Goal: Task Accomplishment & Management: Manage account settings

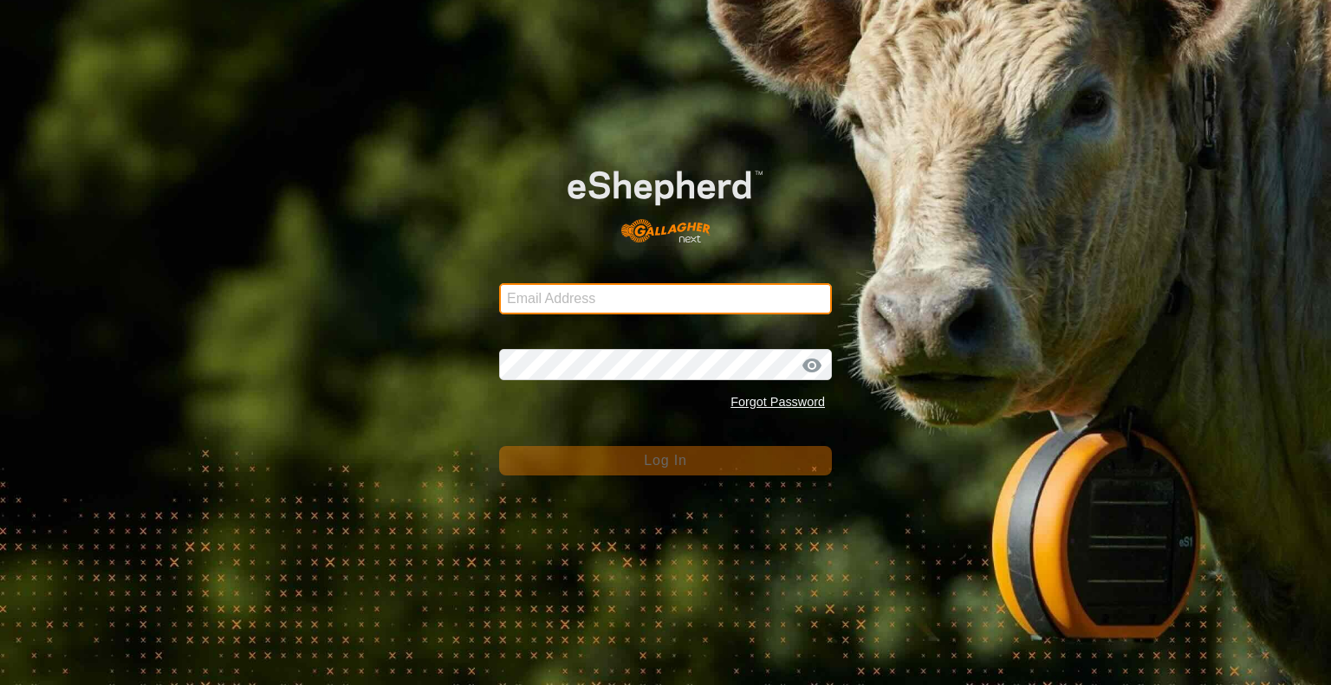
click at [558, 294] on input "Email Address" at bounding box center [665, 298] width 333 height 31
type input "[PERSON_NAME][EMAIL_ADDRESS][DOMAIN_NAME]"
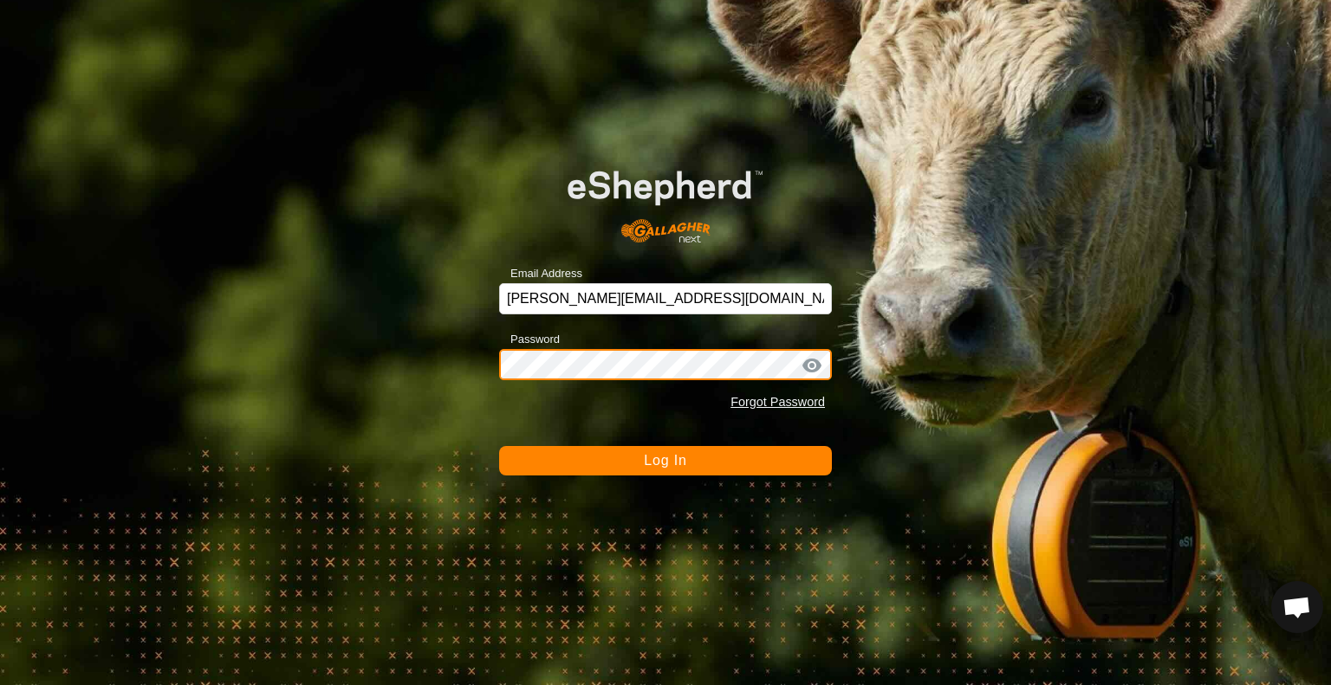
click at [499, 446] on button "Log In" at bounding box center [665, 460] width 333 height 29
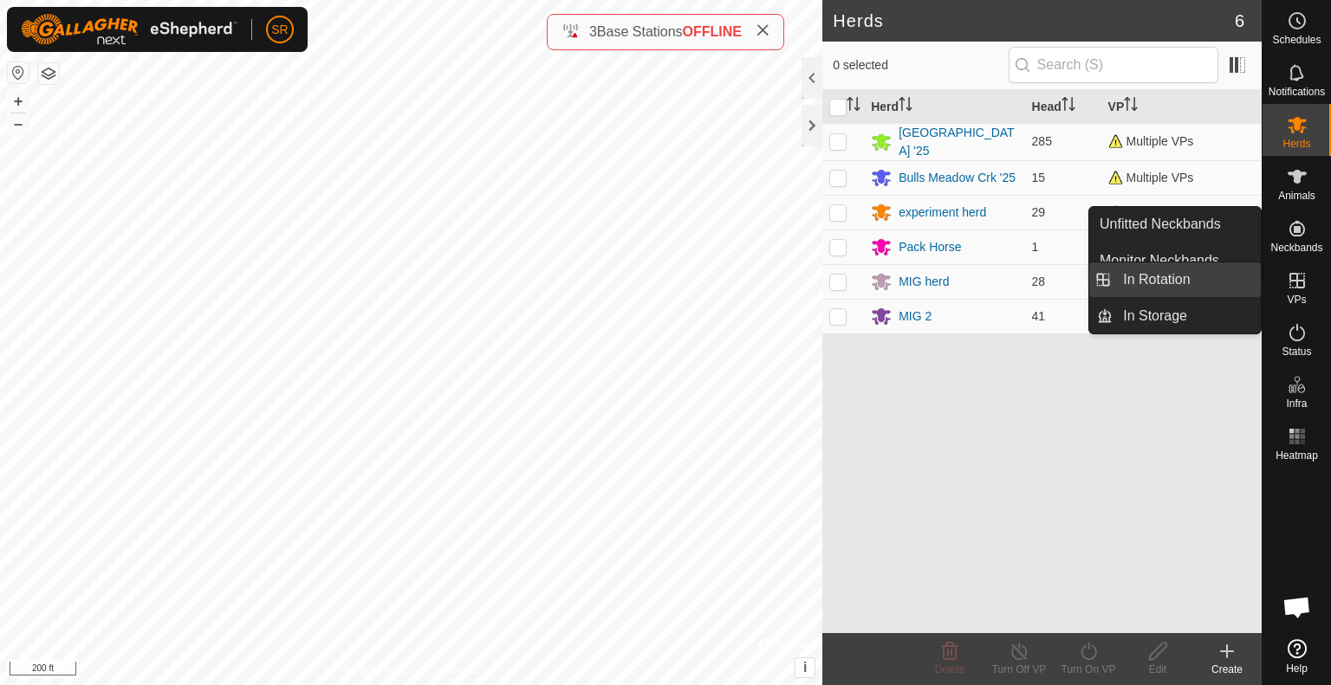
click at [1235, 269] on link "In Rotation" at bounding box center [1187, 280] width 148 height 35
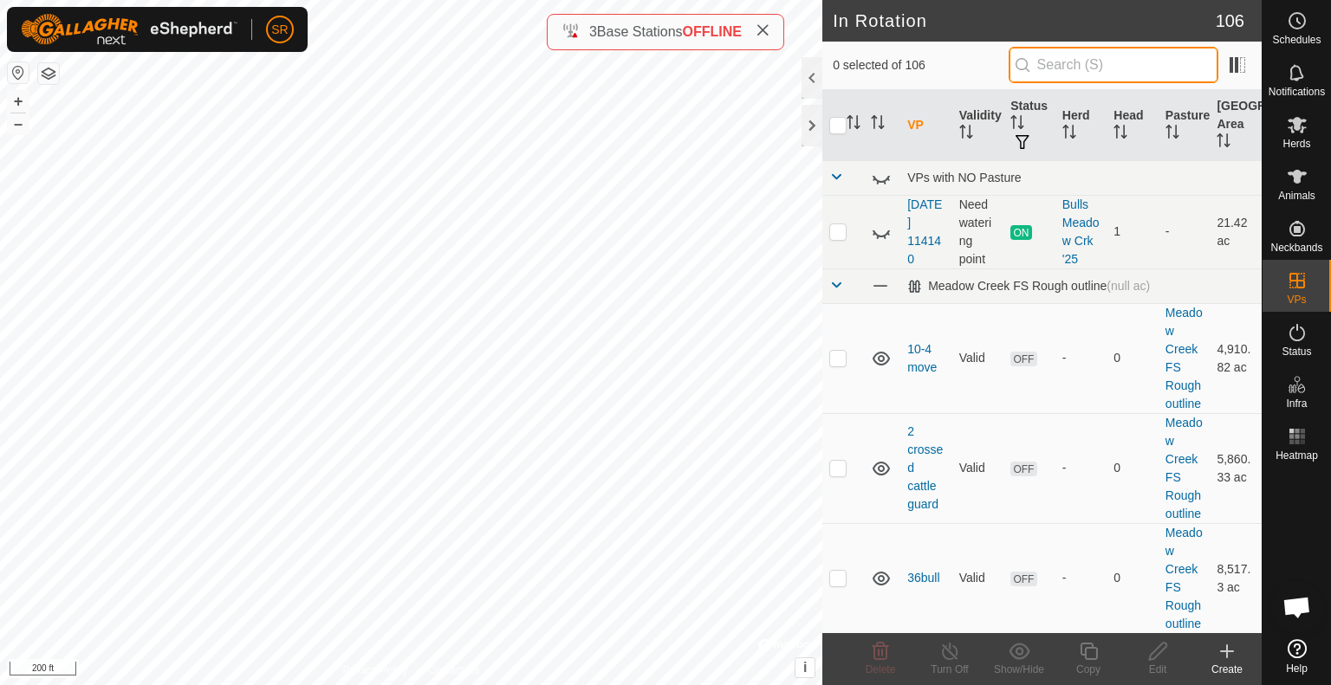
click at [1072, 68] on input "text" at bounding box center [1114, 65] width 210 height 36
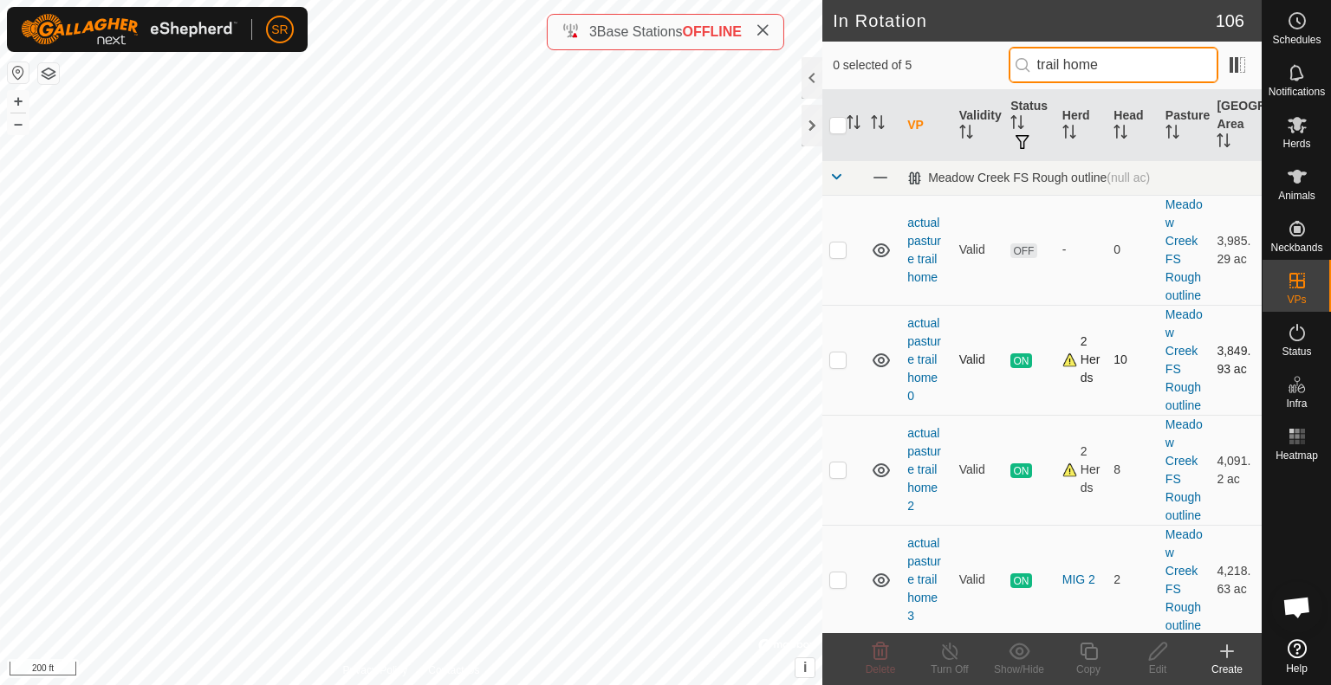
type input "trail home"
click at [845, 360] on p-checkbox at bounding box center [837, 360] width 17 height 14
checkbox input "true"
click at [1080, 653] on icon at bounding box center [1089, 651] width 22 height 21
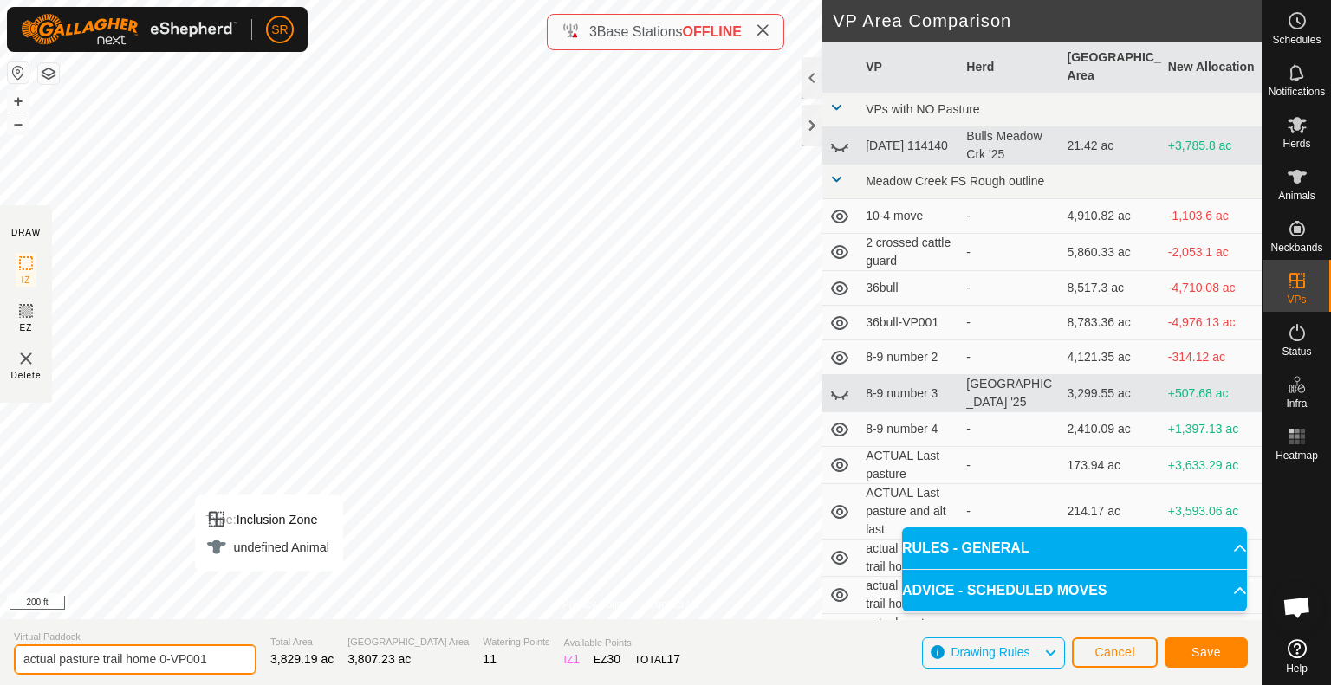
drag, startPoint x: 205, startPoint y: 662, endPoint x: 159, endPoint y: 667, distance: 46.2
click at [159, 667] on input "actual pasture trail home 0-VP001" at bounding box center [135, 660] width 243 height 30
type input "actual pasture trail home -1"
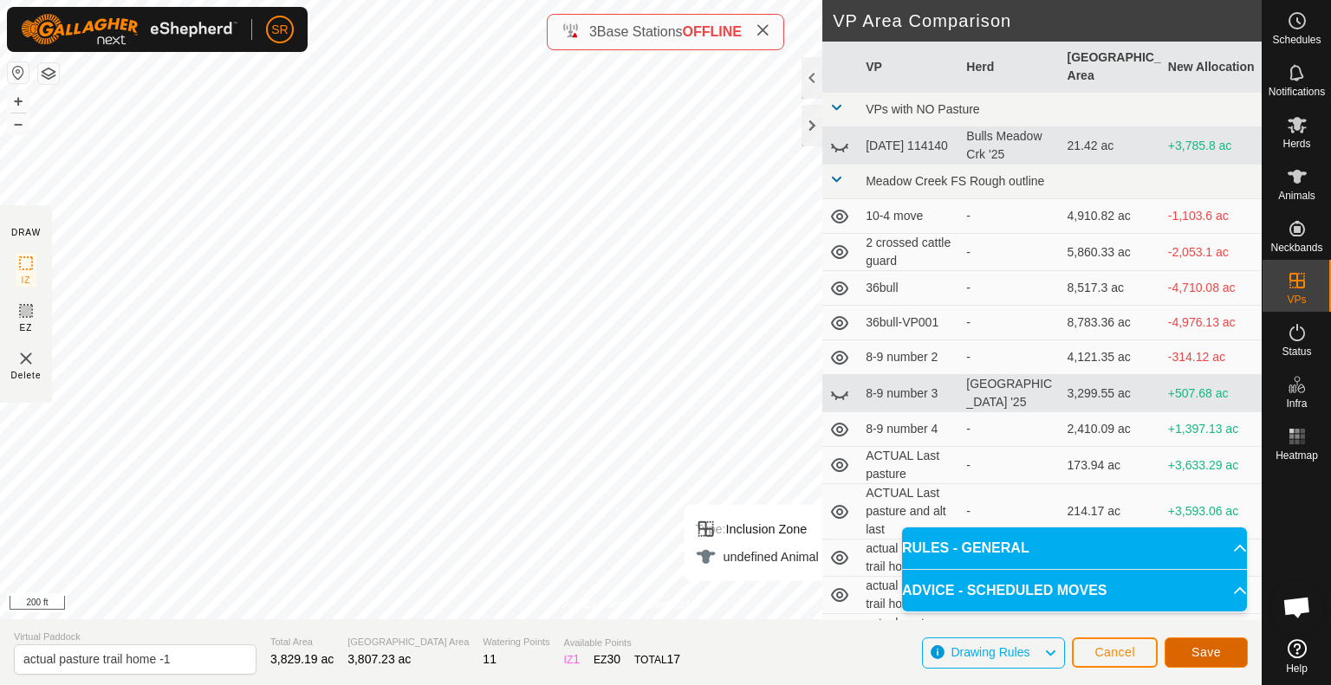
click at [1213, 652] on span "Save" at bounding box center [1206, 653] width 29 height 14
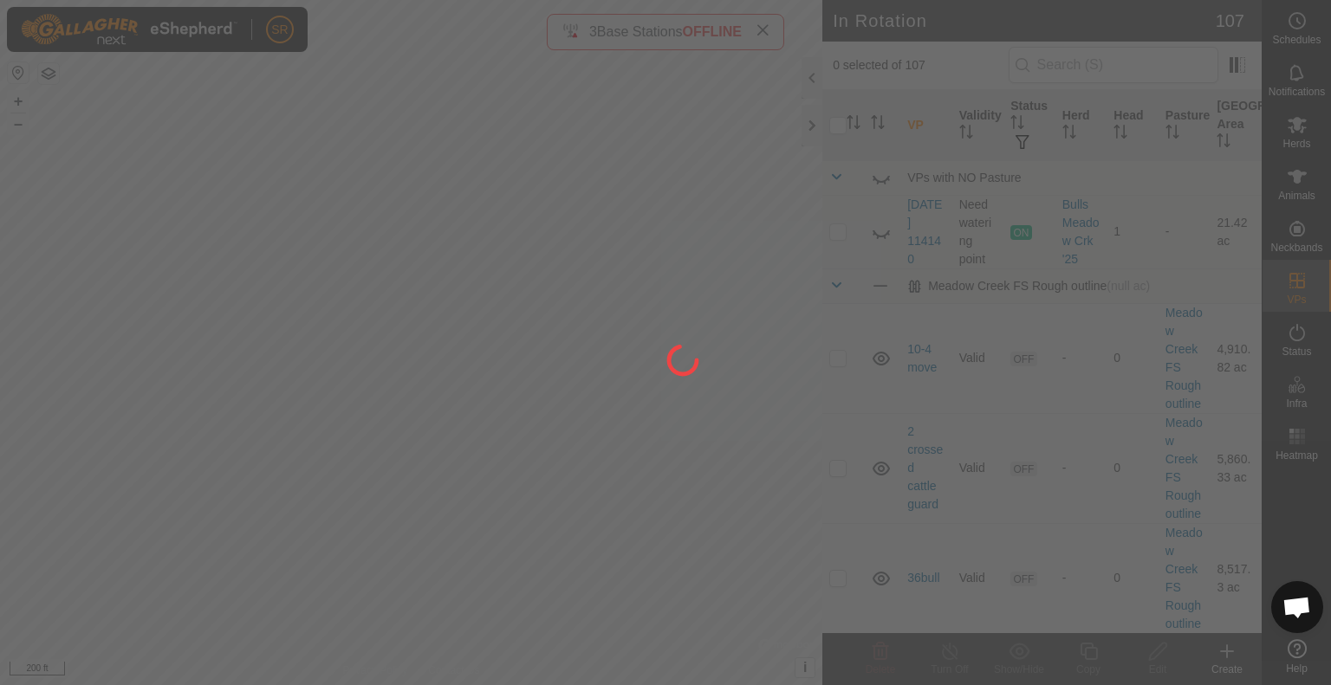
click at [198, 144] on div "SR Schedules Notifications Herds Animals Neckbands VPs Status Infra Heatmap Hel…" at bounding box center [665, 342] width 1331 height 685
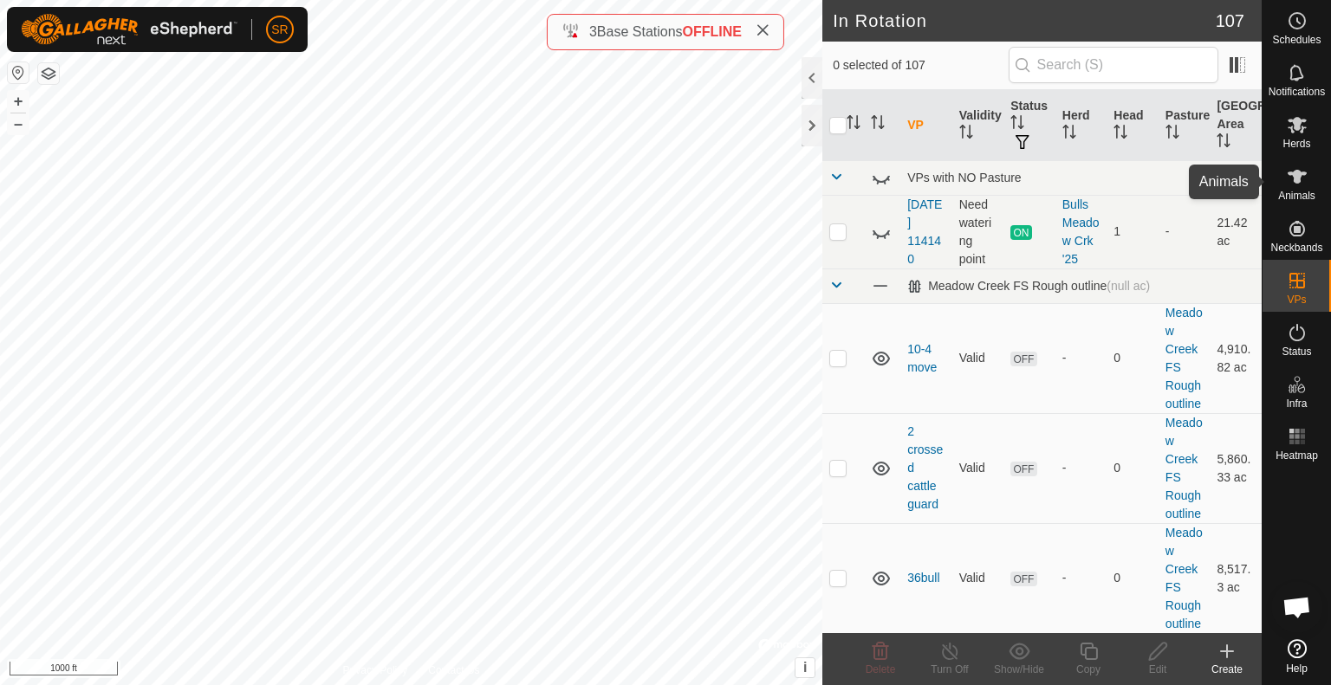
click at [1300, 193] on span "Animals" at bounding box center [1296, 196] width 37 height 10
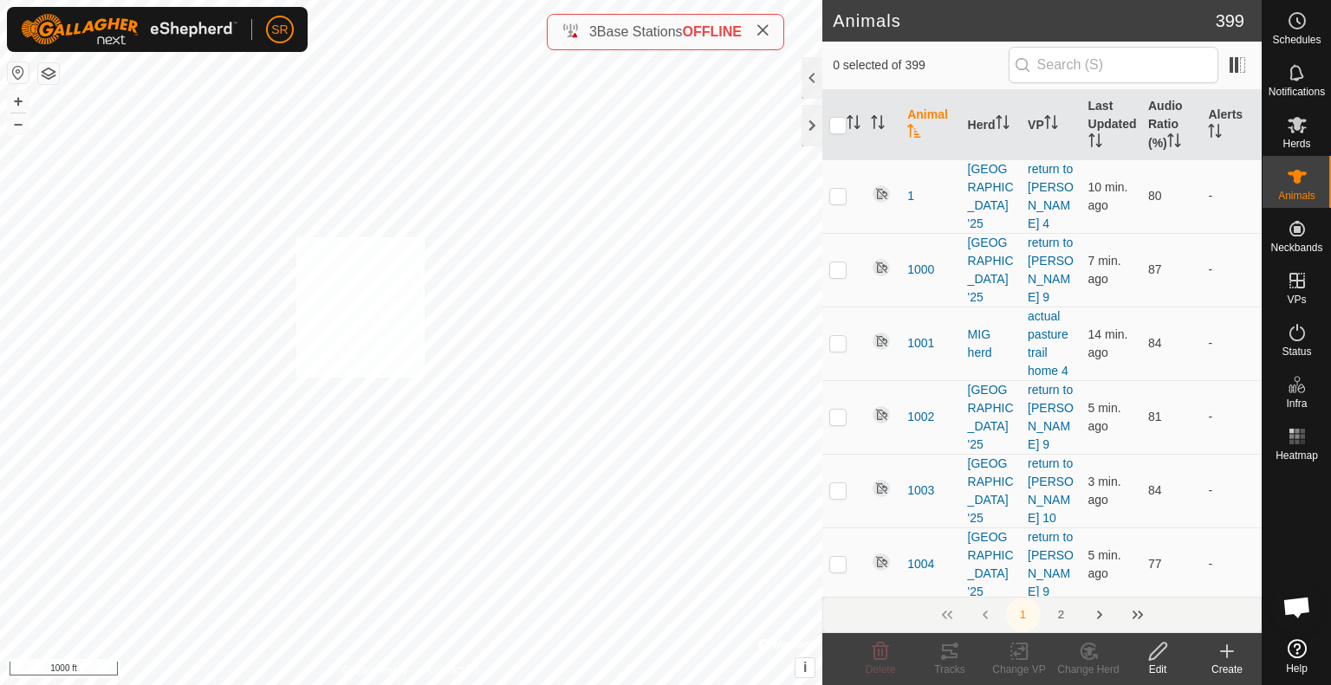
click at [263, 249] on div "1340 1559843673 MIG 2 actual pasture trail home 0 + – ⇧ i © Mapbox , © OpenStre…" at bounding box center [411, 342] width 822 height 685
checkbox input "true"
click at [1027, 659] on icon at bounding box center [1020, 651] width 22 height 21
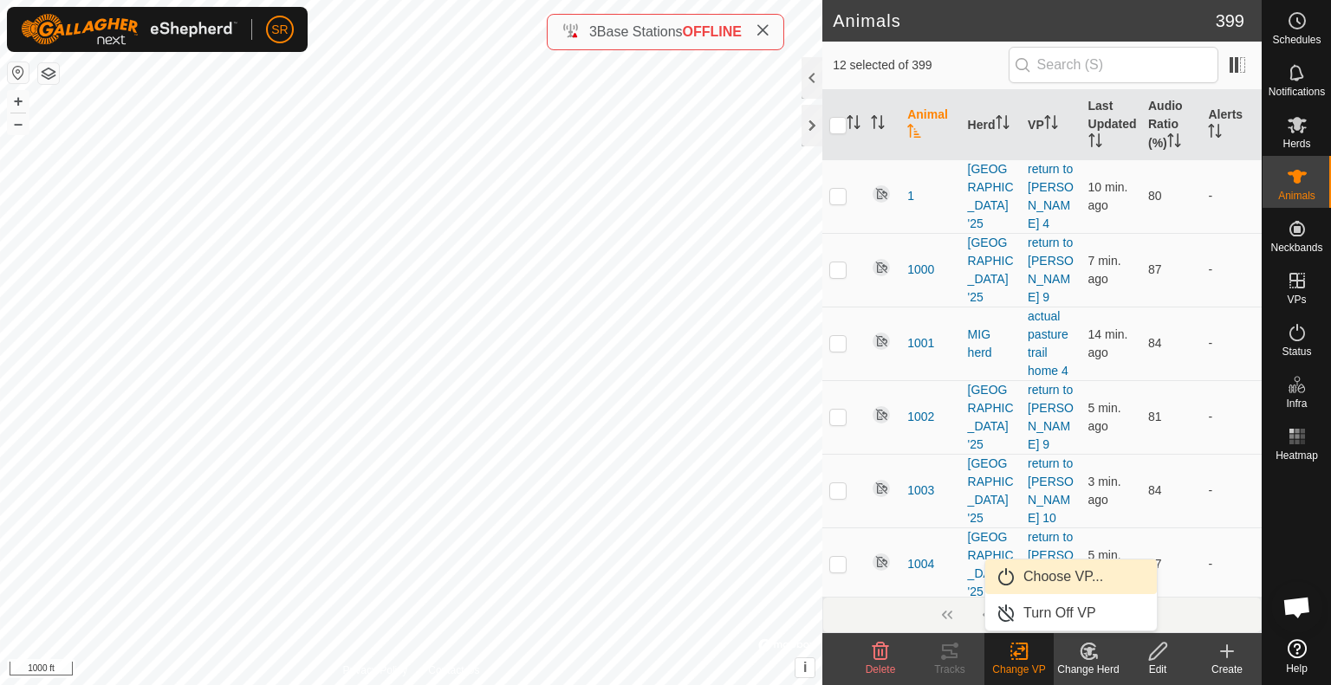
click at [1070, 569] on link "Choose VP..." at bounding box center [1071, 577] width 172 height 35
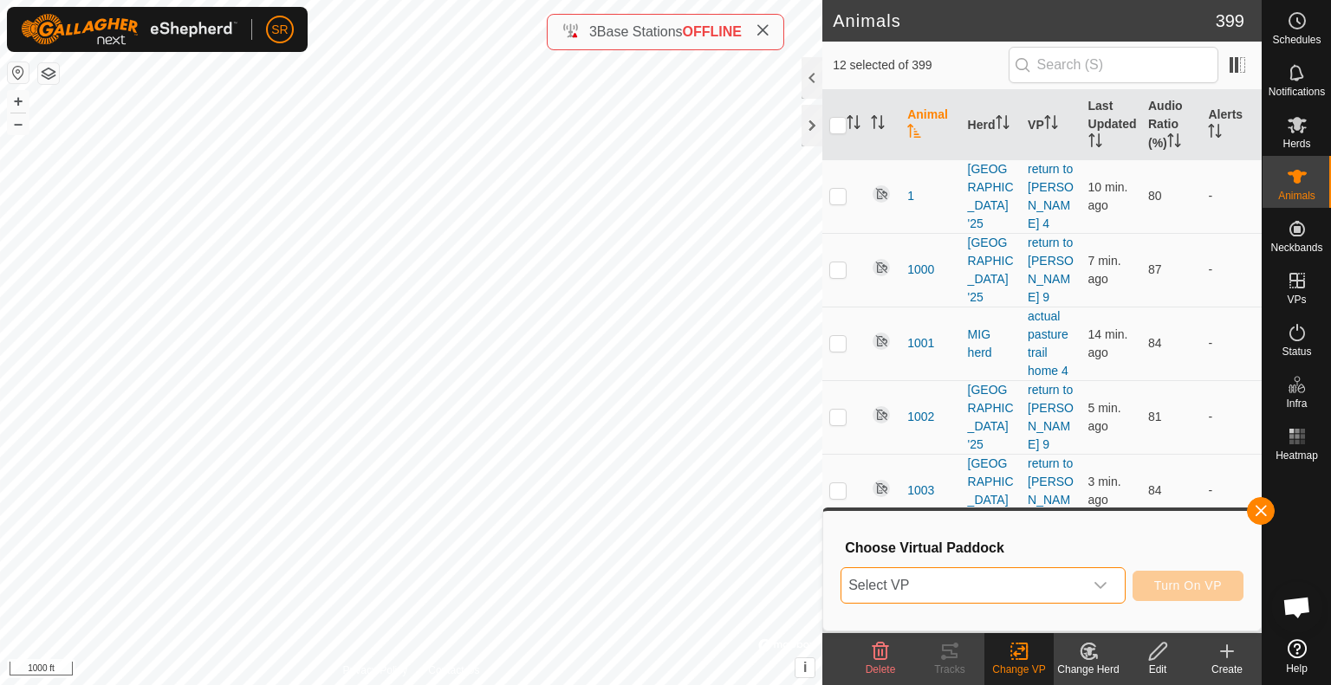
click at [998, 579] on span "Select VP" at bounding box center [962, 585] width 242 height 35
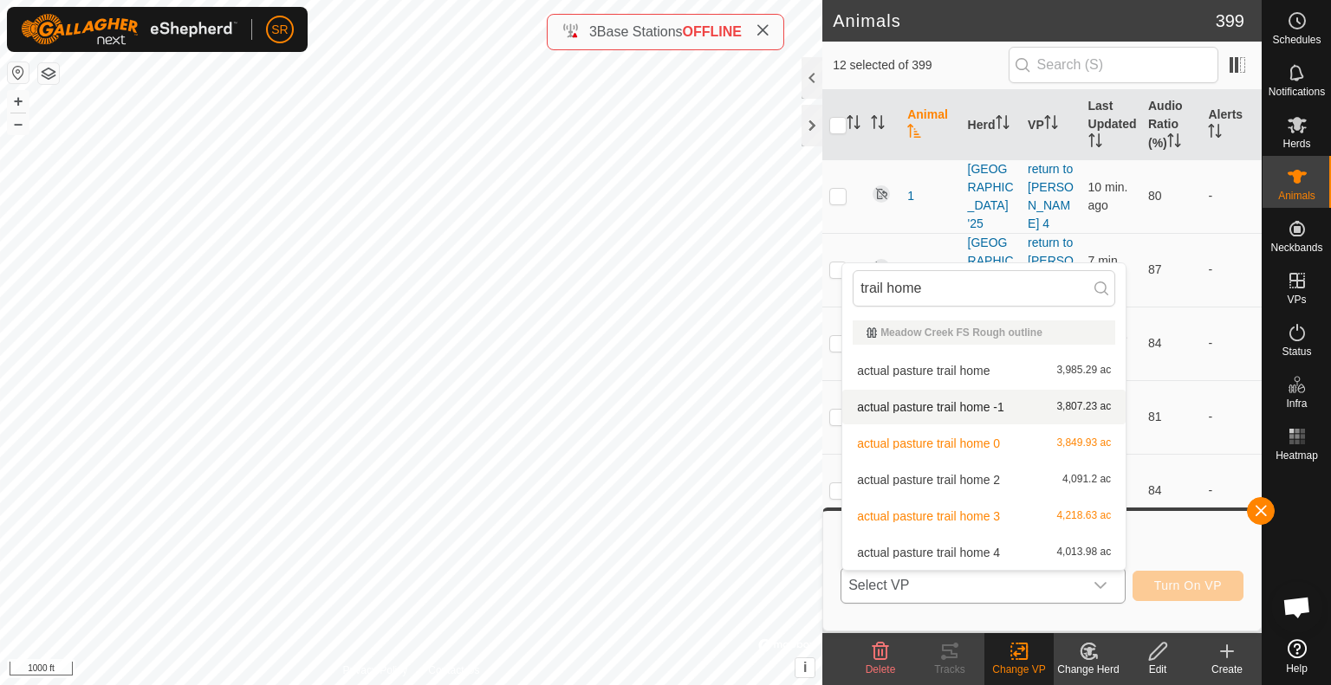
type input "trail home"
click at [980, 396] on li "actual pasture trail home -1 3,807.23 ac" at bounding box center [983, 407] width 283 height 35
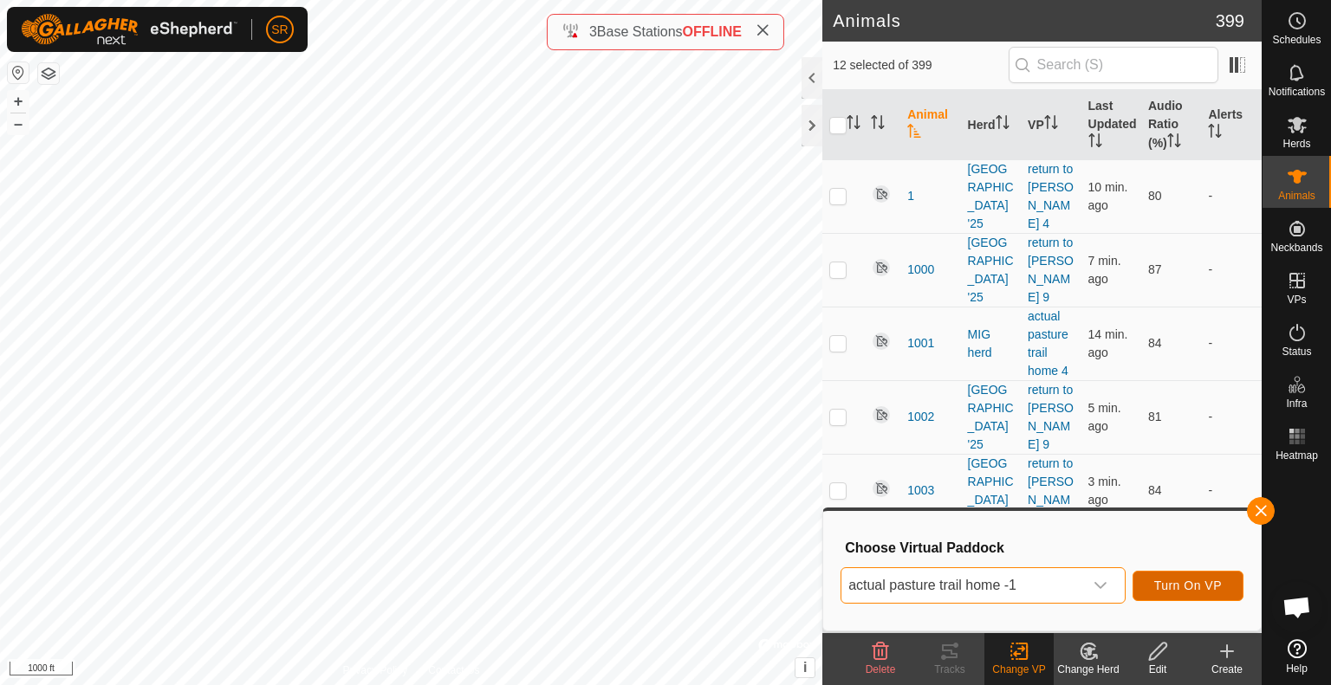
click at [1189, 583] on span "Turn On VP" at bounding box center [1188, 586] width 68 height 14
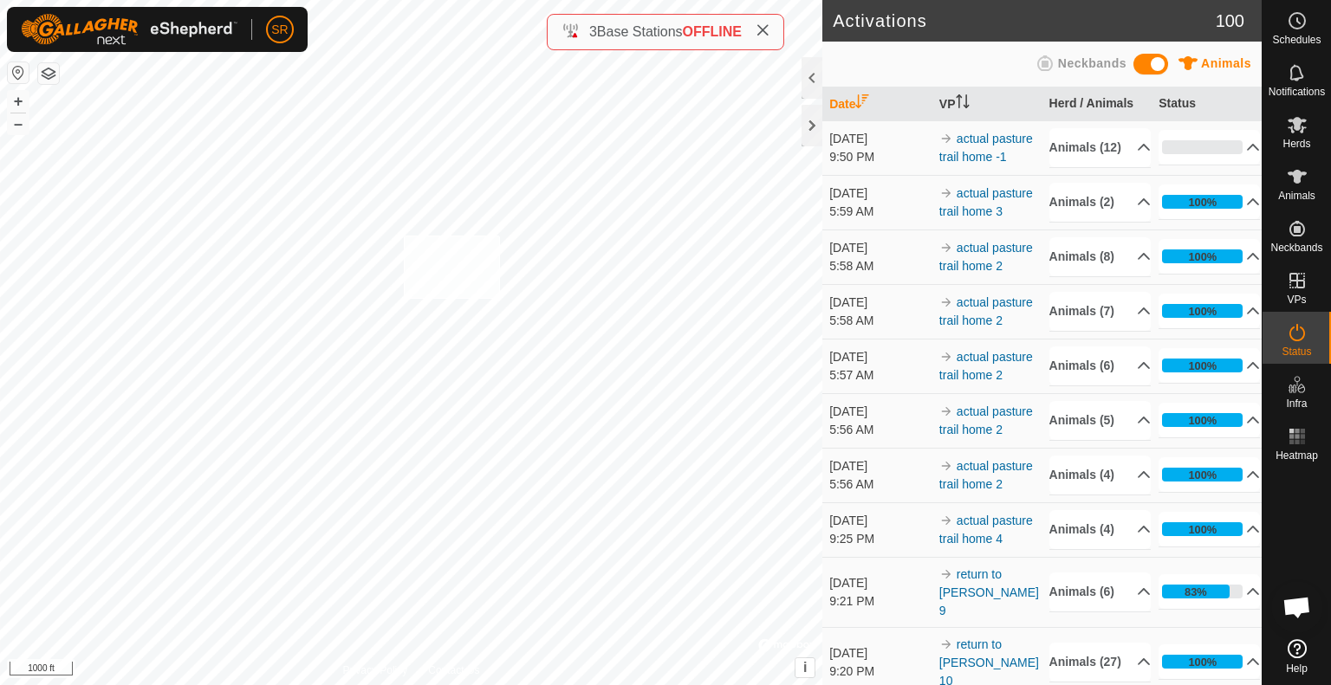
click at [404, 235] on div "6168 0480631271 MIG 2 actual pasture trail home 2 + – ⇧ i © Mapbox , © OpenStre…" at bounding box center [411, 342] width 822 height 685
click at [1300, 183] on icon at bounding box center [1297, 176] width 21 height 21
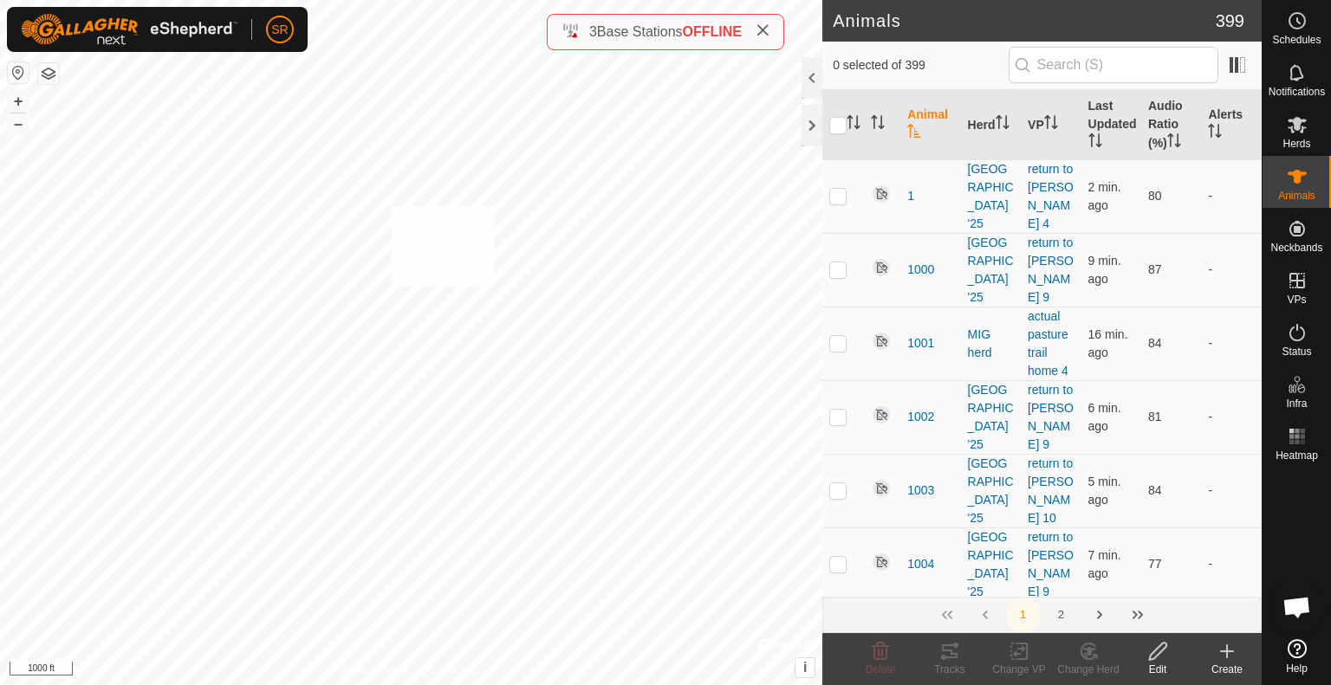
click at [392, 205] on div "6186 3308148793 MIG herd actual pasture trail home 2 + – ⇧ i © Mapbox , © OpenS…" at bounding box center [411, 342] width 822 height 685
checkbox input "true"
click at [1023, 646] on icon at bounding box center [1020, 651] width 22 height 21
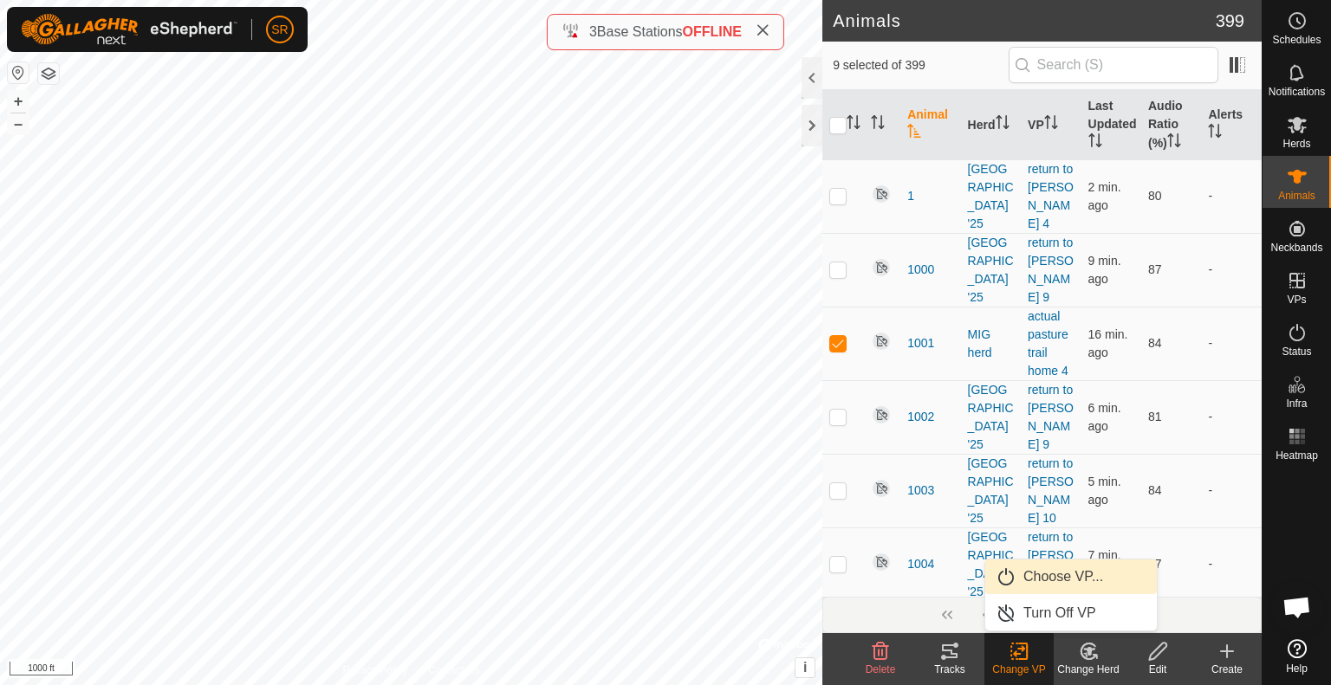
click at [1076, 586] on link "Choose VP..." at bounding box center [1071, 577] width 172 height 35
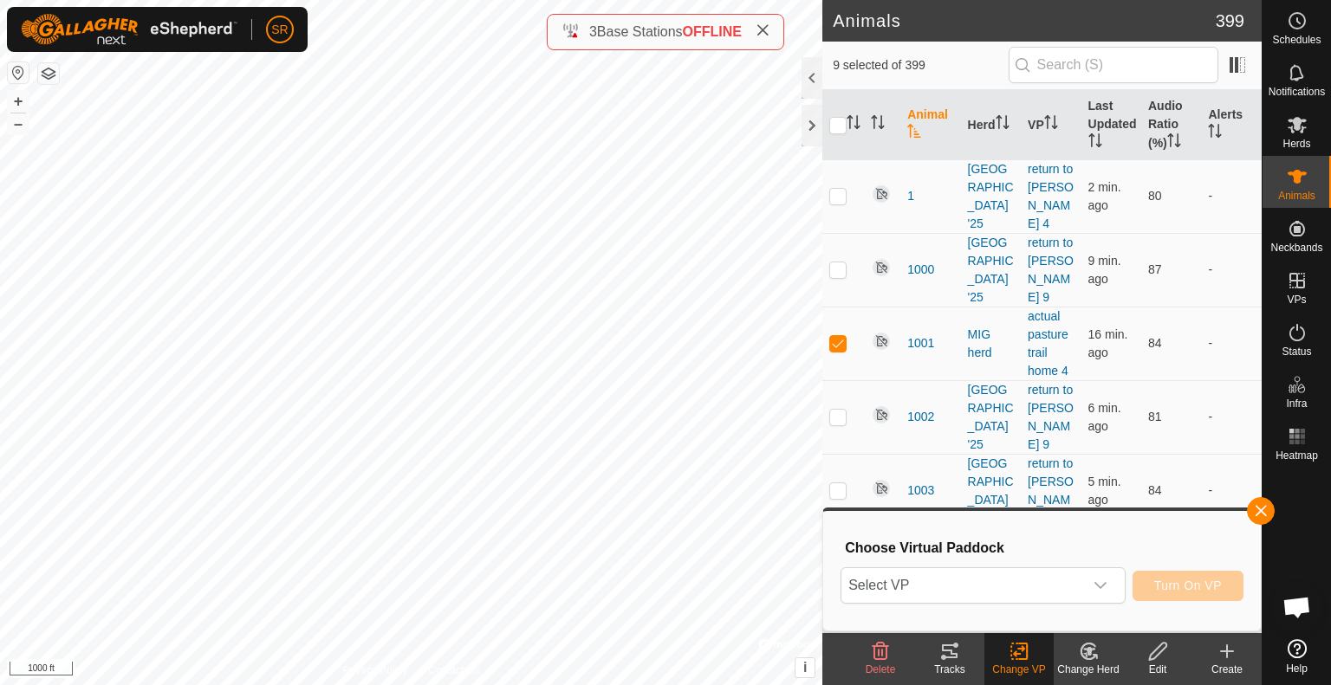
click at [1076, 586] on span "Select VP" at bounding box center [962, 585] width 242 height 35
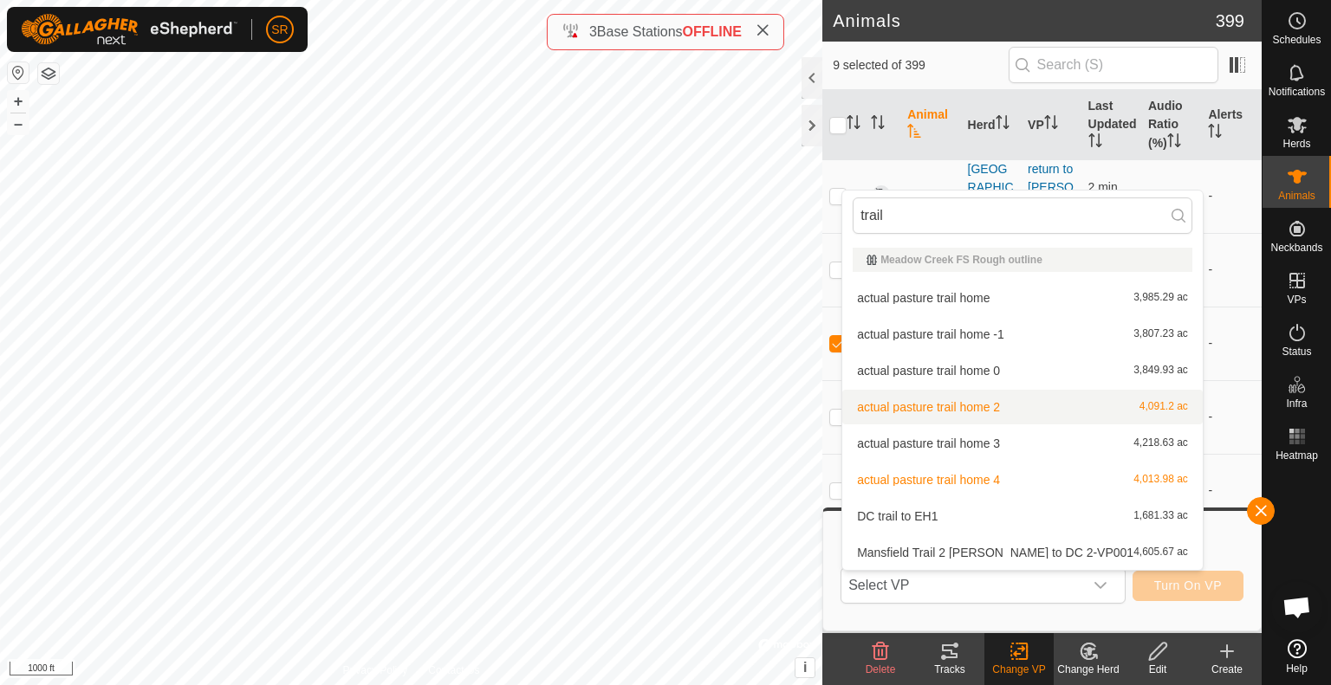
type input "trail"
click at [1210, 540] on h3 "Choose Virtual Paddock" at bounding box center [1044, 548] width 399 height 16
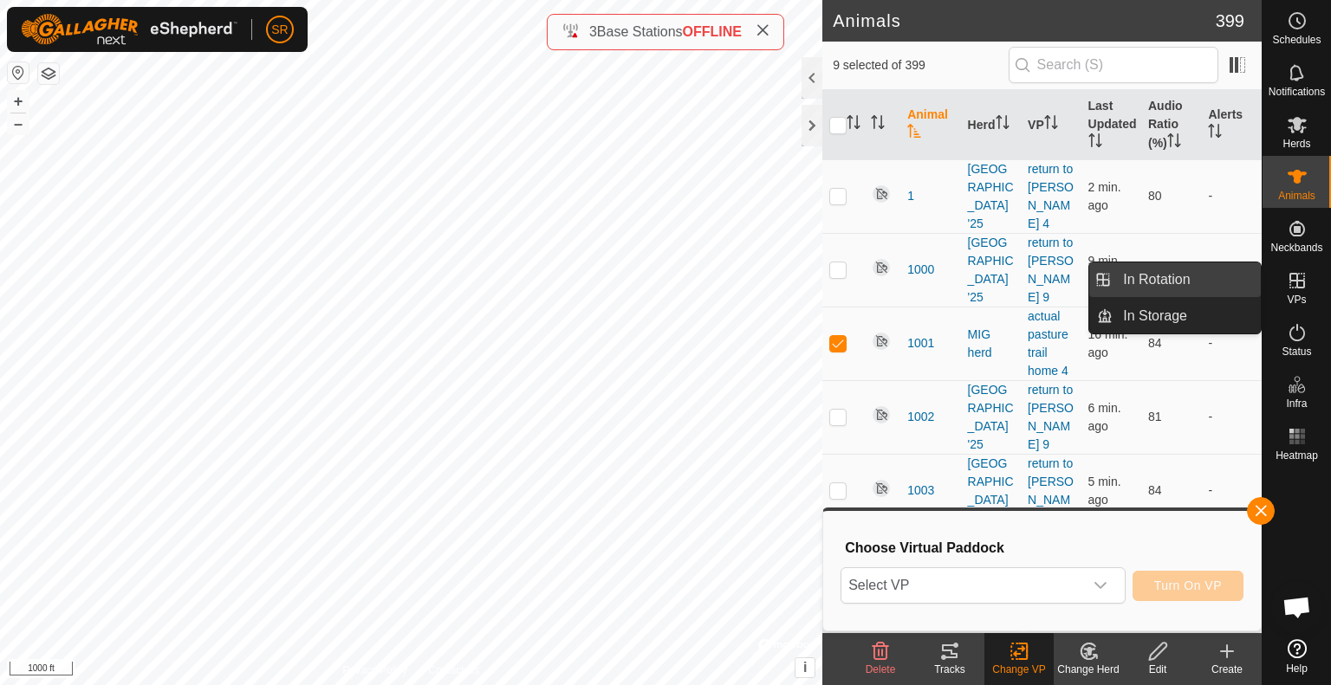
click at [1236, 276] on link "In Rotation" at bounding box center [1187, 280] width 148 height 35
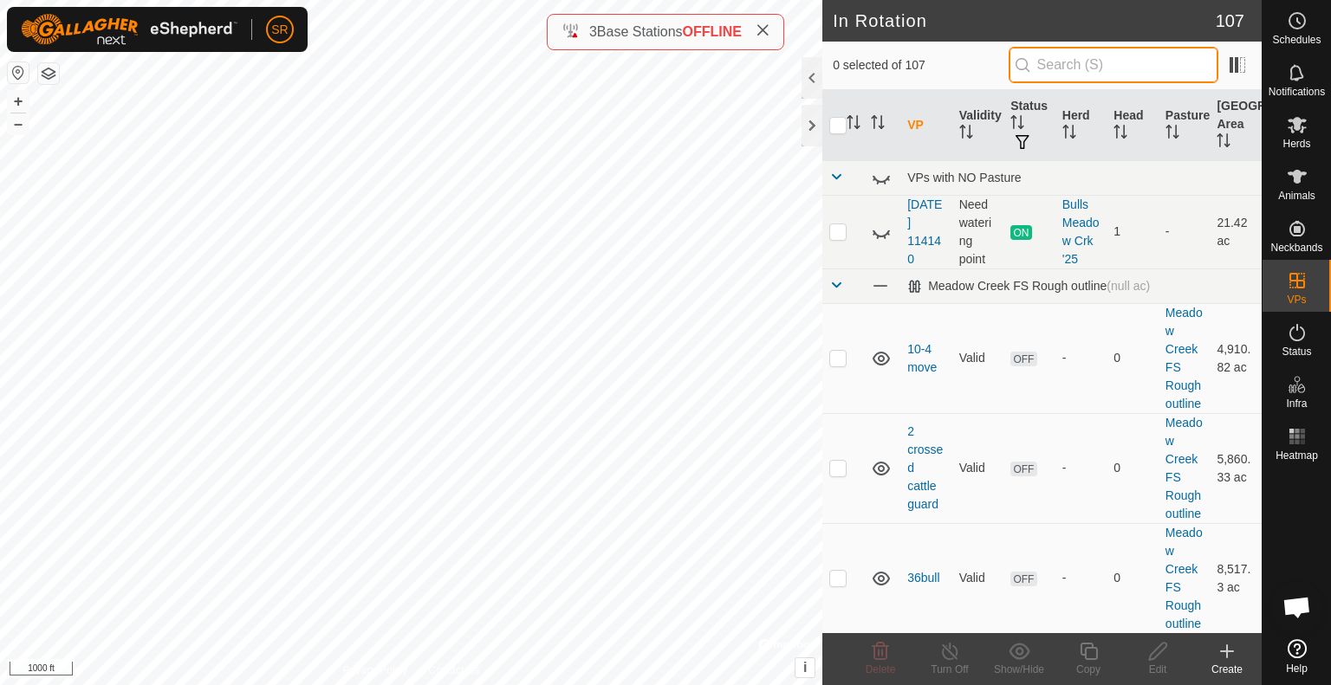
click at [1087, 68] on input "text" at bounding box center [1114, 65] width 210 height 36
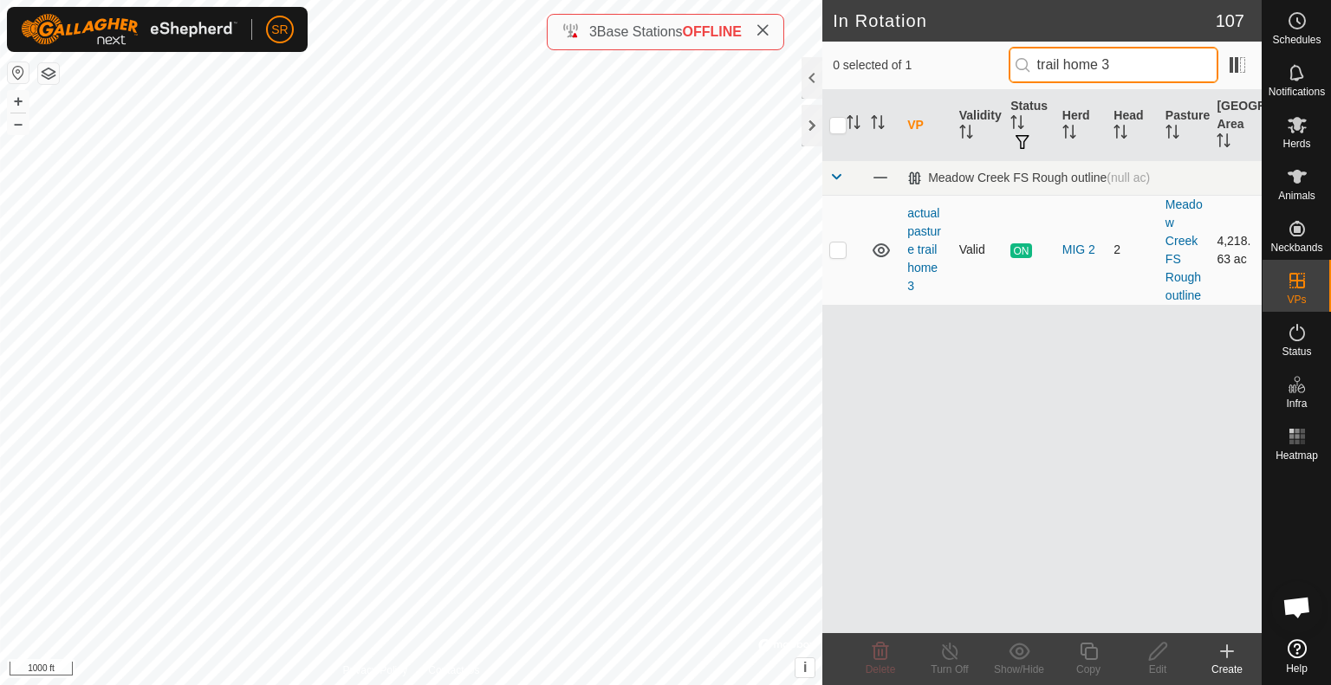
type input "trail home 3"
click at [835, 250] on p-checkbox at bounding box center [837, 250] width 17 height 14
checkbox input "false"
click at [1161, 62] on input "trail home 3" at bounding box center [1114, 65] width 210 height 36
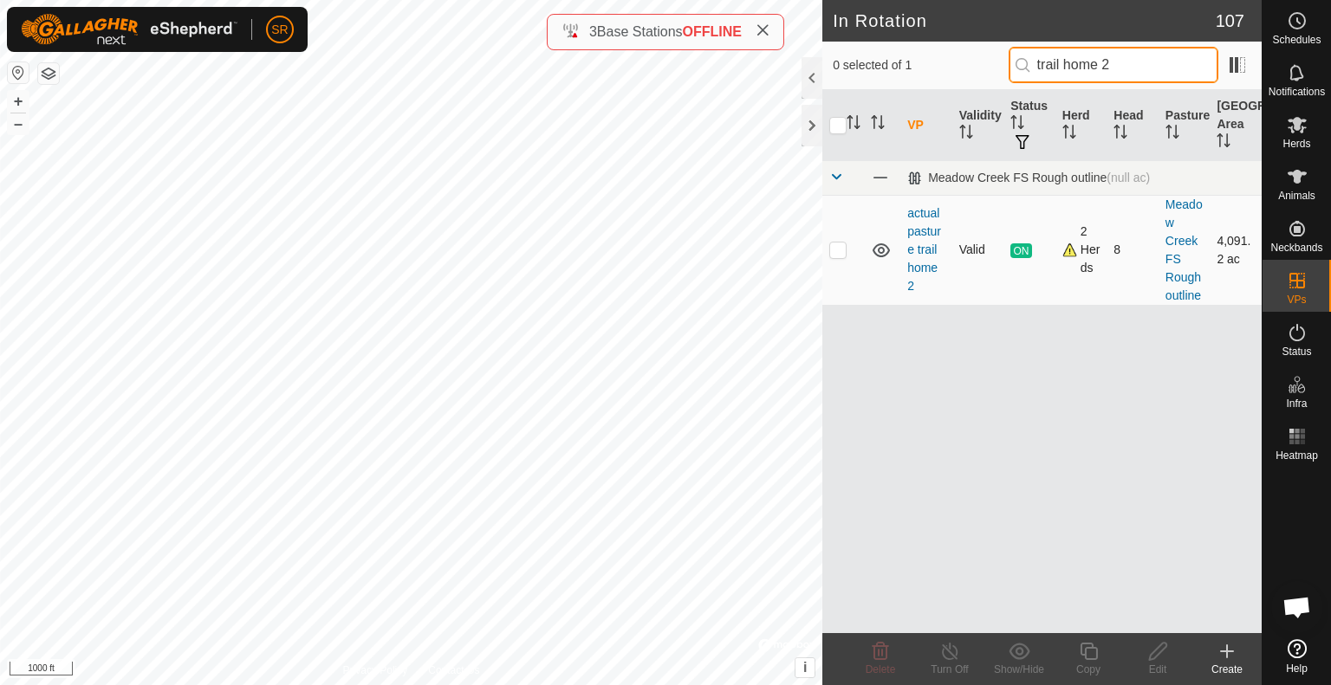
type input "trail home 2"
click at [834, 249] on p-checkbox at bounding box center [837, 250] width 17 height 14
checkbox input "true"
click at [1088, 659] on icon at bounding box center [1088, 651] width 17 height 17
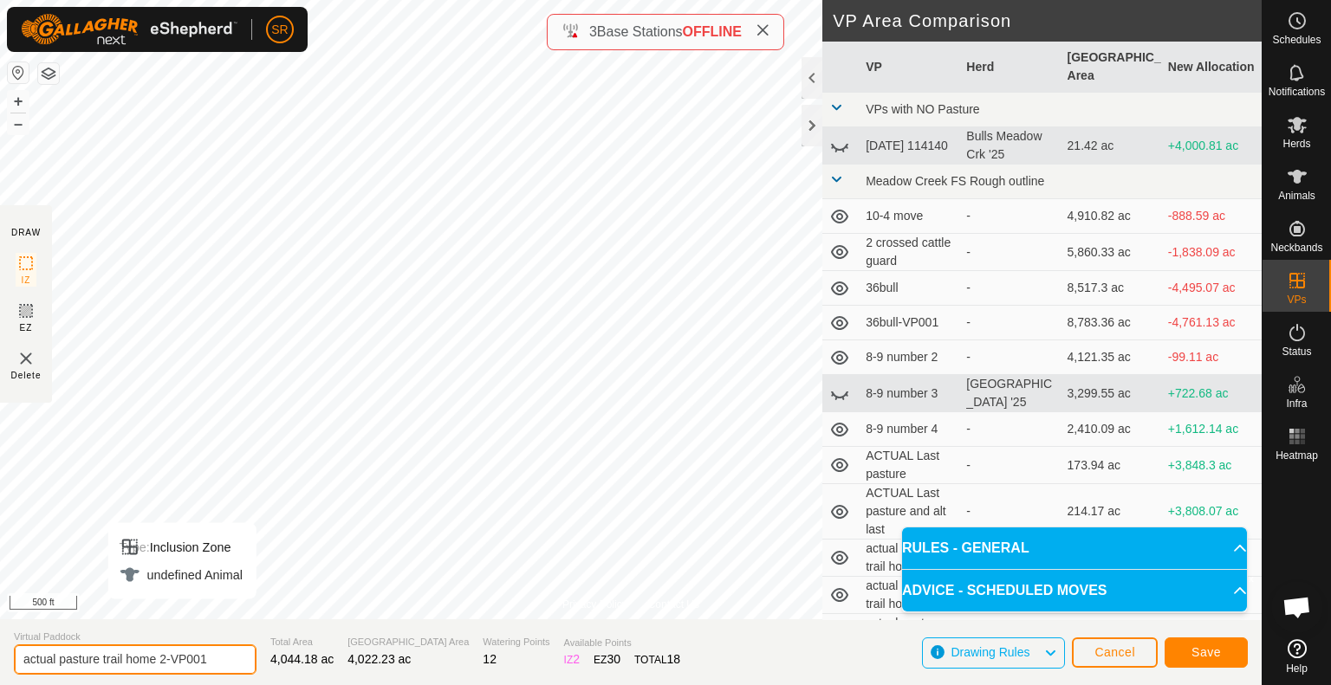
drag, startPoint x: 231, startPoint y: 655, endPoint x: 165, endPoint y: 671, distance: 67.7
click at [165, 671] on input "actual pasture trail home 2-VP001" at bounding box center [135, 660] width 243 height 30
type input "actual pasture trail home 2.5"
click at [734, 658] on section "Virtual Paddock actual pasture trail home 2.5 Total Area 4,044.18 ac Grazing Ar…" at bounding box center [631, 653] width 1262 height 66
click at [1223, 645] on button "Save" at bounding box center [1206, 653] width 83 height 30
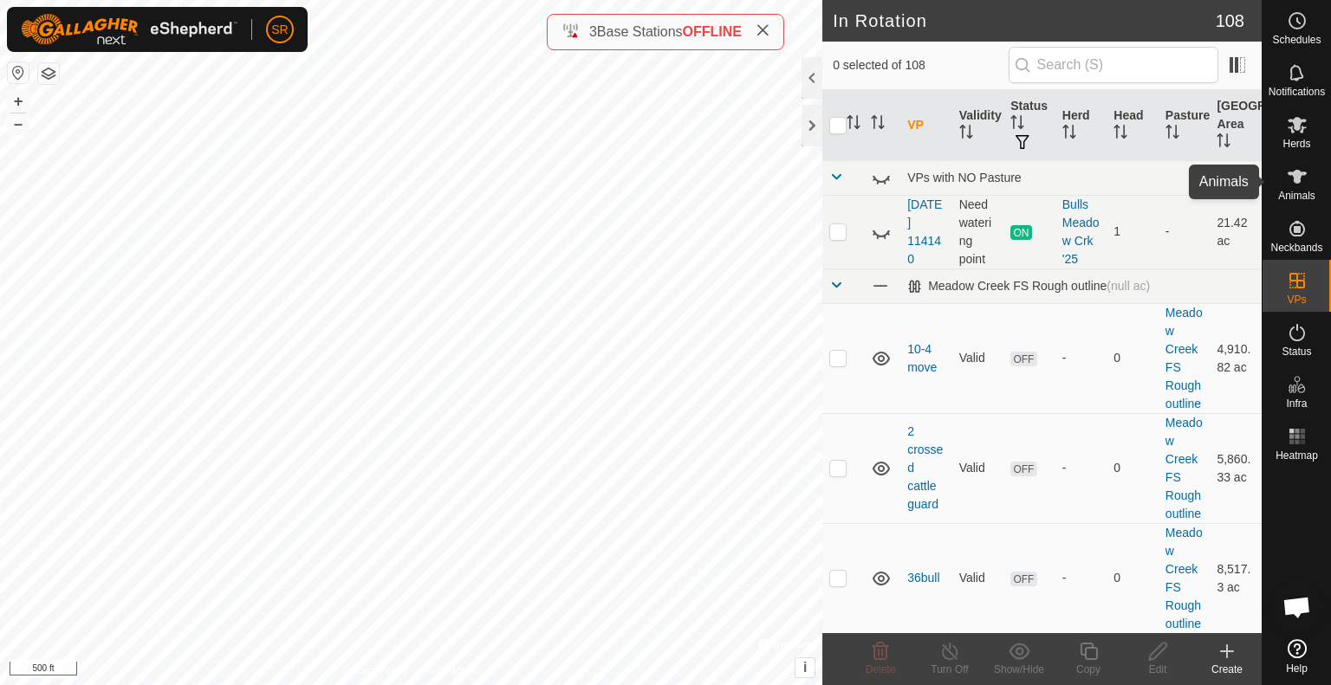
click at [1312, 172] on div "Animals" at bounding box center [1297, 182] width 68 height 52
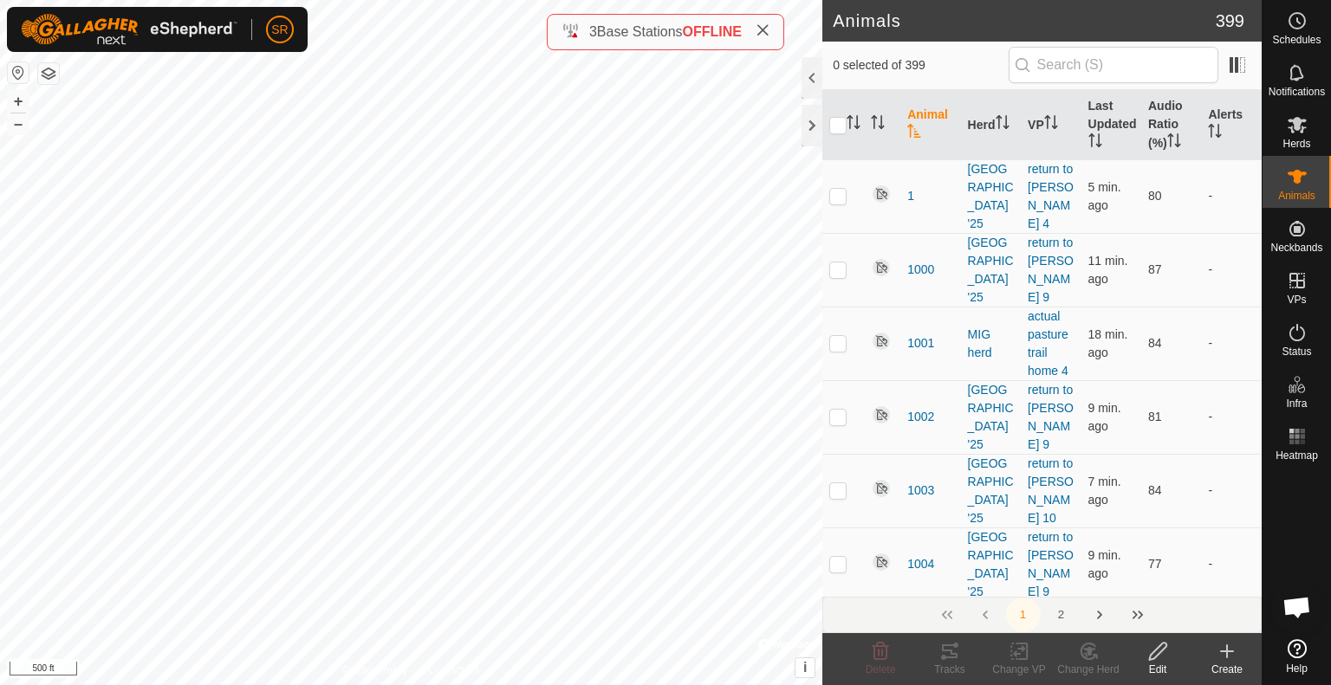
click at [299, 200] on div "Type: Inclusion Zone undefined Animal + – ⇧ i © Mapbox , © OpenStreetMap , Impr…" at bounding box center [411, 342] width 822 height 685
checkbox input "true"
click at [1018, 666] on div "Change VP" at bounding box center [1018, 670] width 69 height 16
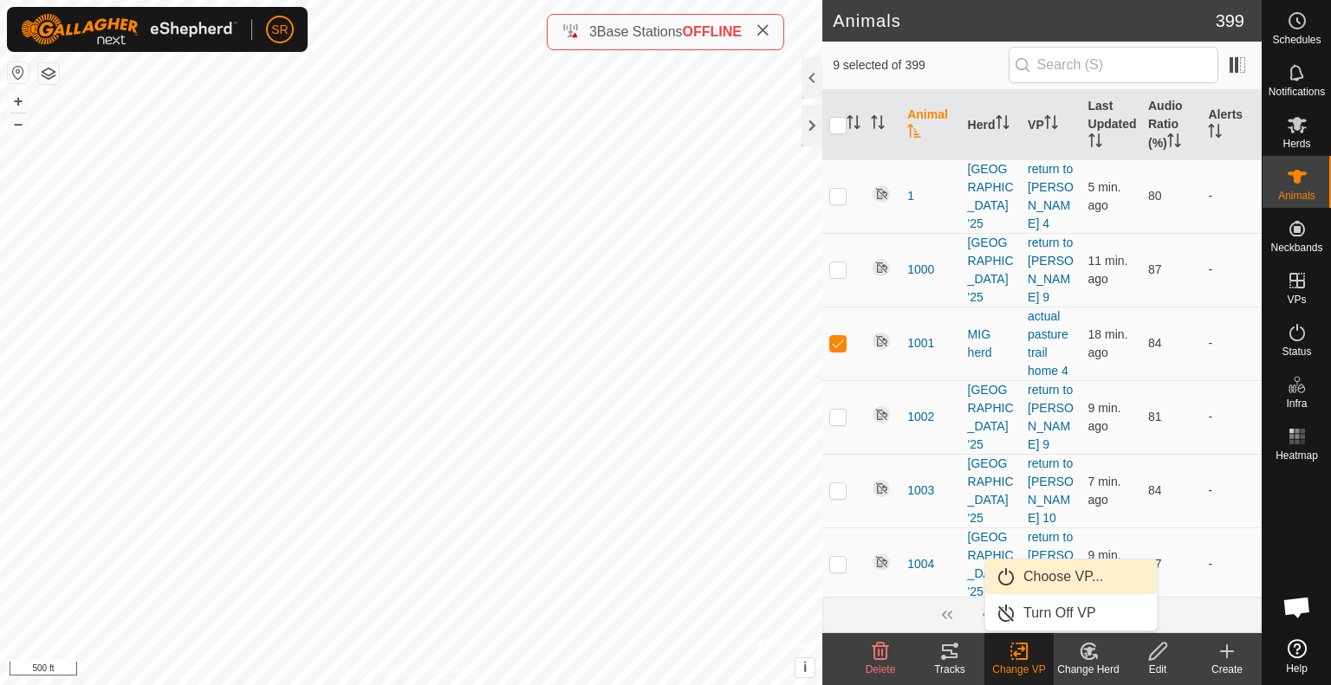
click at [1047, 582] on link "Choose VP..." at bounding box center [1071, 577] width 172 height 35
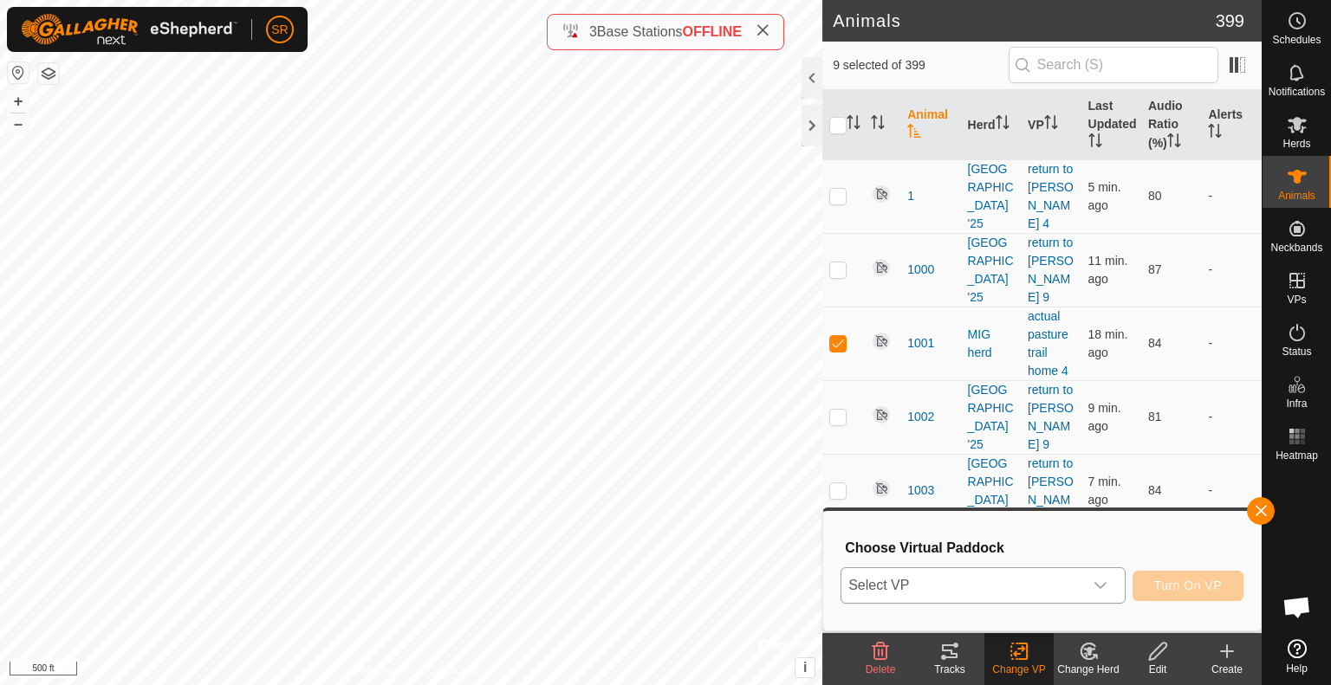
click at [1042, 590] on span "Select VP" at bounding box center [962, 585] width 242 height 35
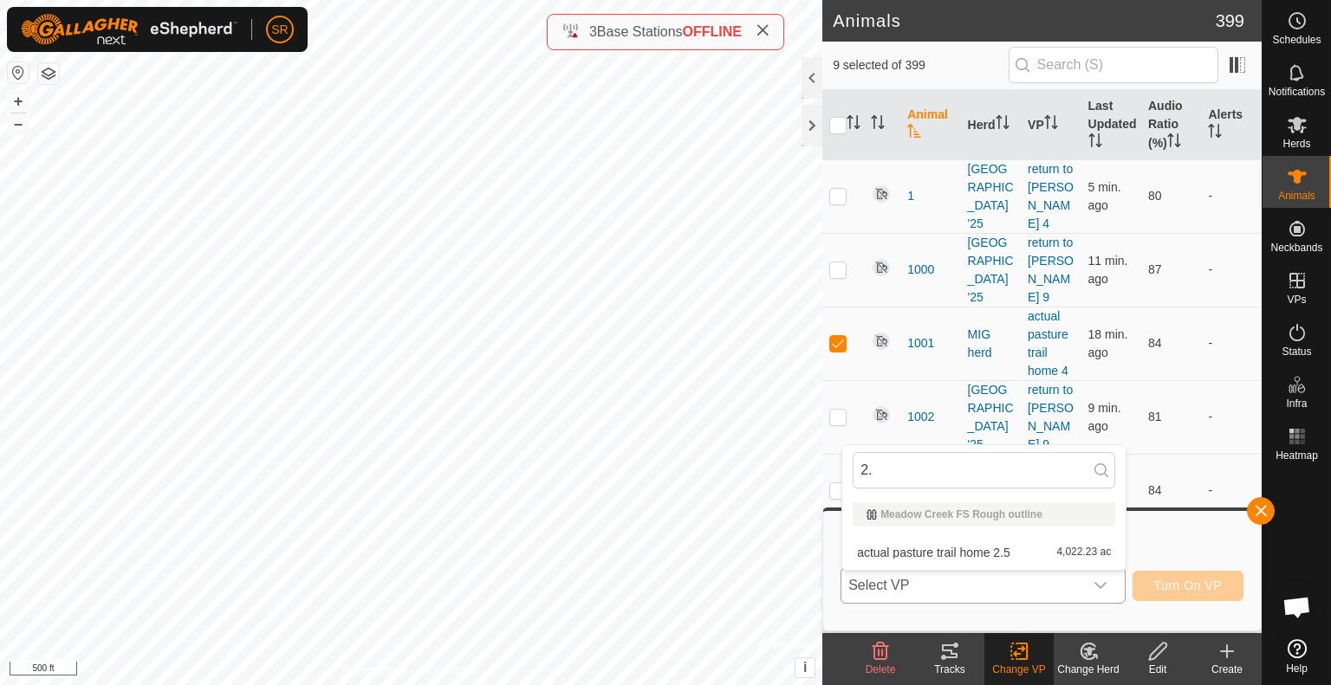
type input "2.5"
click at [983, 547] on span "actual pasture trail home 2.5" at bounding box center [933, 553] width 153 height 12
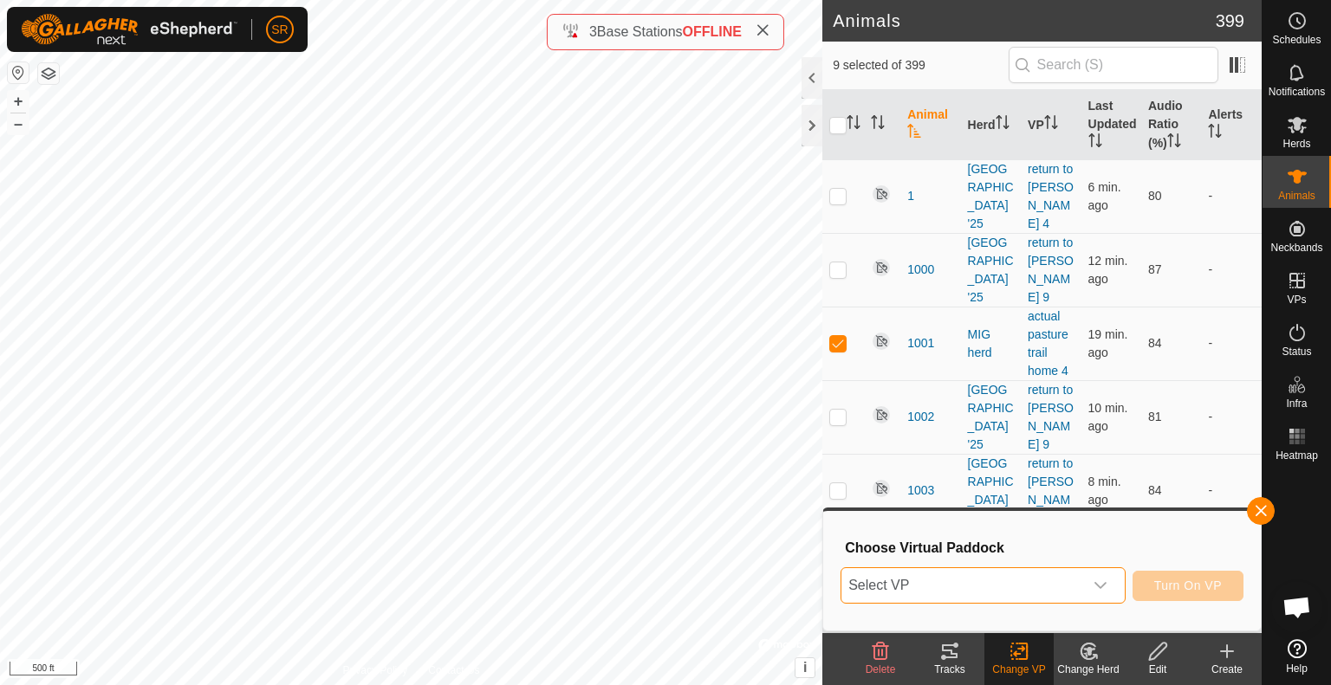
click at [1052, 592] on span "Select VP" at bounding box center [962, 585] width 242 height 35
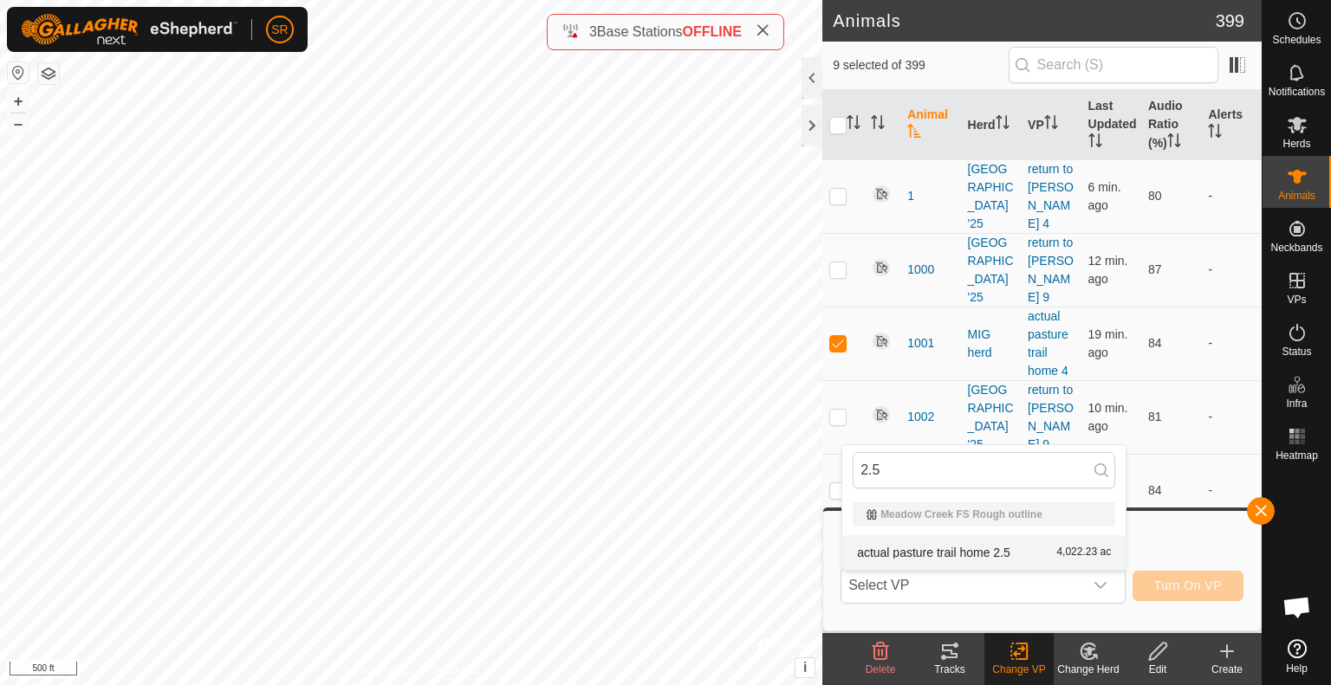
type input "2.5"
click at [981, 555] on li "actual pasture trail home 2.5 4,022.23 ac" at bounding box center [983, 553] width 283 height 35
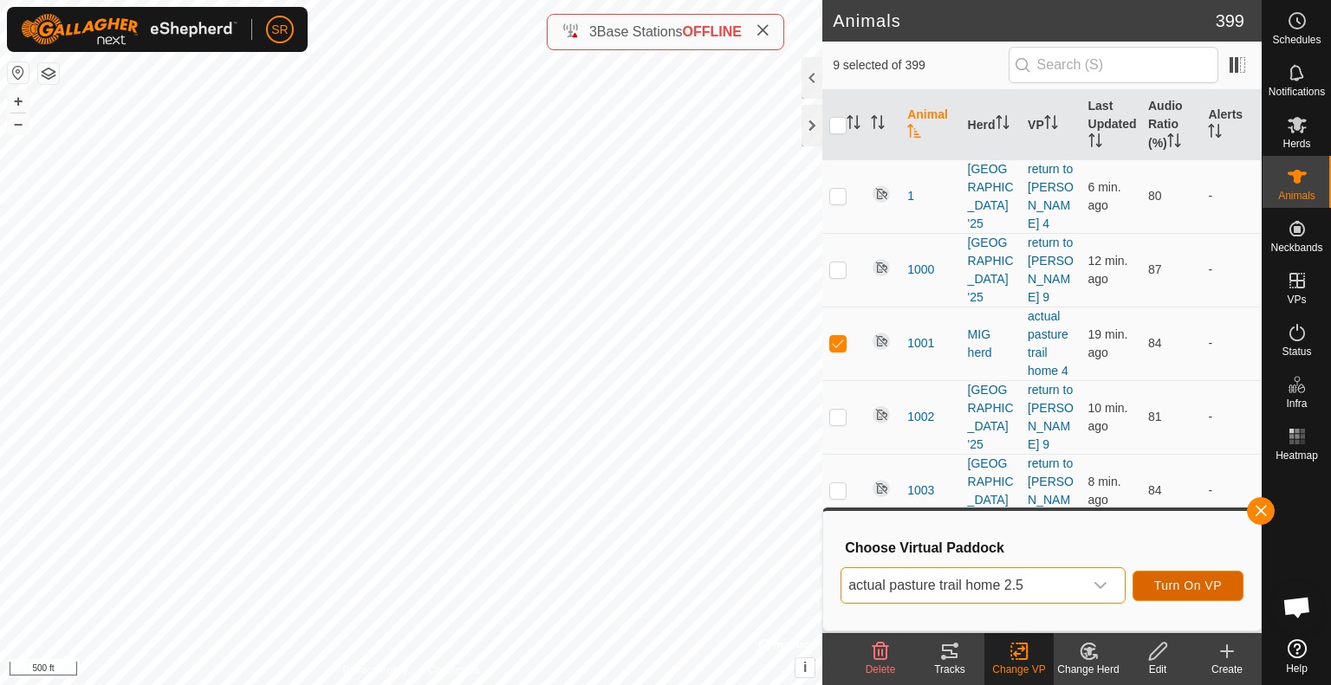
click at [1211, 588] on span "Turn On VP" at bounding box center [1188, 586] width 68 height 14
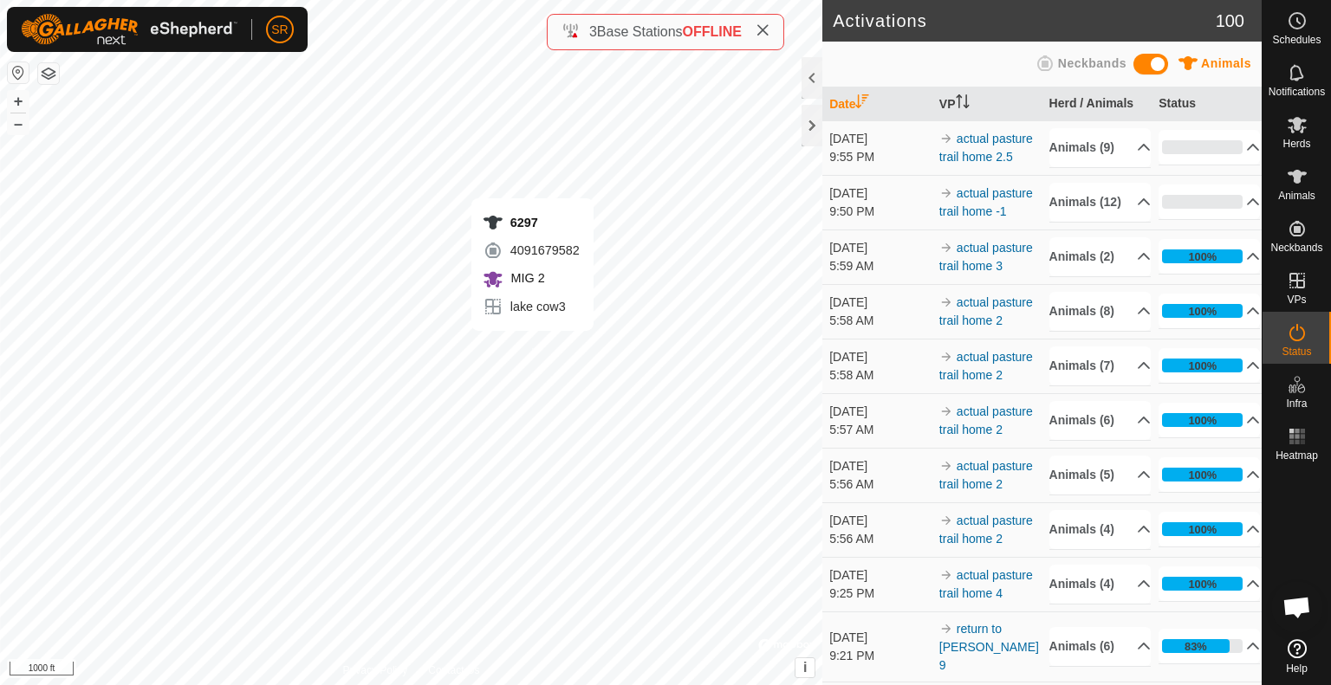
click at [532, 348] on div "6297 4091679582 MIG 2 lake cow3 + – ⇧ i © Mapbox , © OpenStreetMap , Improve th…" at bounding box center [411, 342] width 822 height 685
click at [1295, 176] on icon at bounding box center [1297, 177] width 19 height 14
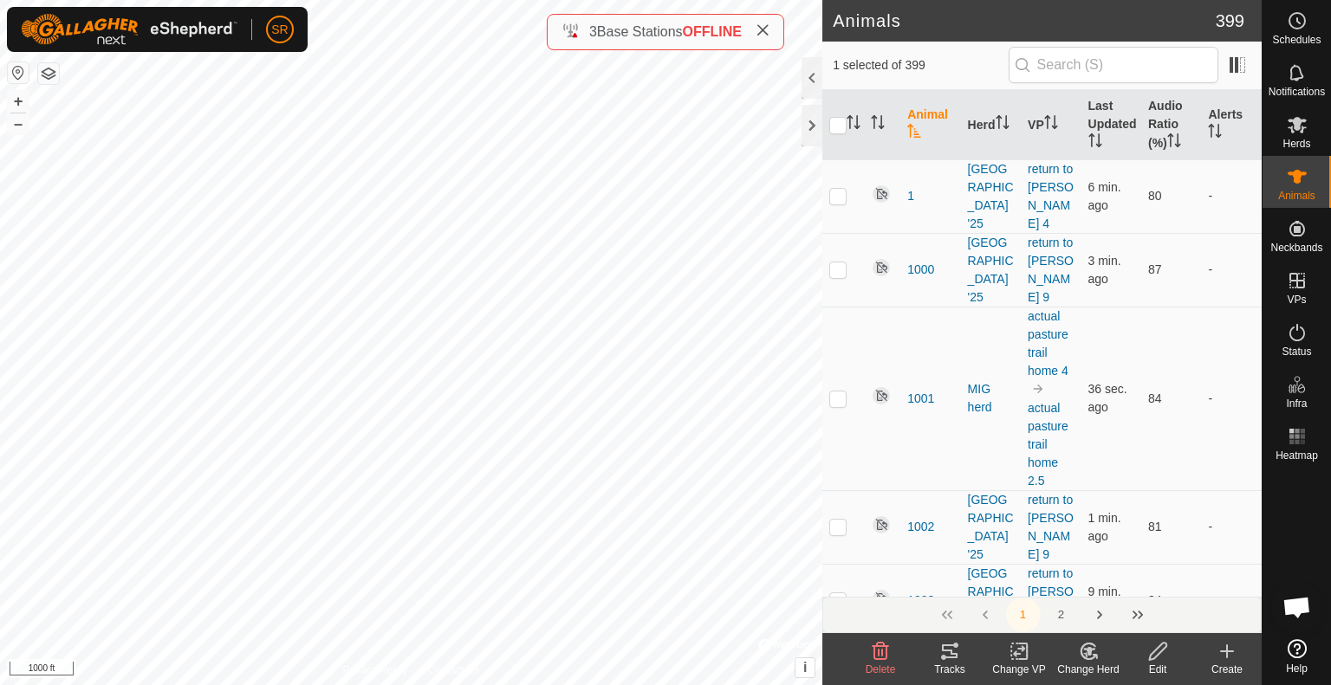
click at [1022, 646] on icon at bounding box center [1019, 651] width 12 height 11
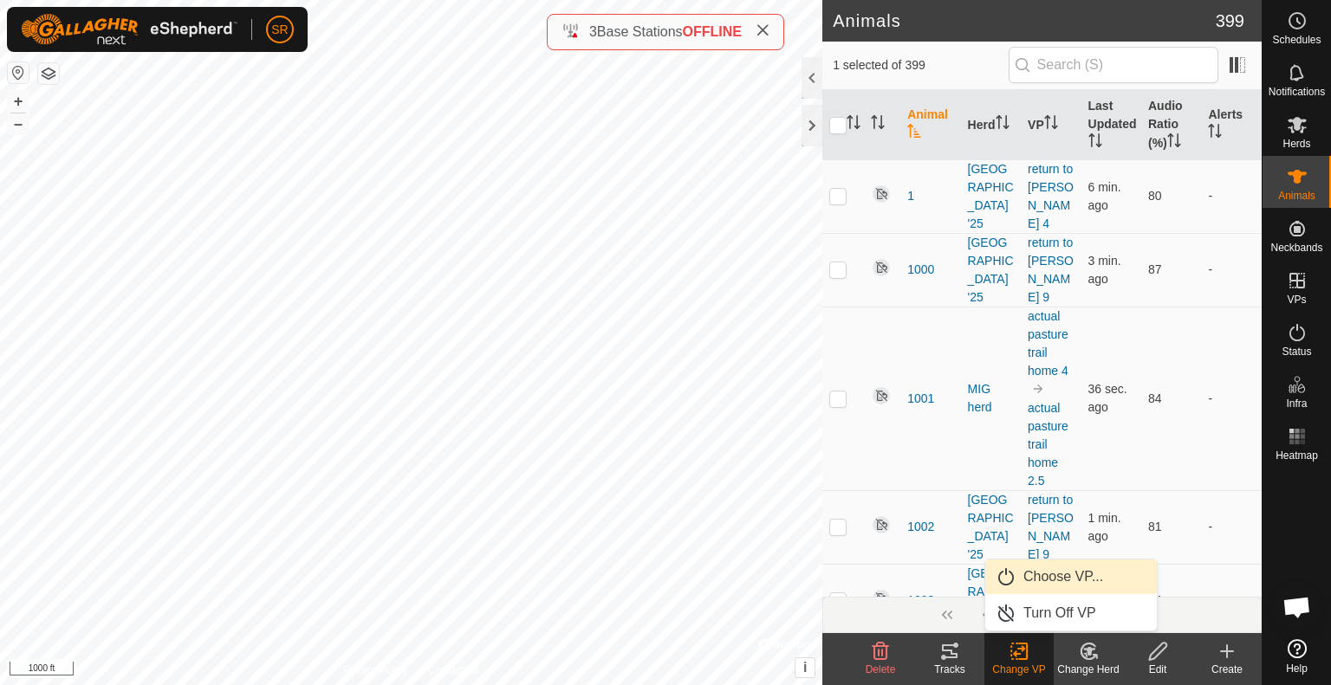
click at [1047, 582] on link "Choose VP..." at bounding box center [1071, 577] width 172 height 35
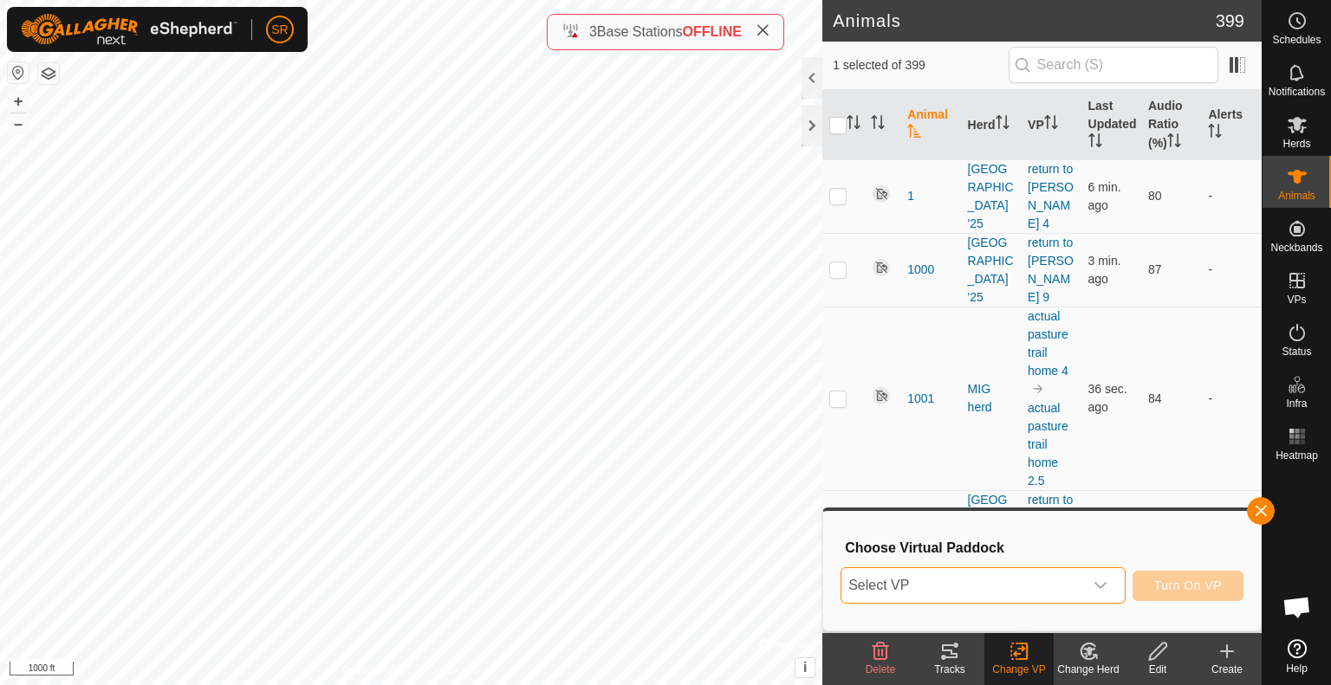
drag, startPoint x: 1047, startPoint y: 582, endPoint x: 939, endPoint y: 582, distance: 107.5
click at [939, 582] on span "Select VP" at bounding box center [962, 585] width 242 height 35
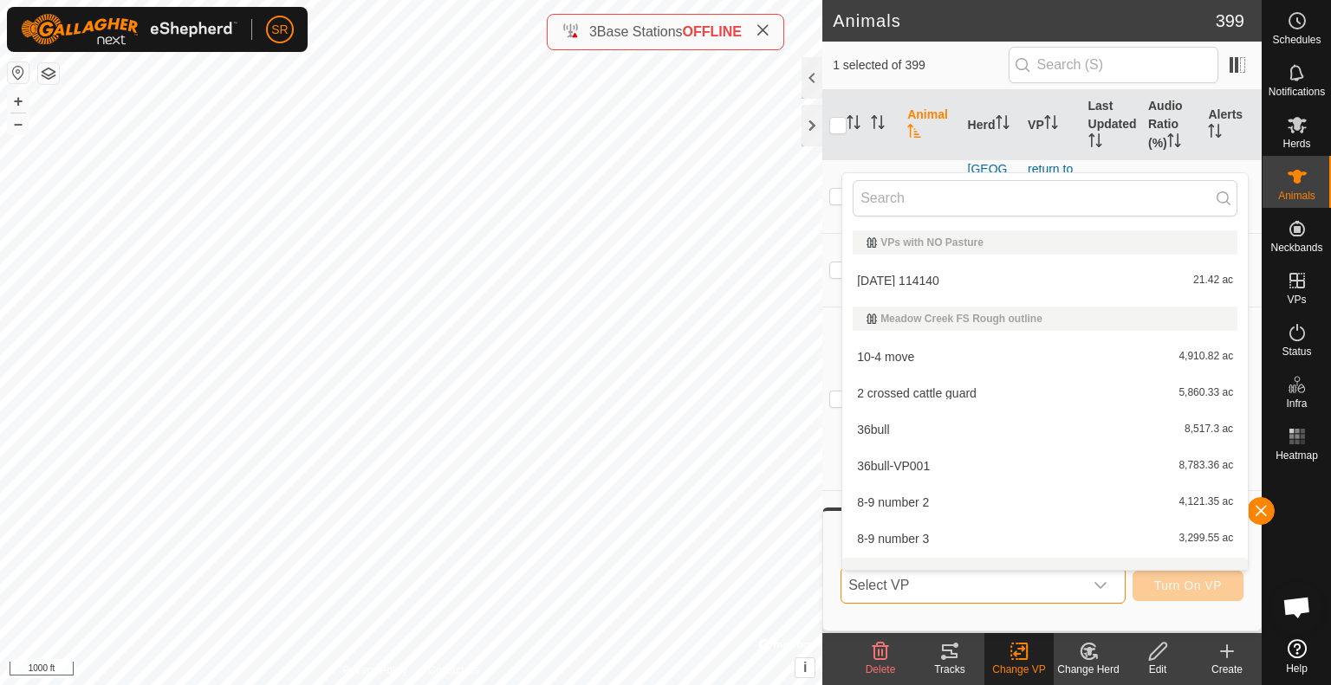
scroll to position [23, 0]
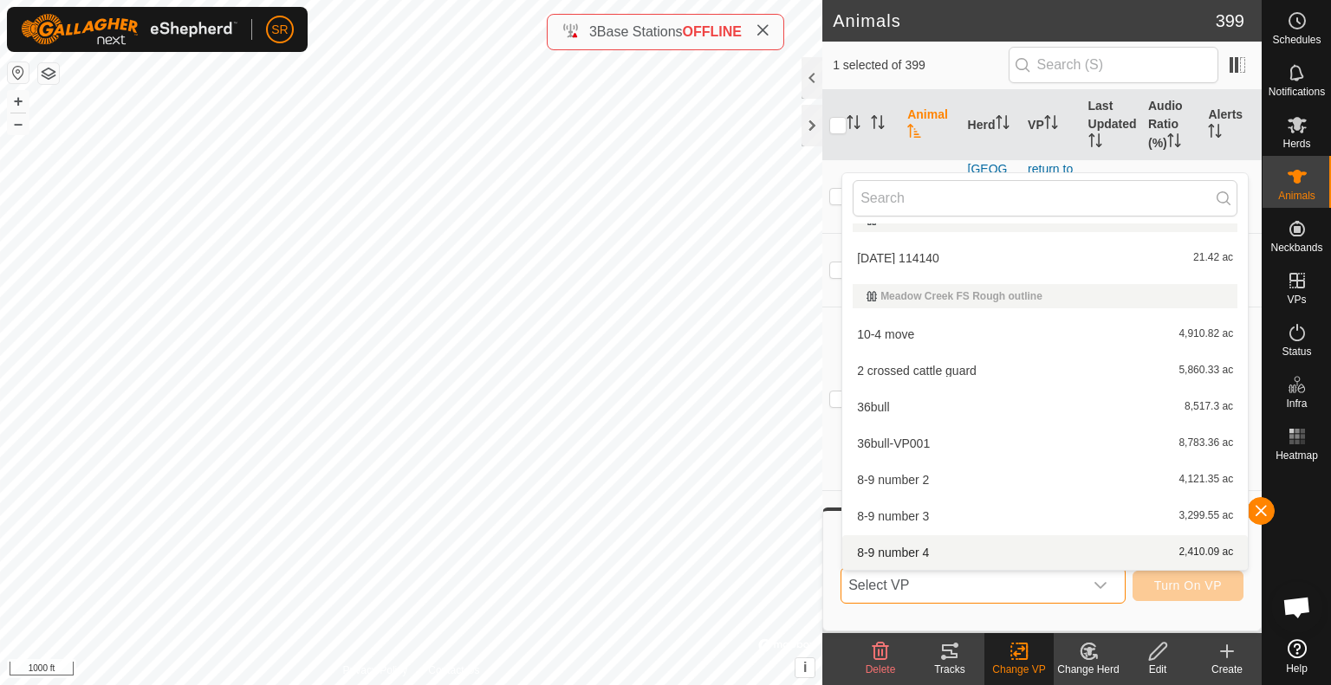
drag, startPoint x: 939, startPoint y: 582, endPoint x: 903, endPoint y: 590, distance: 37.2
click at [903, 590] on span "Select VP" at bounding box center [962, 585] width 242 height 35
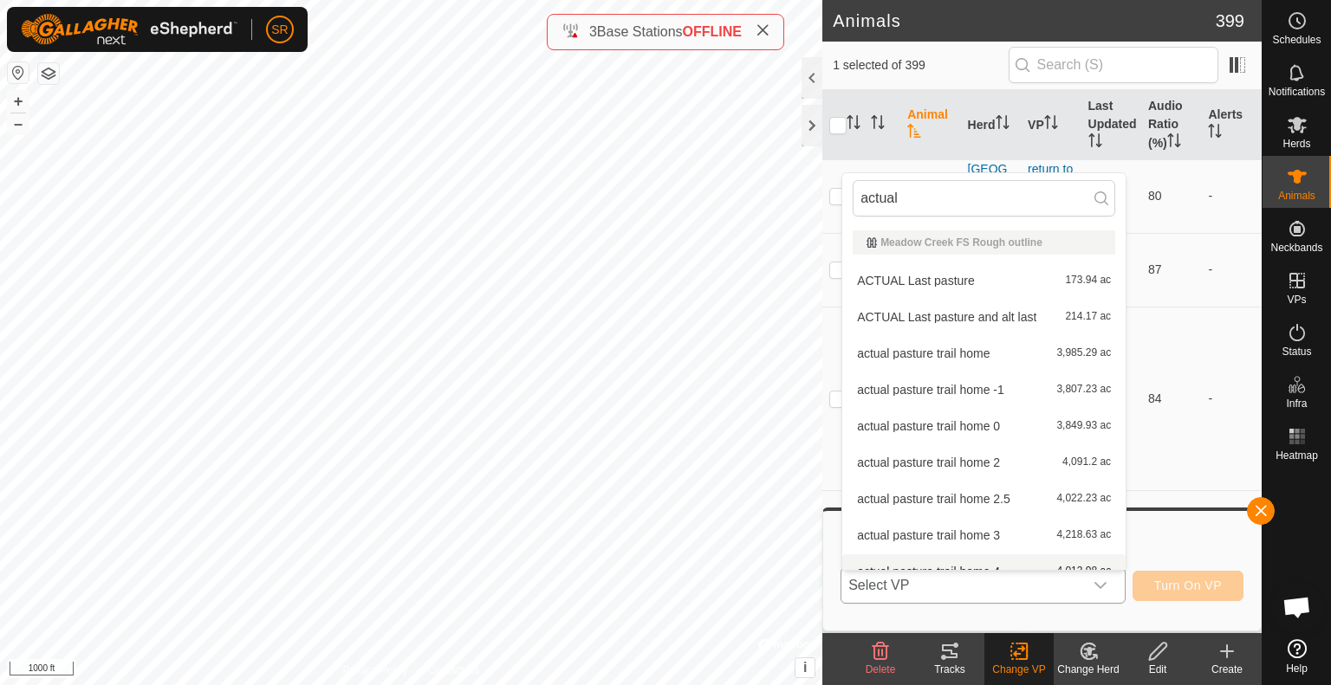
scroll to position [19, 0]
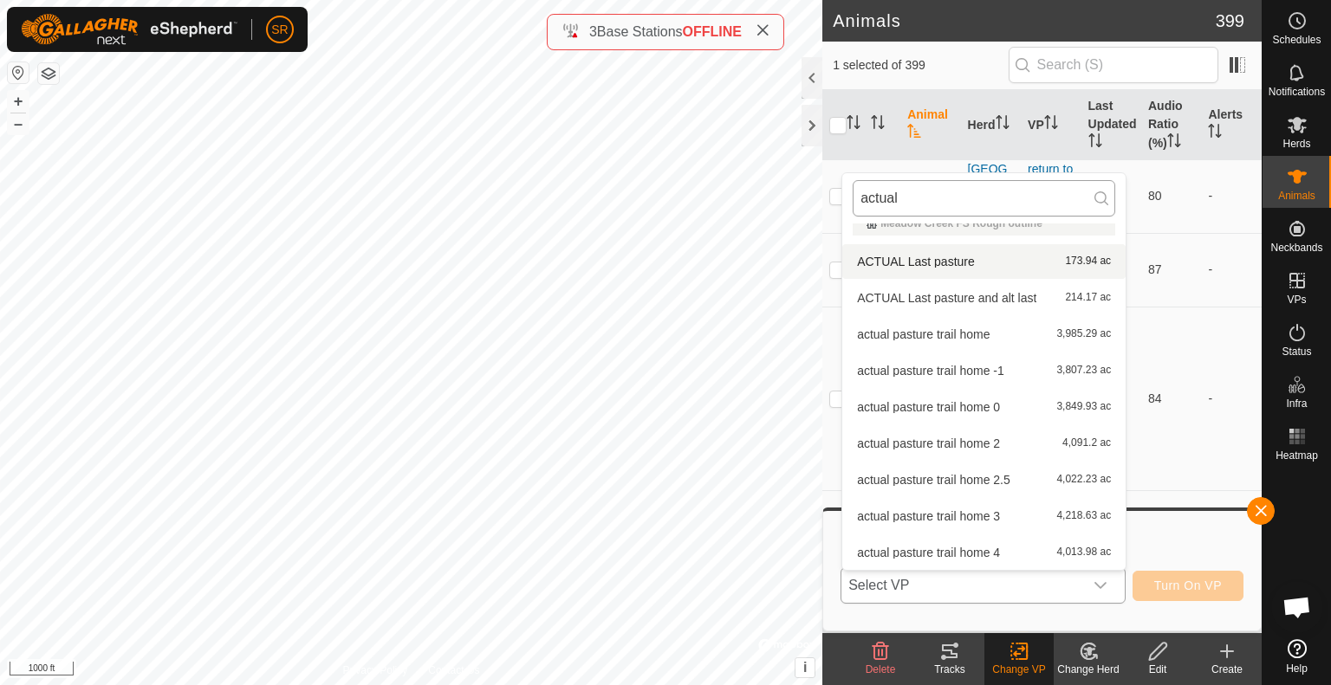
click at [983, 200] on input "actual" at bounding box center [984, 198] width 263 height 36
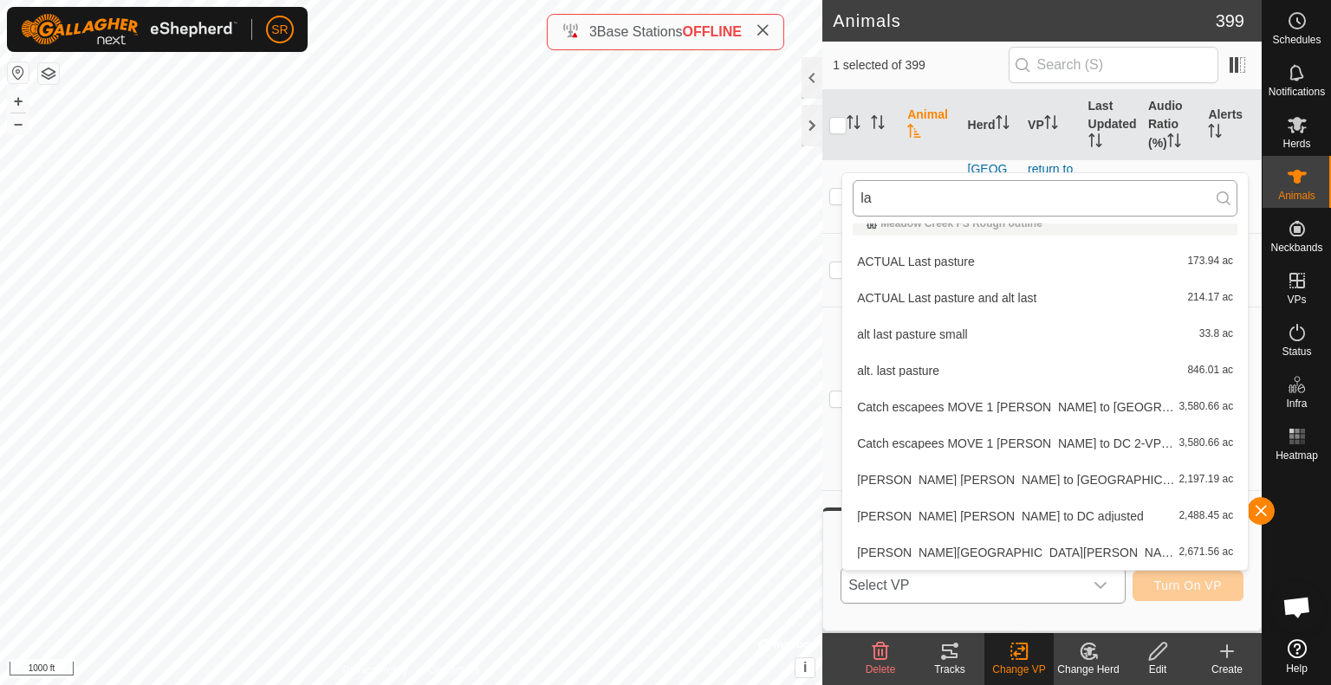
scroll to position [0, 0]
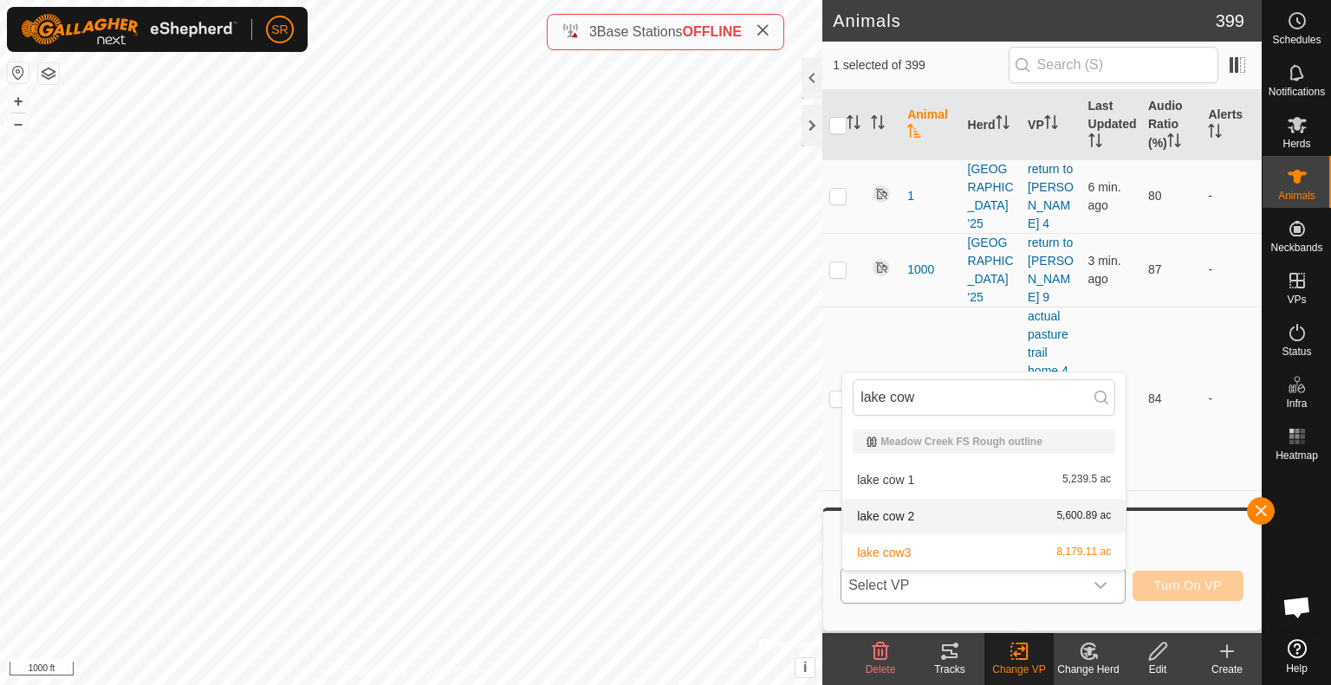
type input "lake cow"
click at [925, 516] on li "lake cow 2 5,600.89 ac" at bounding box center [983, 516] width 283 height 35
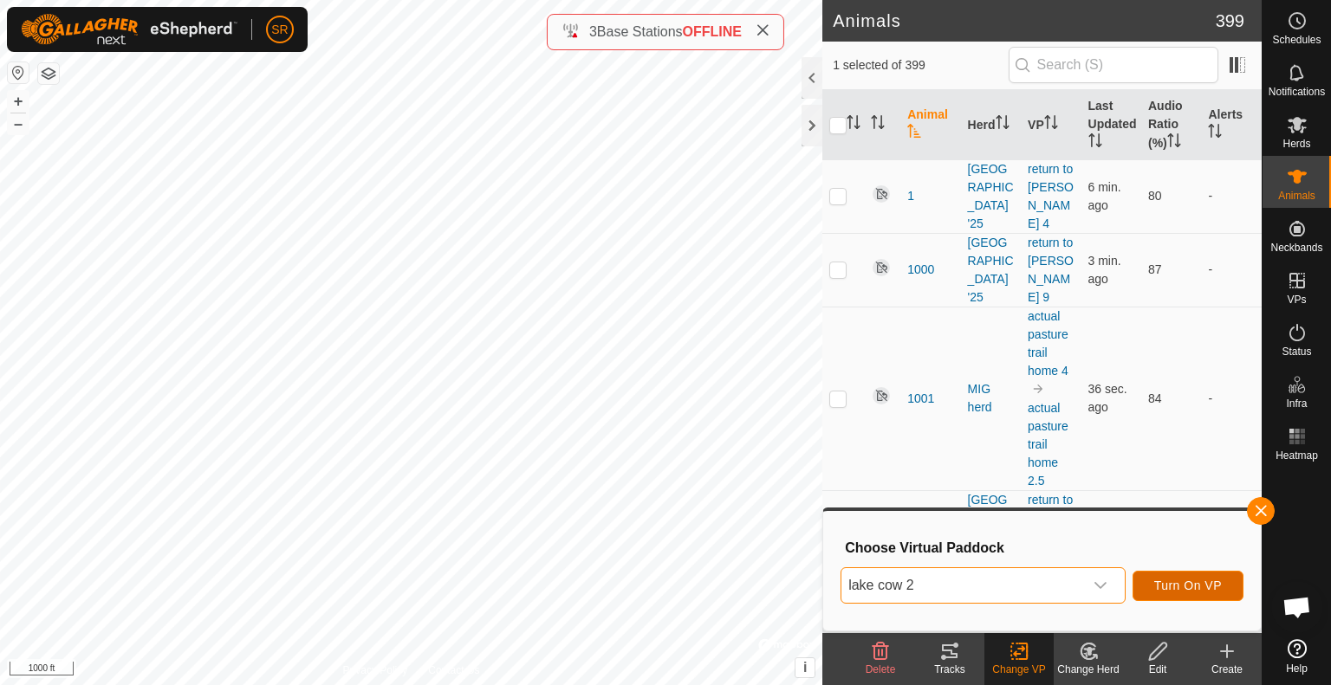
click at [1173, 585] on span "Turn On VP" at bounding box center [1188, 586] width 68 height 14
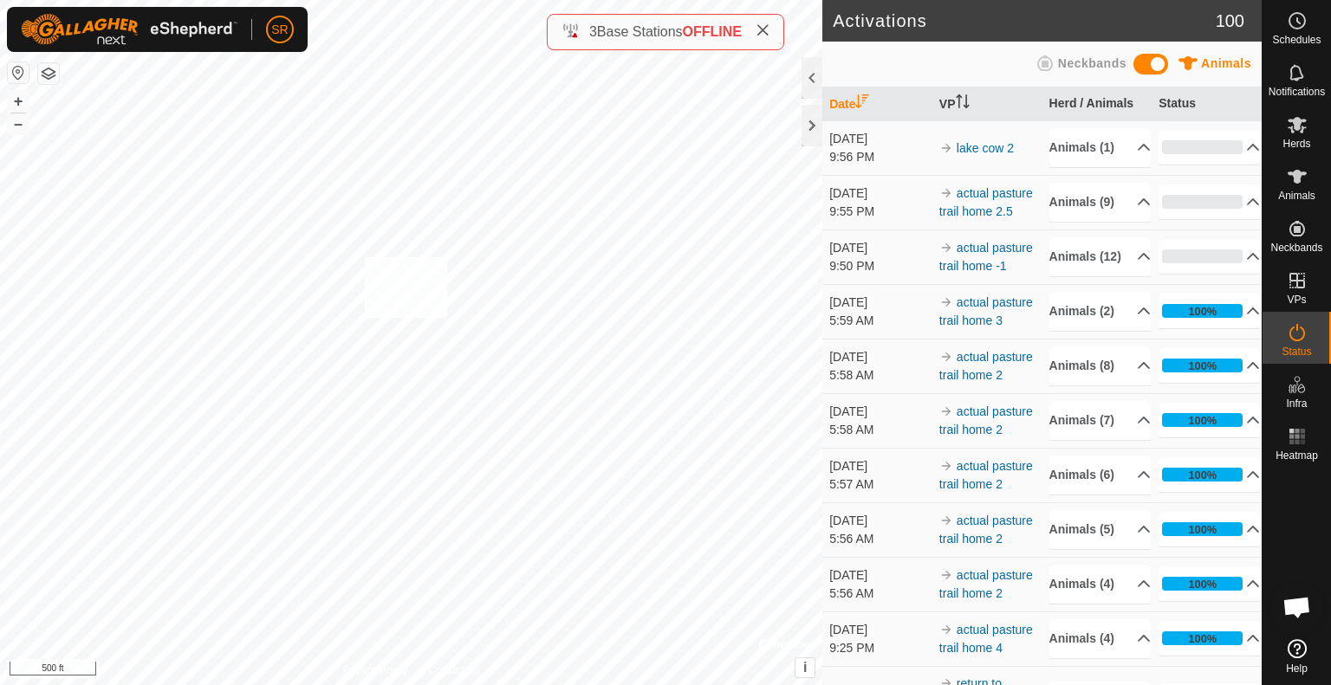
click at [364, 257] on div "6107 3508857656 [GEOGRAPHIC_DATA] '25 return to [PERSON_NAME] 6 + – ⇧ i © Mapbo…" at bounding box center [411, 342] width 822 height 685
click at [1303, 192] on span "Animals" at bounding box center [1296, 196] width 37 height 10
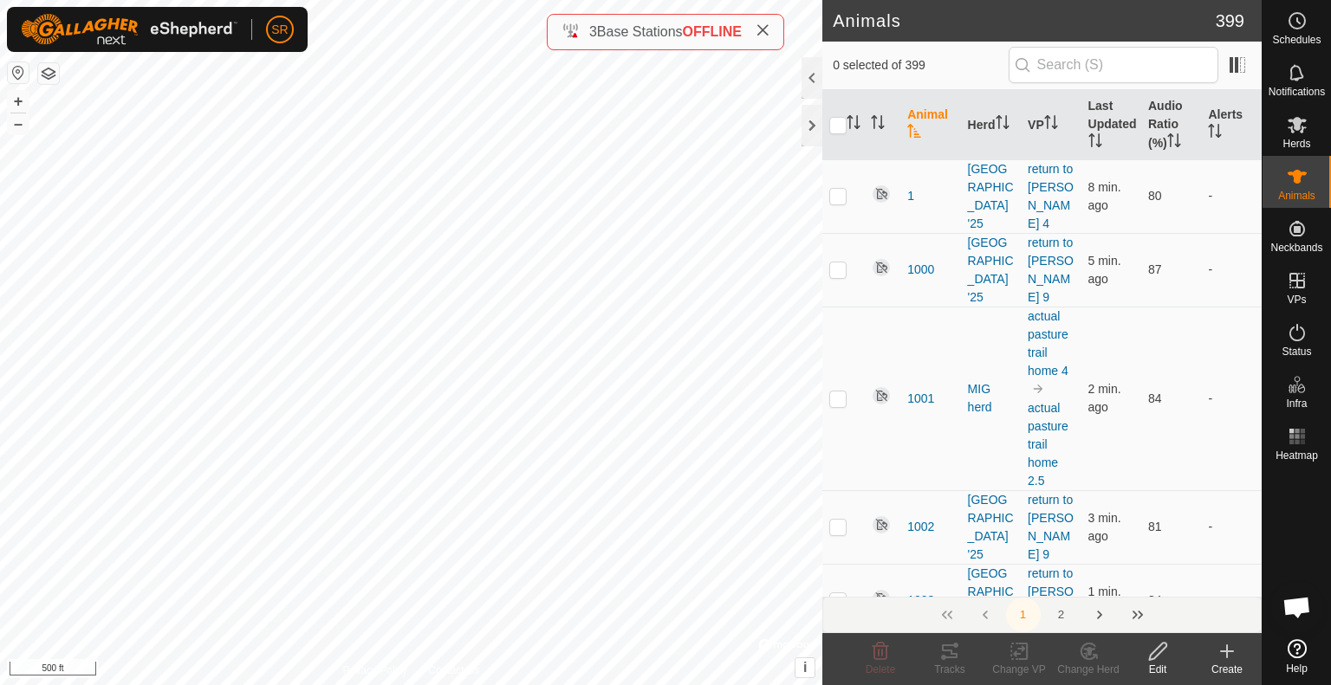
click at [340, 235] on div "6107 3508857656 [GEOGRAPHIC_DATA] '25 return to [PERSON_NAME] 6 + – ⇧ i © Mapbo…" at bounding box center [411, 342] width 822 height 685
click at [1018, 654] on icon at bounding box center [1019, 651] width 12 height 11
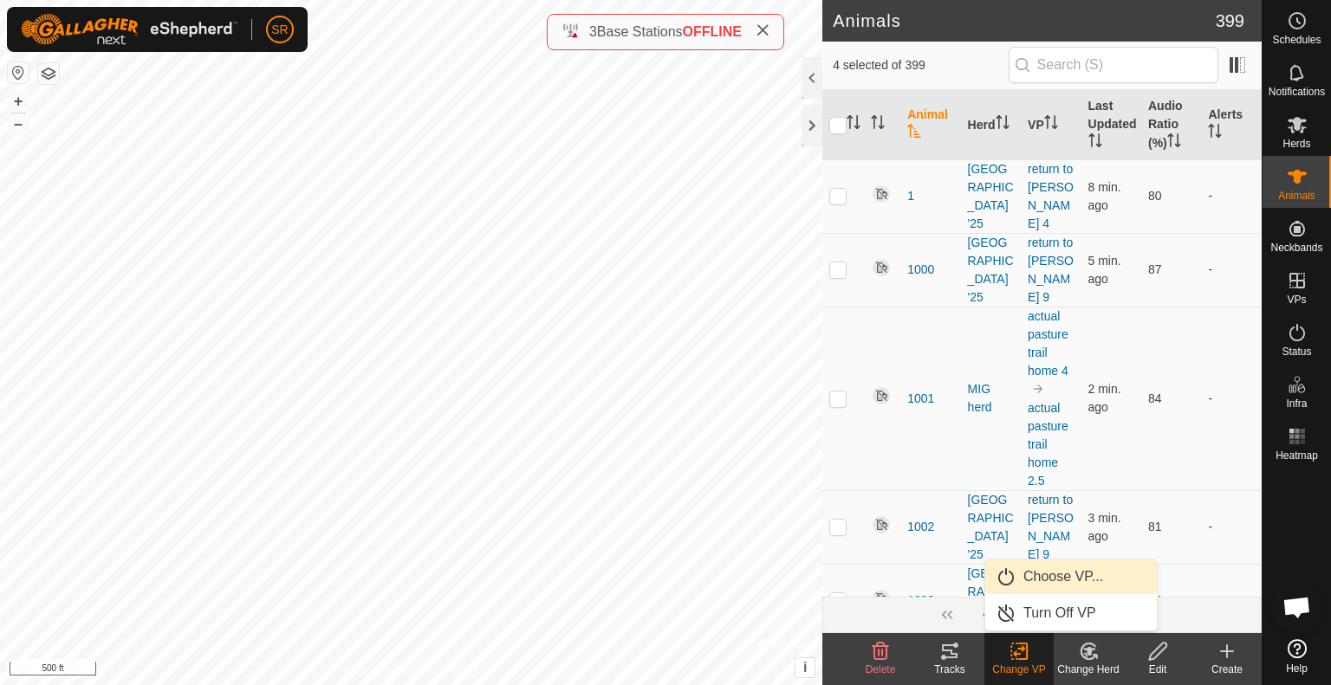
click at [1068, 592] on link "Choose VP..." at bounding box center [1071, 577] width 172 height 35
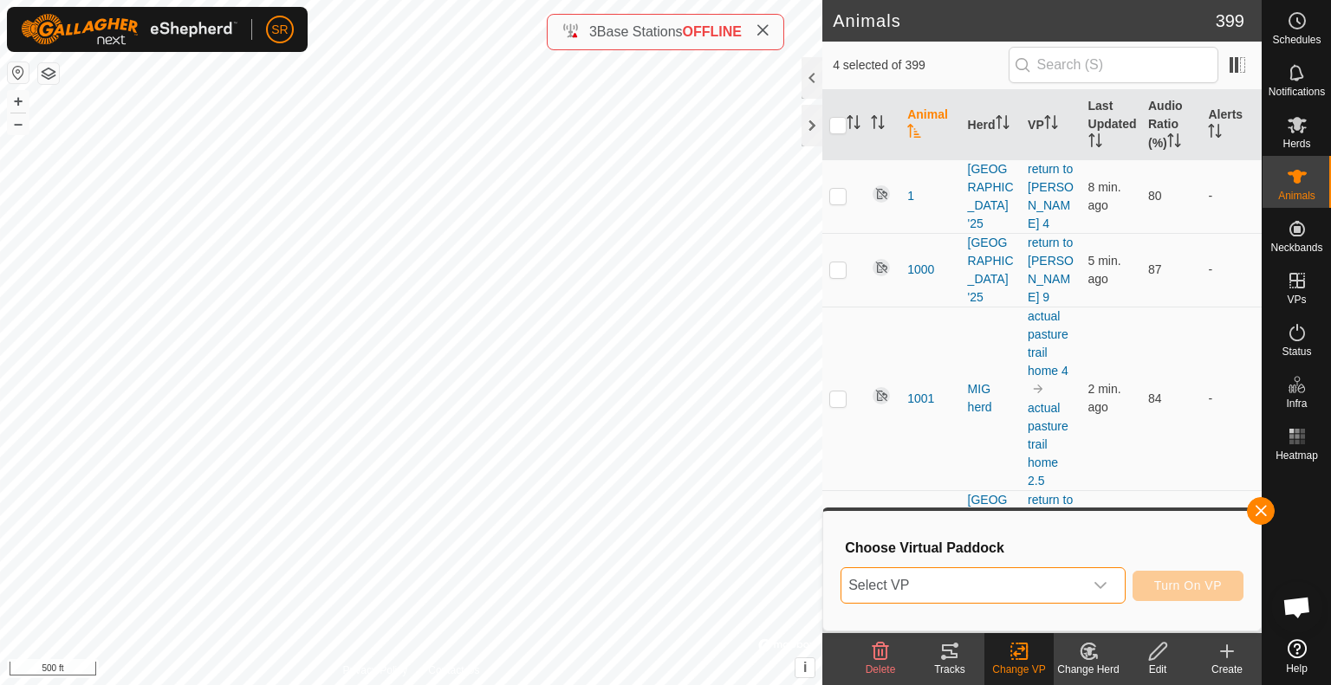
click at [1068, 592] on span "Select VP" at bounding box center [962, 585] width 242 height 35
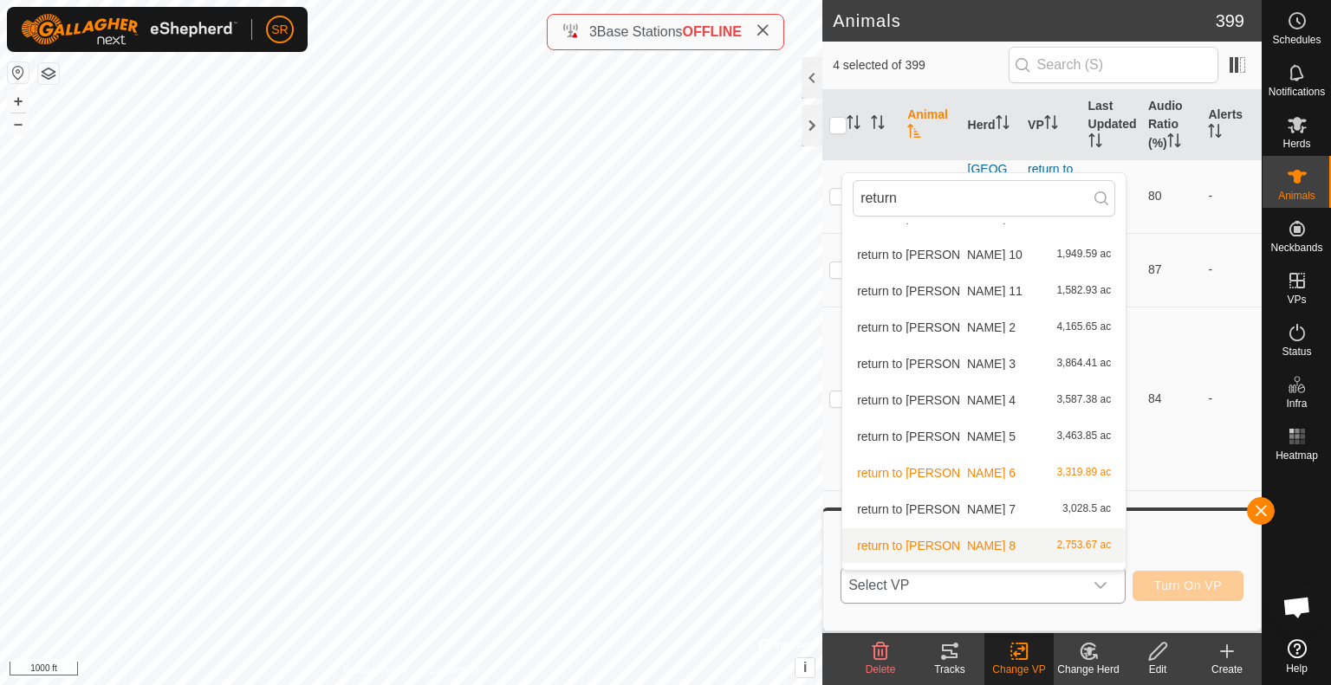
scroll to position [64, 0]
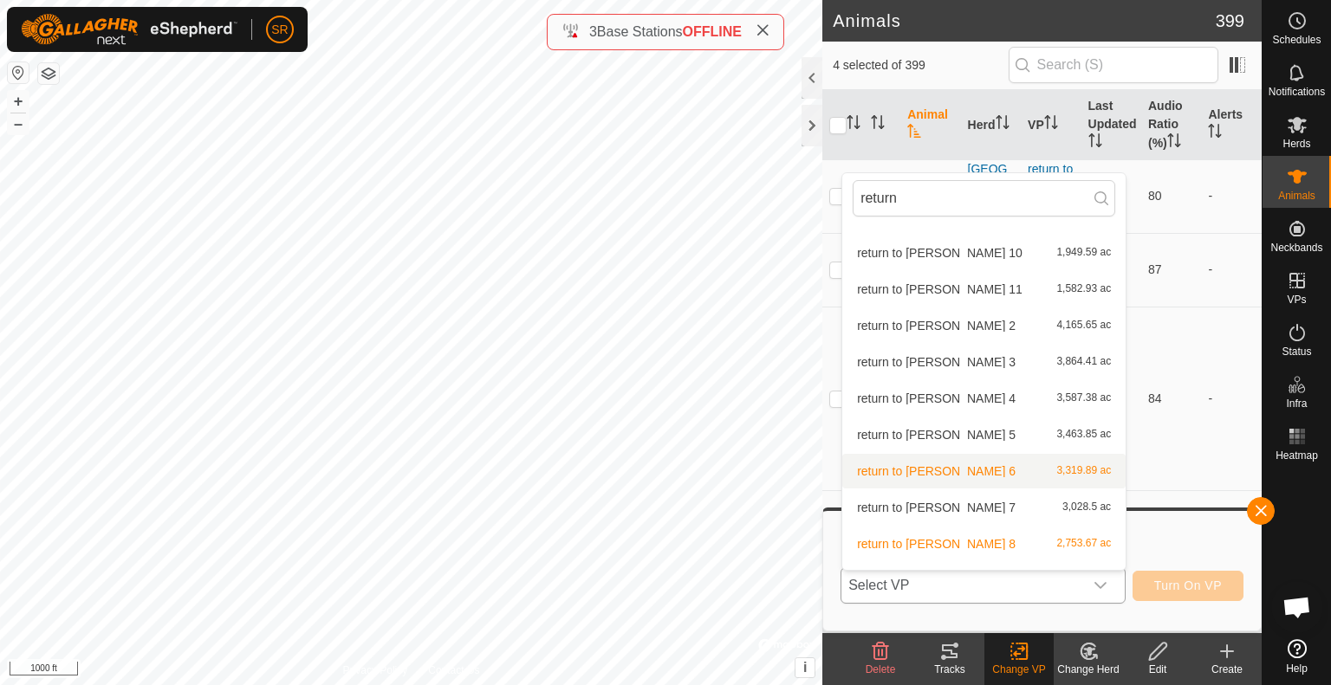
type input "return"
click at [910, 471] on li "return to [PERSON_NAME] 6 3,319.89 ac" at bounding box center [983, 471] width 283 height 35
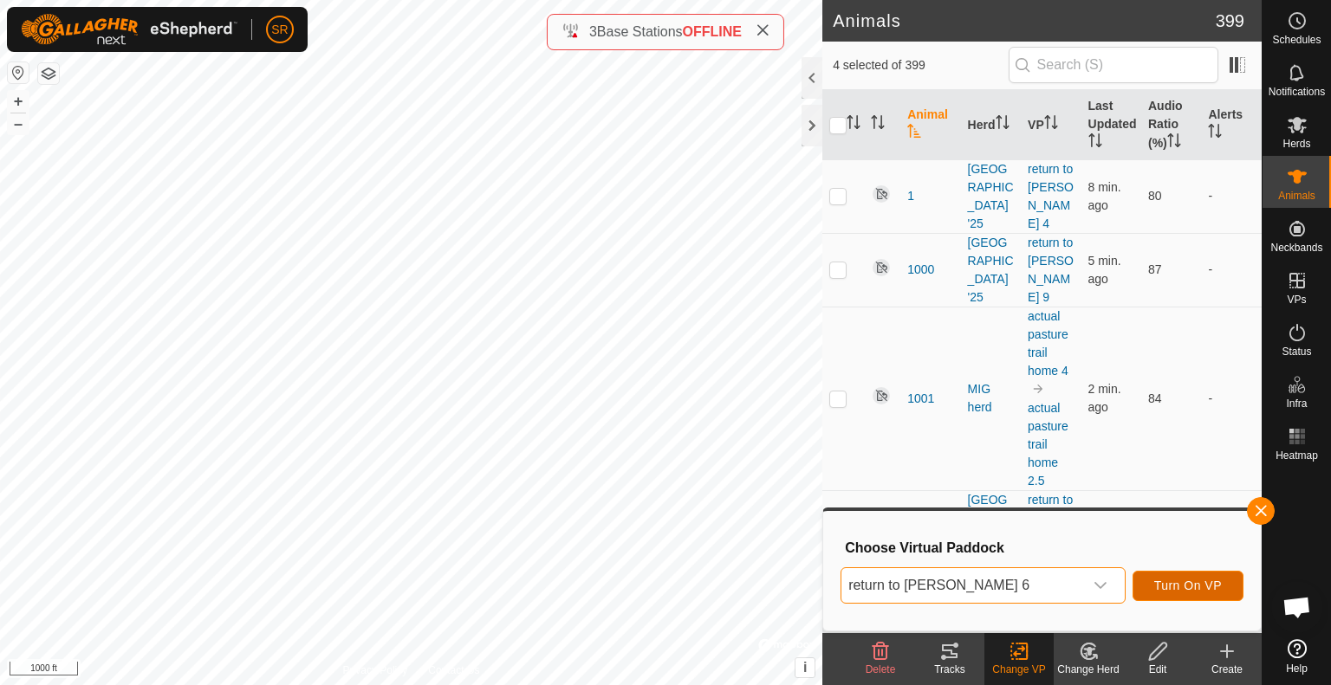
click at [1165, 580] on span "Turn On VP" at bounding box center [1188, 586] width 68 height 14
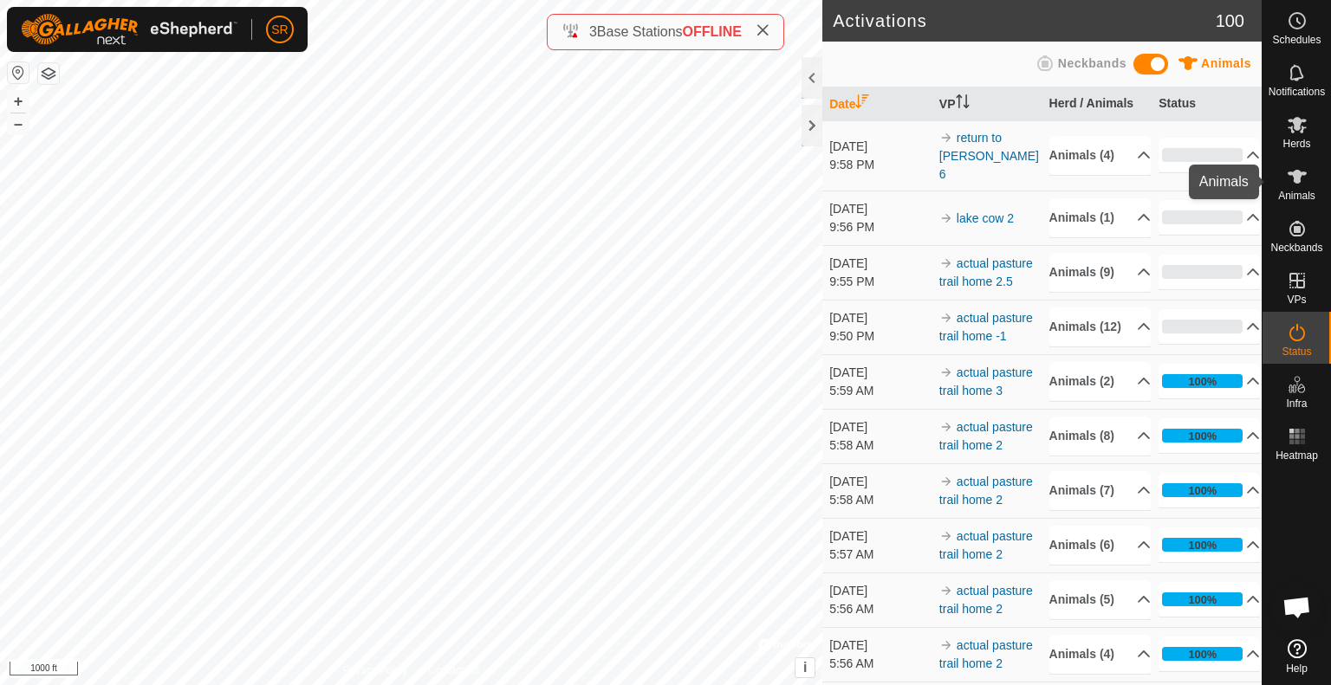
click at [1293, 187] on es-animals-svg-icon at bounding box center [1297, 177] width 31 height 28
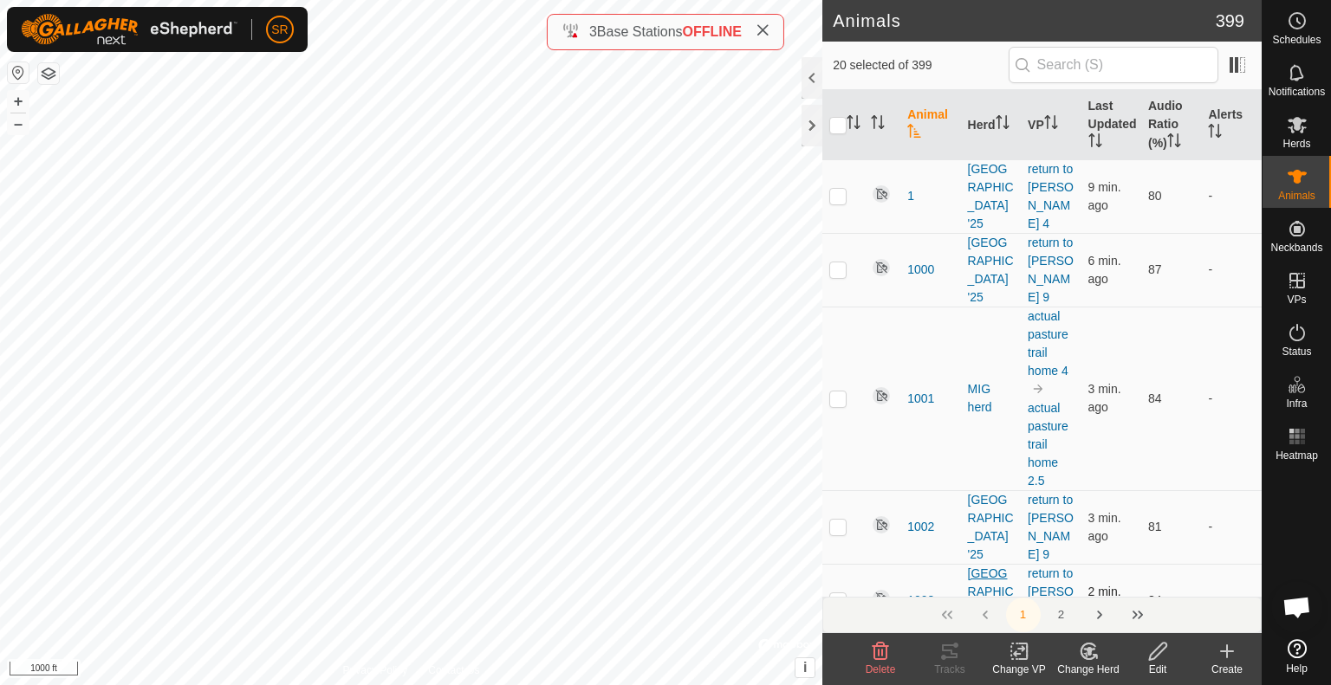
checkbox input "true"
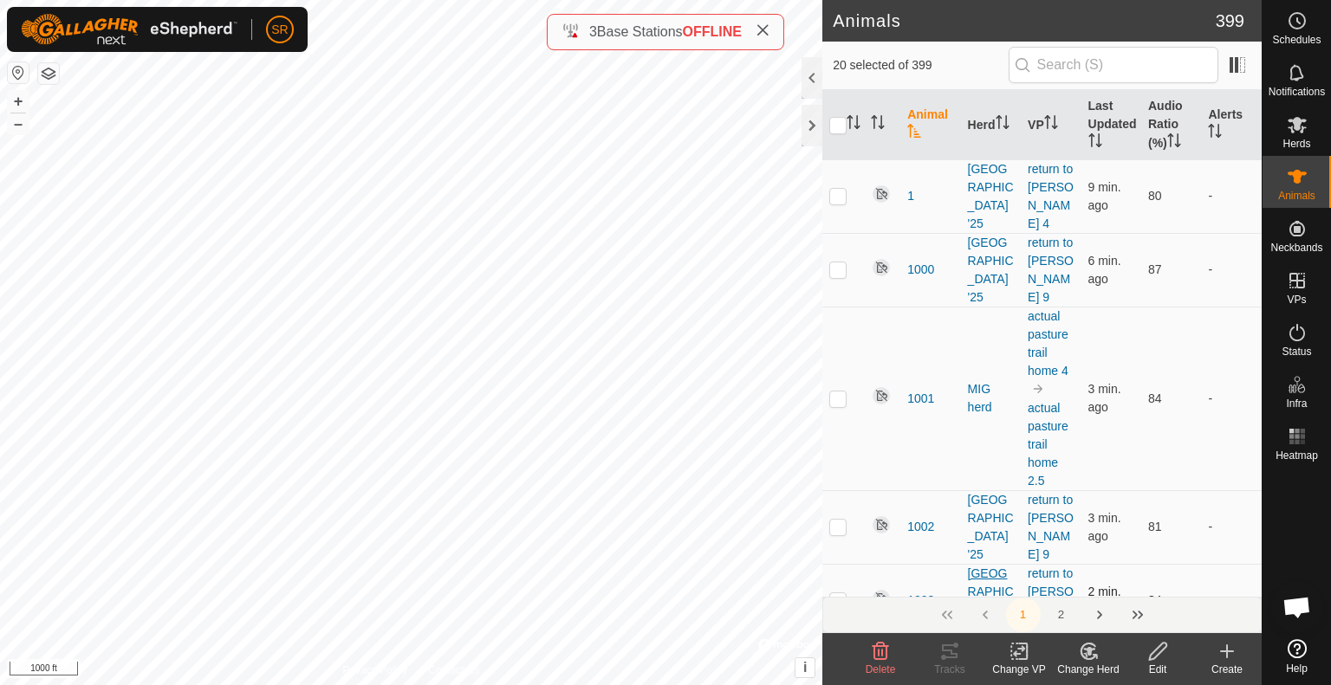
checkbox input "true"
click at [1016, 653] on icon at bounding box center [1019, 651] width 12 height 11
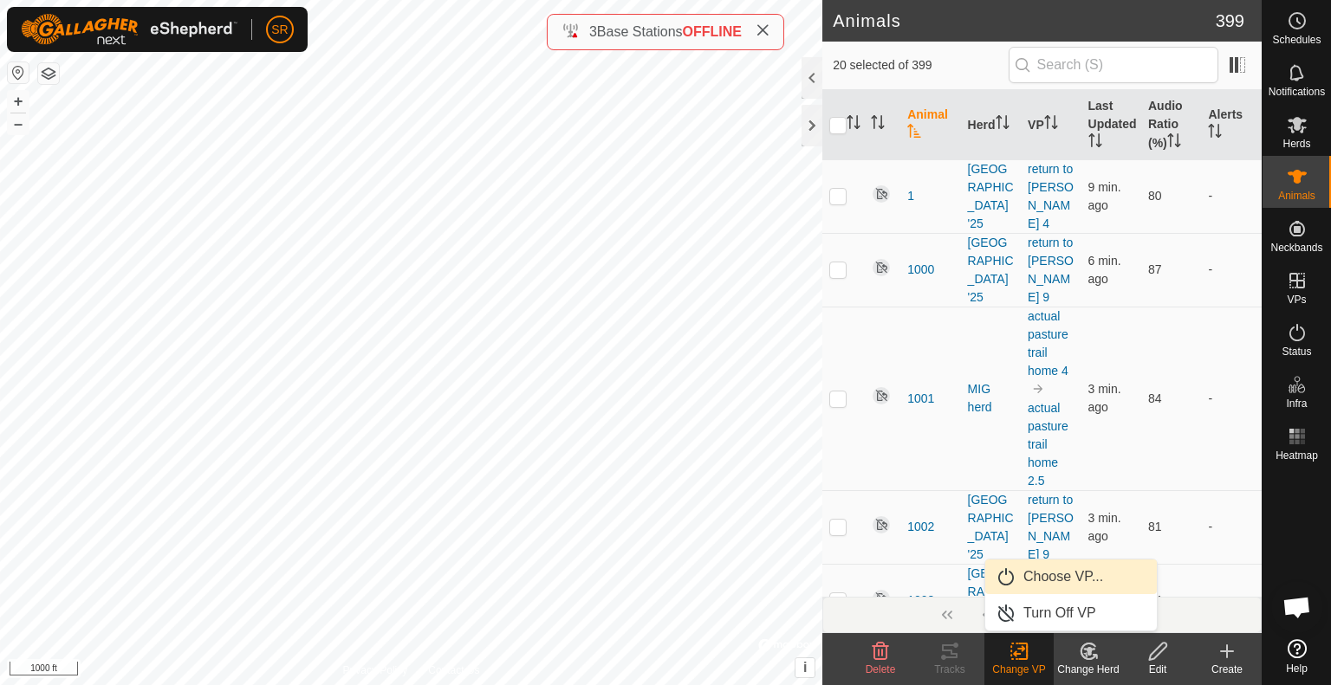
click at [1046, 578] on link "Choose VP..." at bounding box center [1071, 577] width 172 height 35
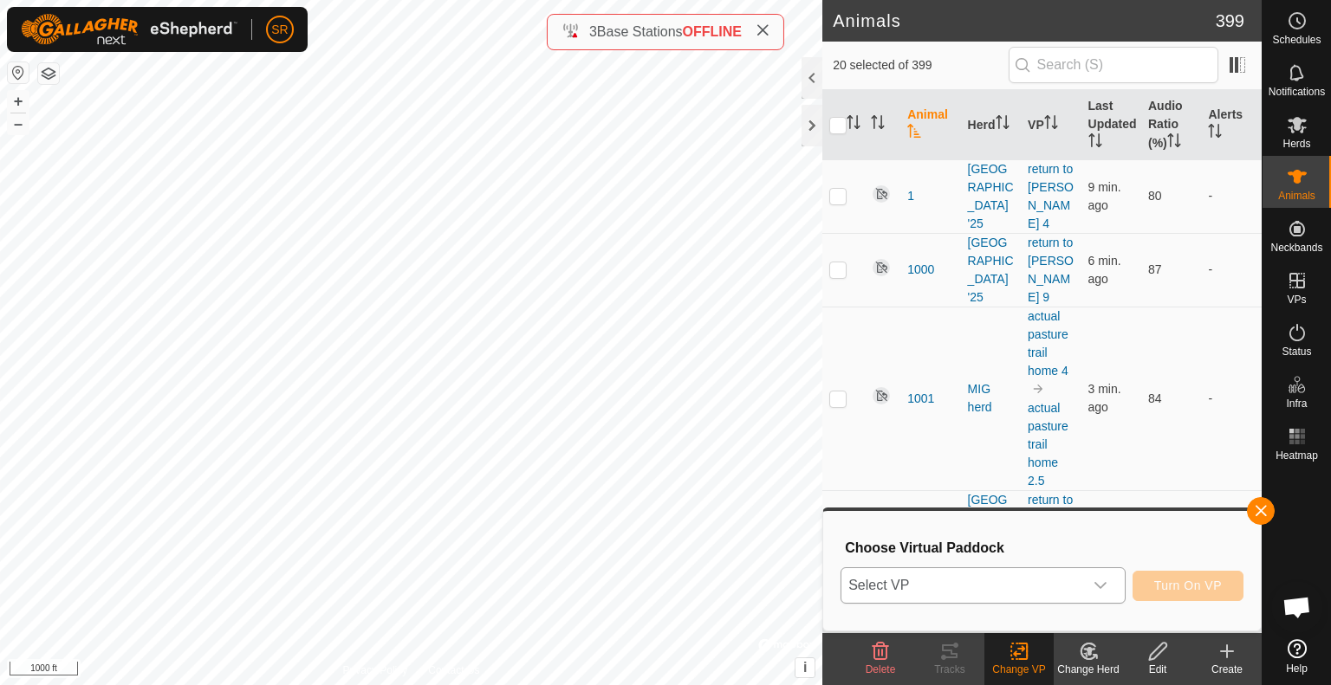
click at [1023, 581] on span "Select VP" at bounding box center [962, 585] width 242 height 35
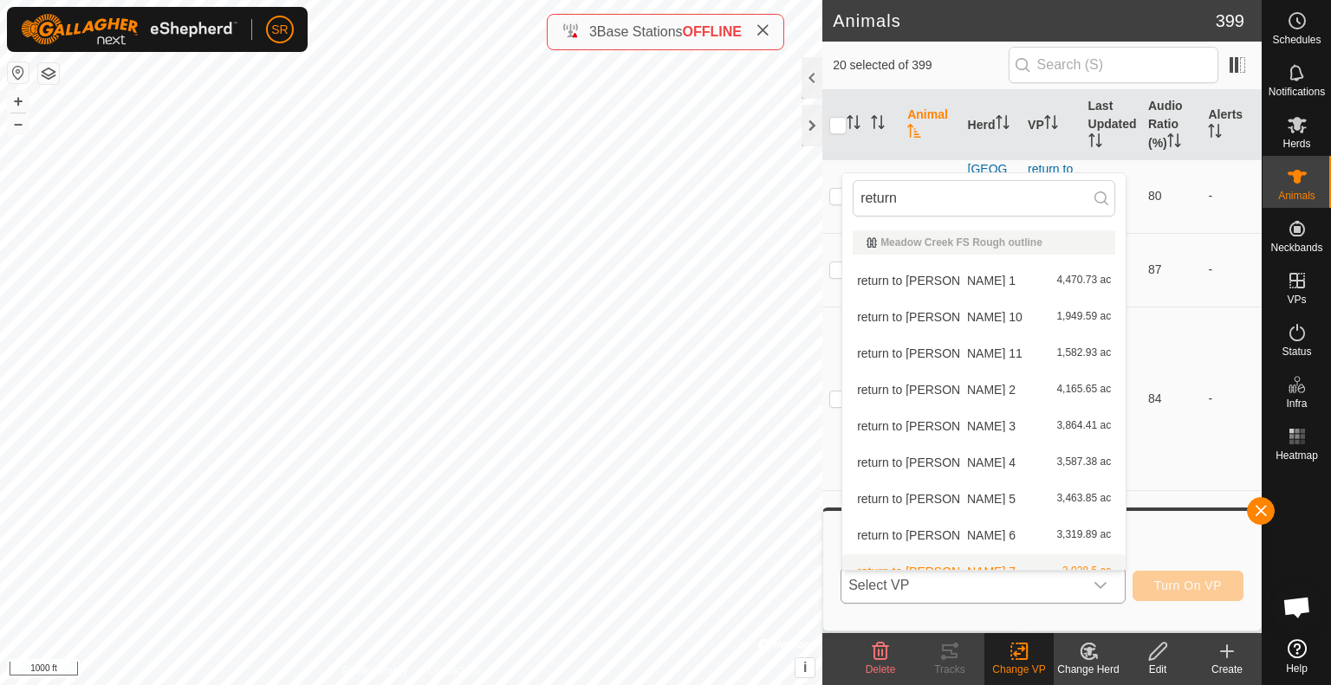
scroll to position [19, 0]
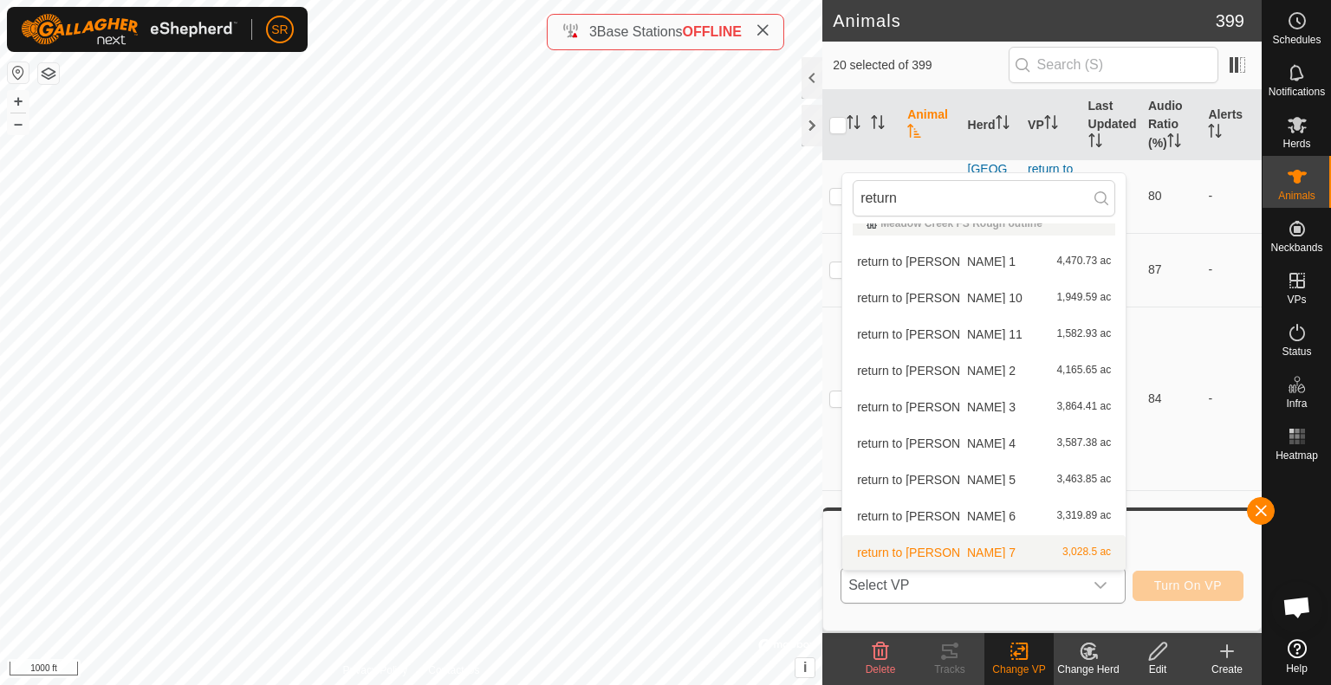
type input "return"
click at [960, 555] on li "return to [PERSON_NAME] 7 3,028.5 ac" at bounding box center [983, 553] width 283 height 35
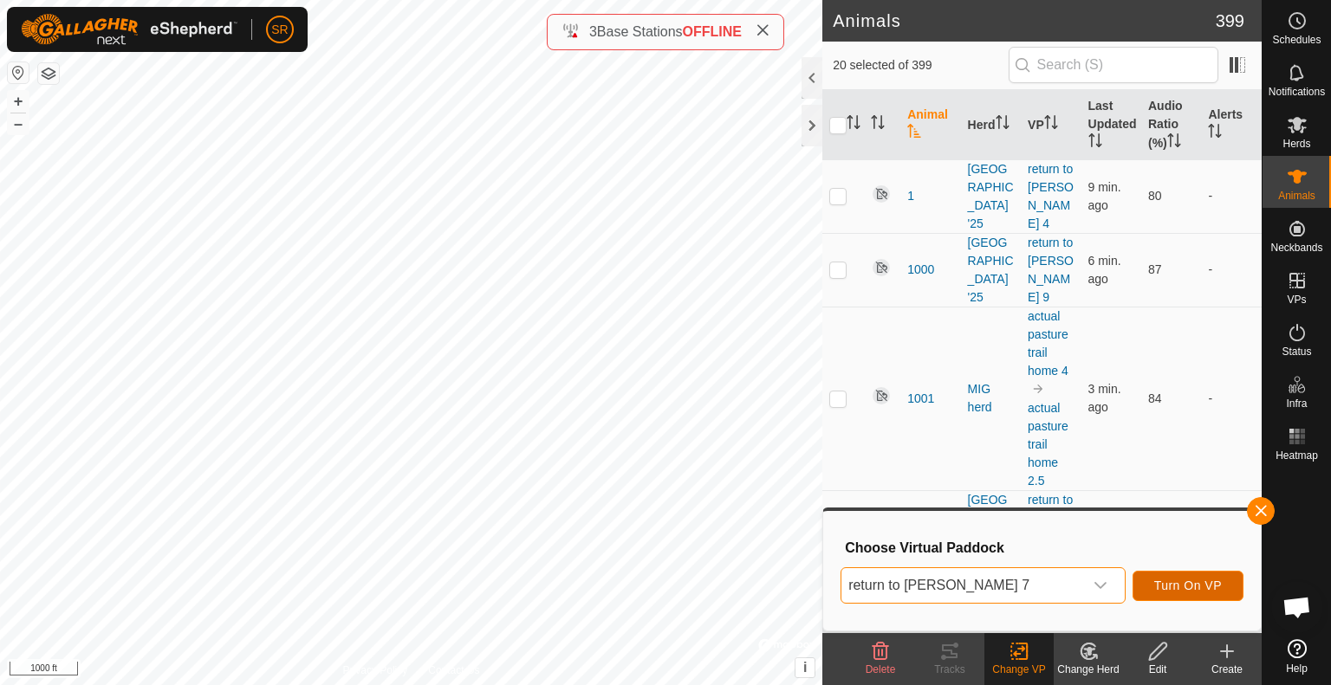
click at [1197, 592] on span "Turn On VP" at bounding box center [1188, 586] width 68 height 14
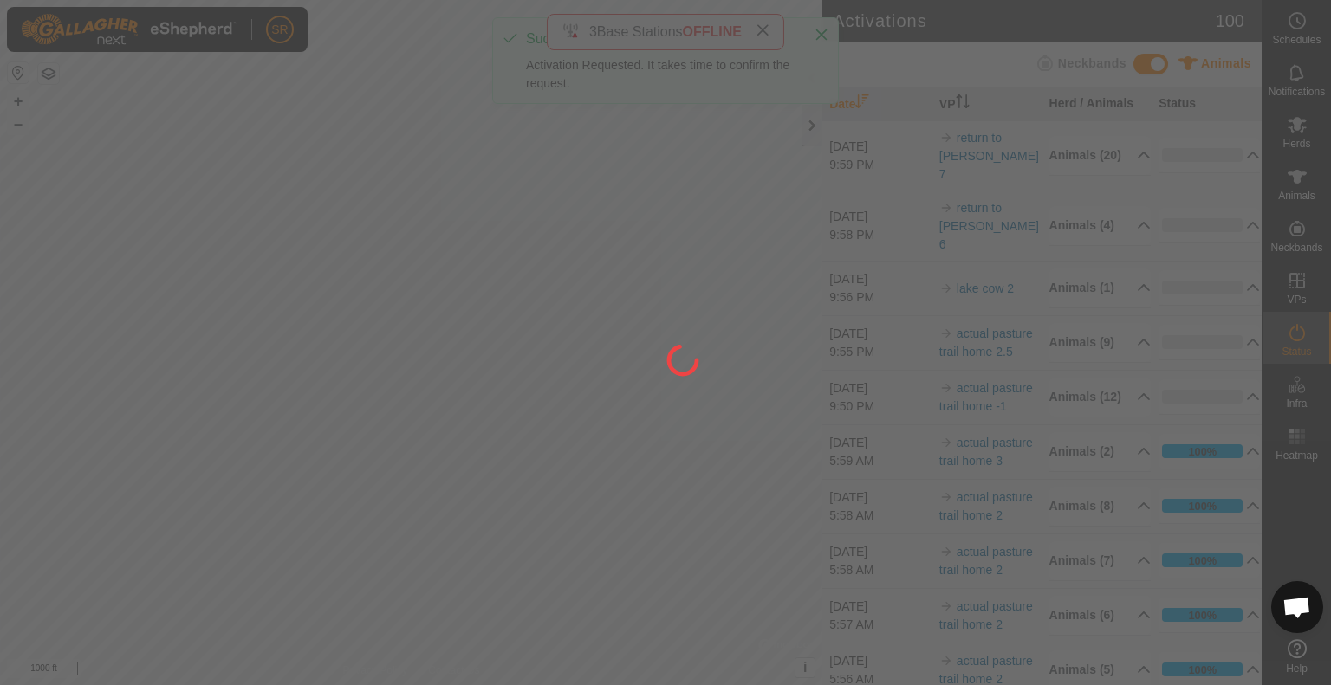
drag, startPoint x: 627, startPoint y: 540, endPoint x: 641, endPoint y: 401, distance: 139.4
click at [641, 401] on div at bounding box center [665, 342] width 1331 height 685
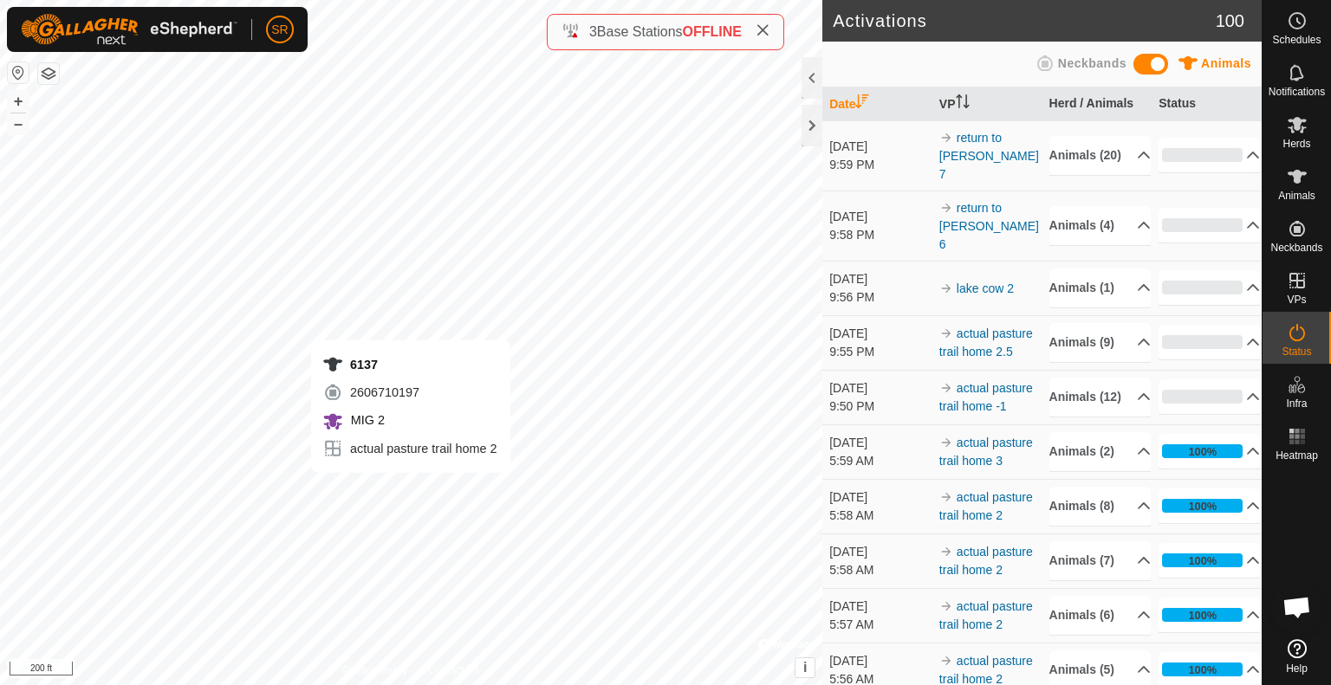
click at [411, 490] on div "6137 2606710197 MIG 2 actual pasture trail home 2 + – ⇧ i © Mapbox , © OpenStre…" at bounding box center [411, 342] width 822 height 685
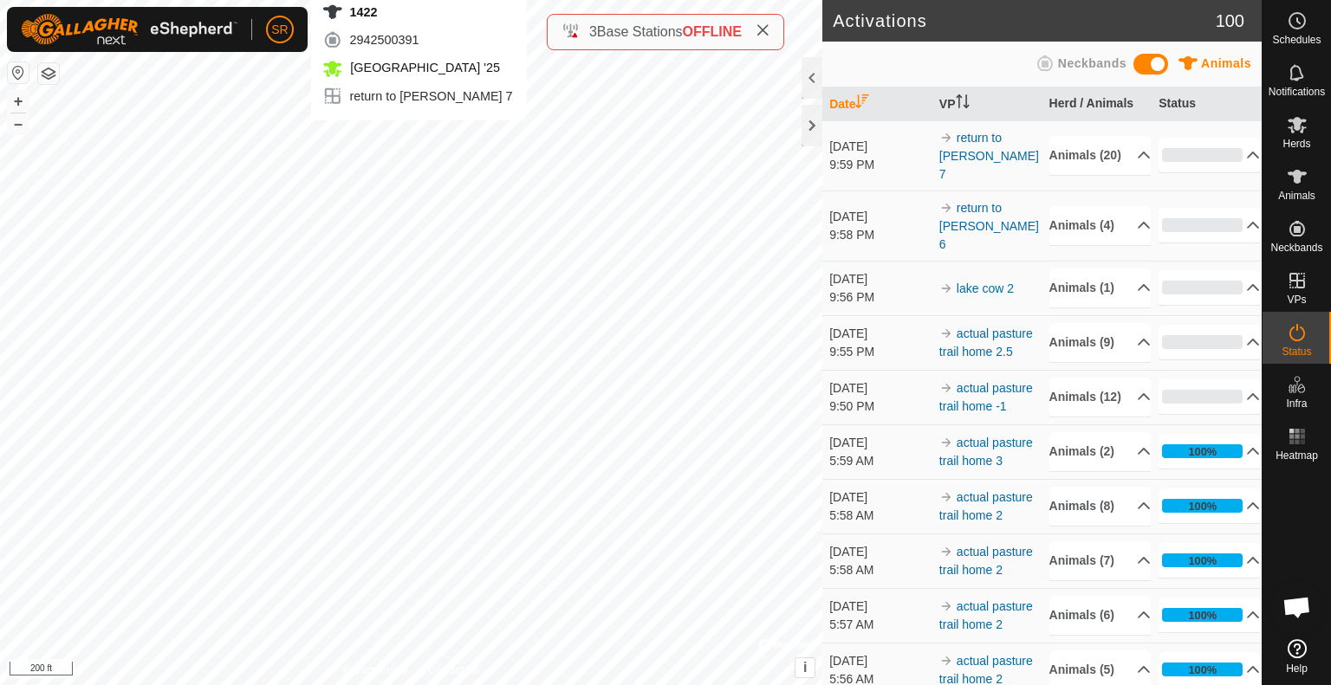
click at [419, 138] on div "1422 2942500391 [GEOGRAPHIC_DATA] '25 return to [PERSON_NAME] 7 + – ⇧ i © Mapbo…" at bounding box center [411, 342] width 822 height 685
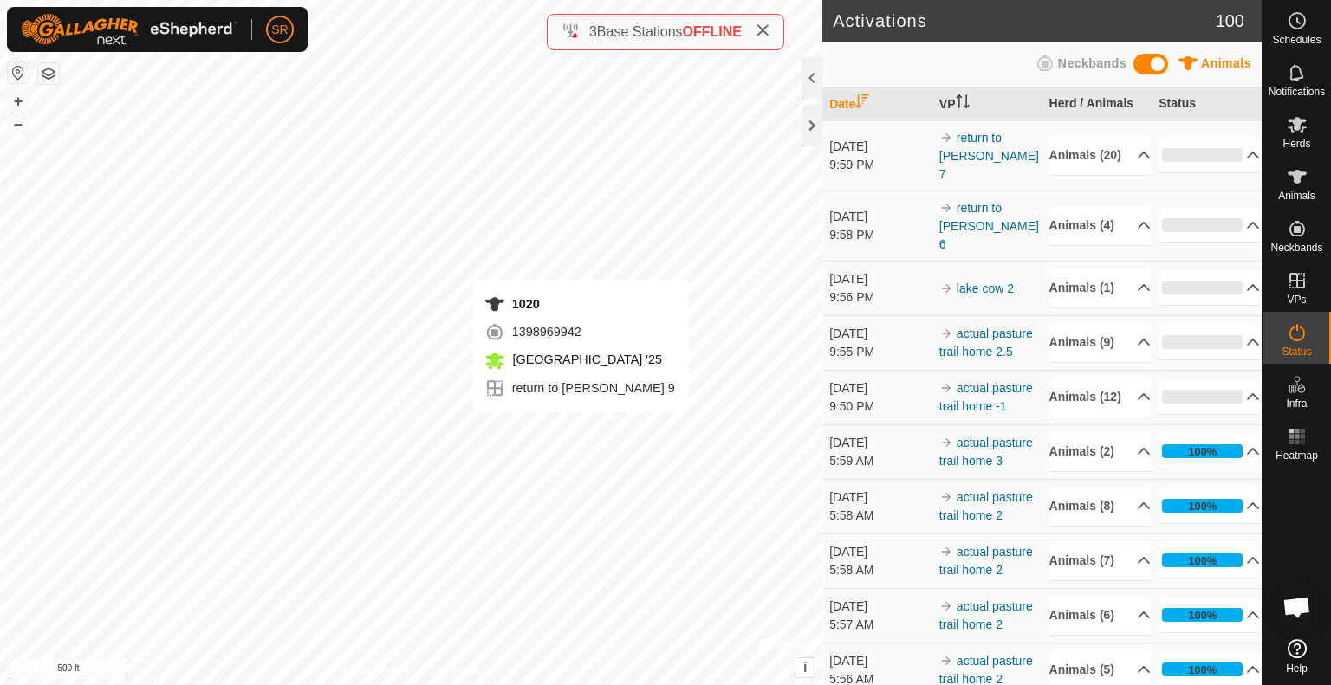
click at [581, 430] on div "1020 1398969942 [GEOGRAPHIC_DATA] '25 return to [PERSON_NAME] 9 + – ⇧ i © Mapbo…" at bounding box center [411, 342] width 822 height 685
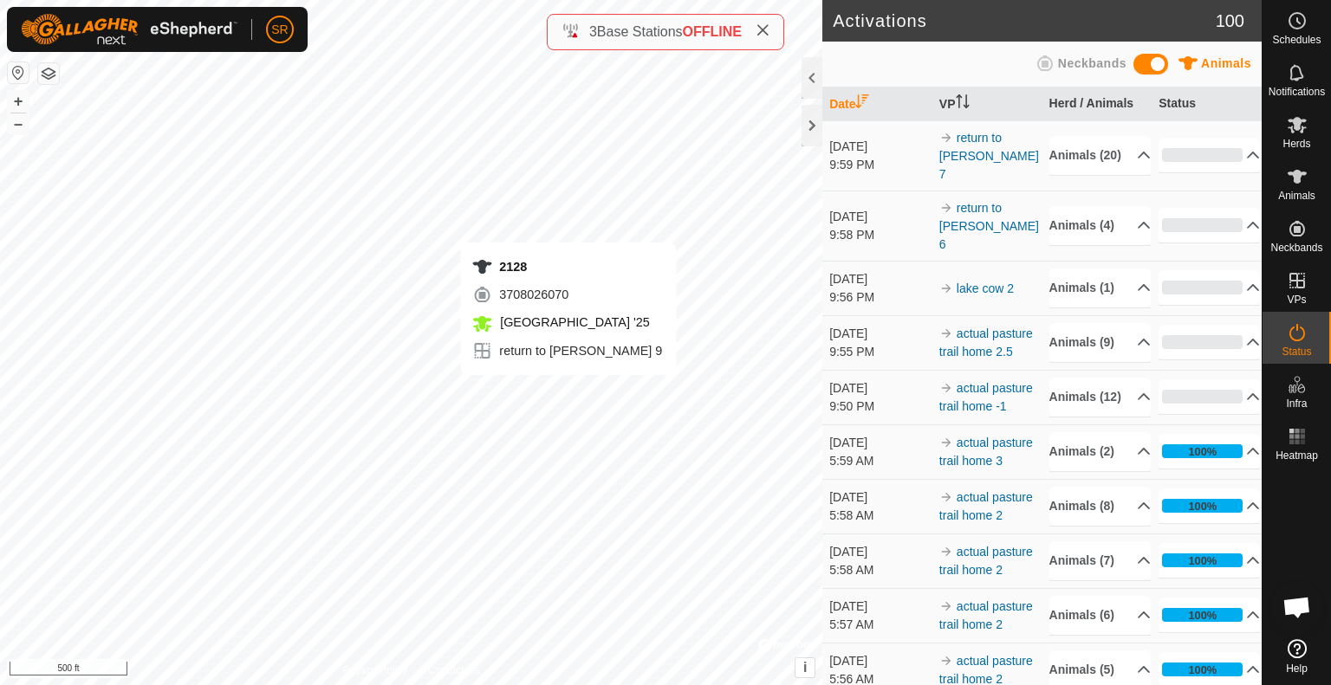
click at [568, 393] on div "2128 3708026070 [GEOGRAPHIC_DATA] '25 return to [PERSON_NAME] 9 + – ⇧ i © Mapbo…" at bounding box center [411, 342] width 822 height 685
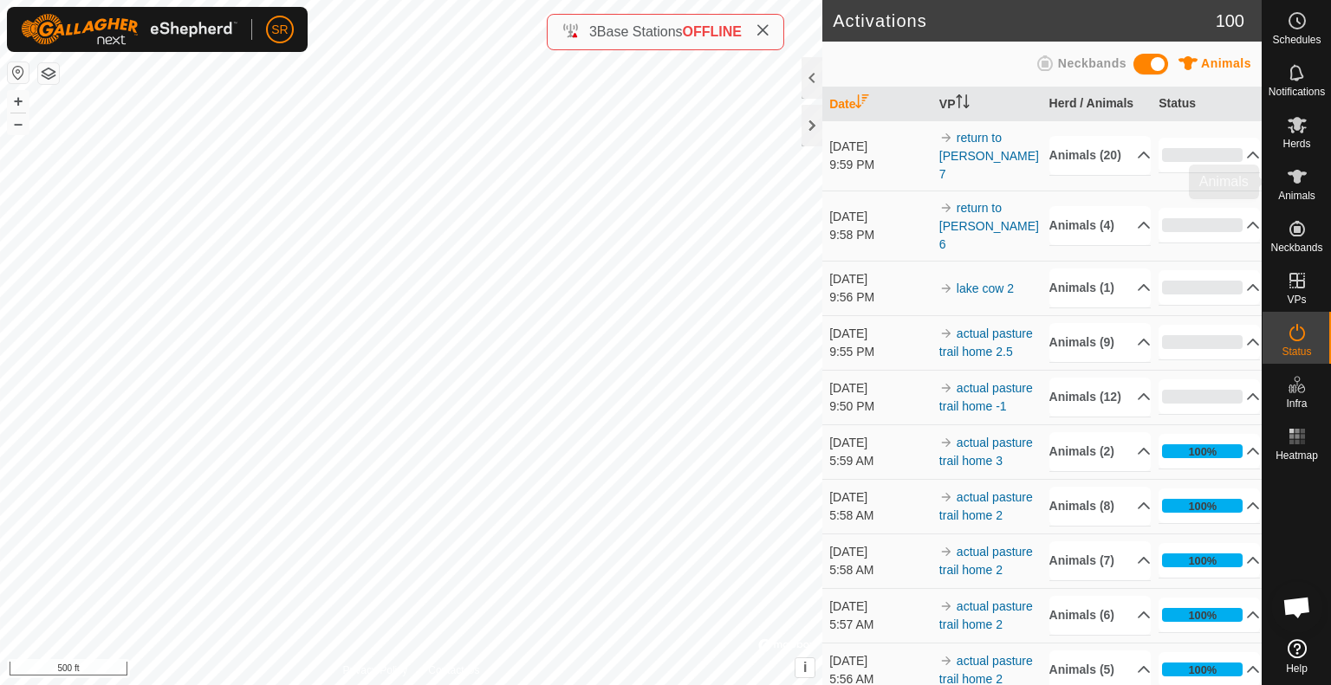
click at [1292, 191] on span "Animals" at bounding box center [1296, 196] width 37 height 10
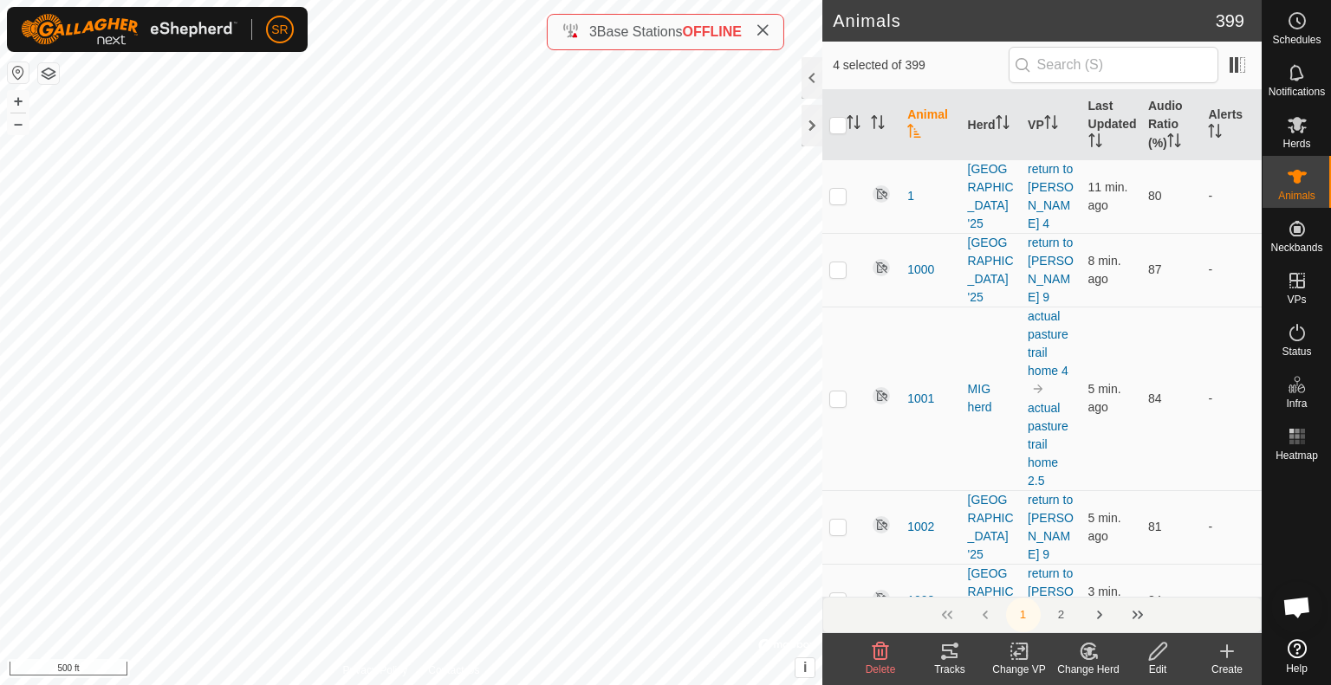
click at [1018, 668] on div "Change VP" at bounding box center [1018, 670] width 69 height 16
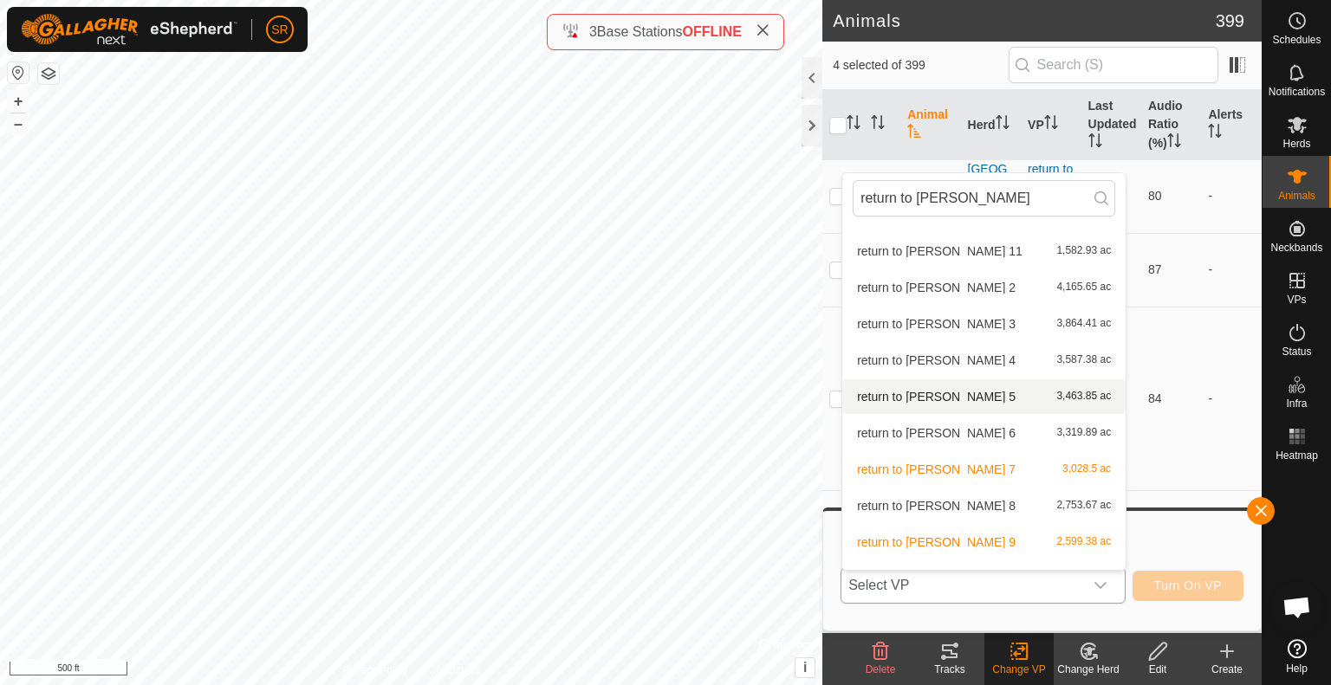
scroll to position [128, 0]
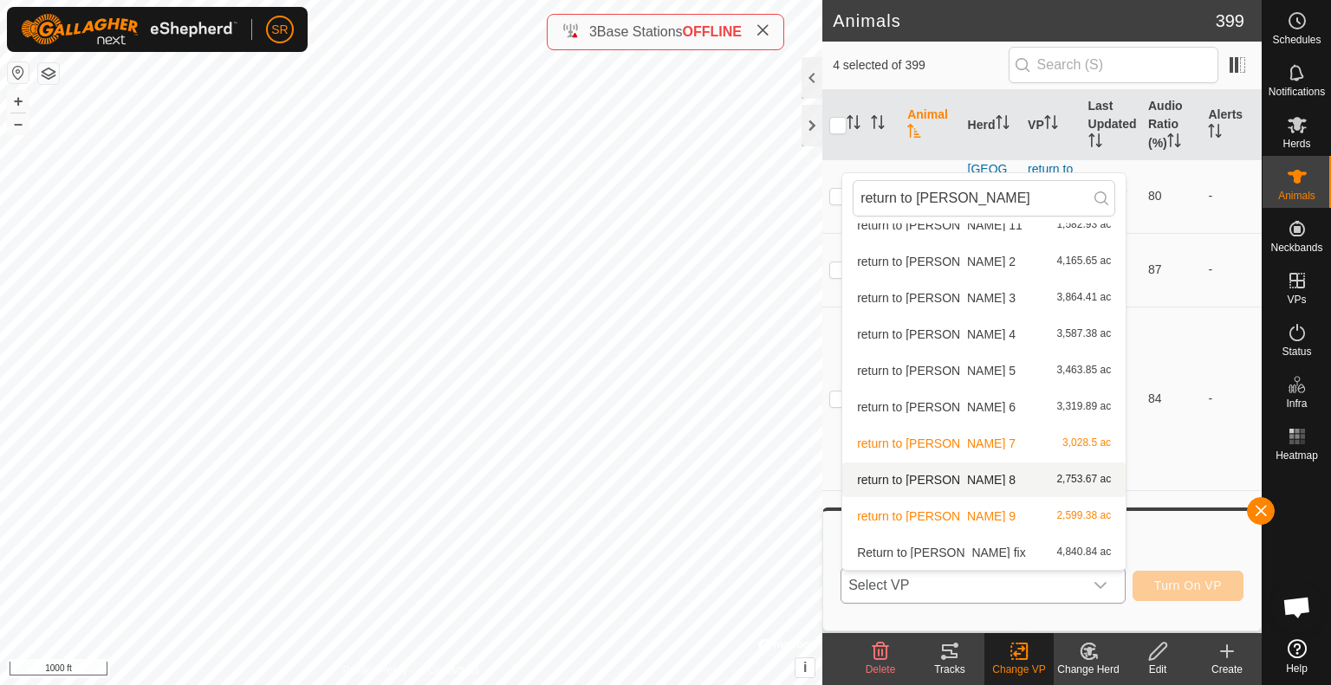
type input "return to [PERSON_NAME]"
click at [919, 485] on li "return to [PERSON_NAME] 8 2,753.67 ac" at bounding box center [983, 480] width 283 height 35
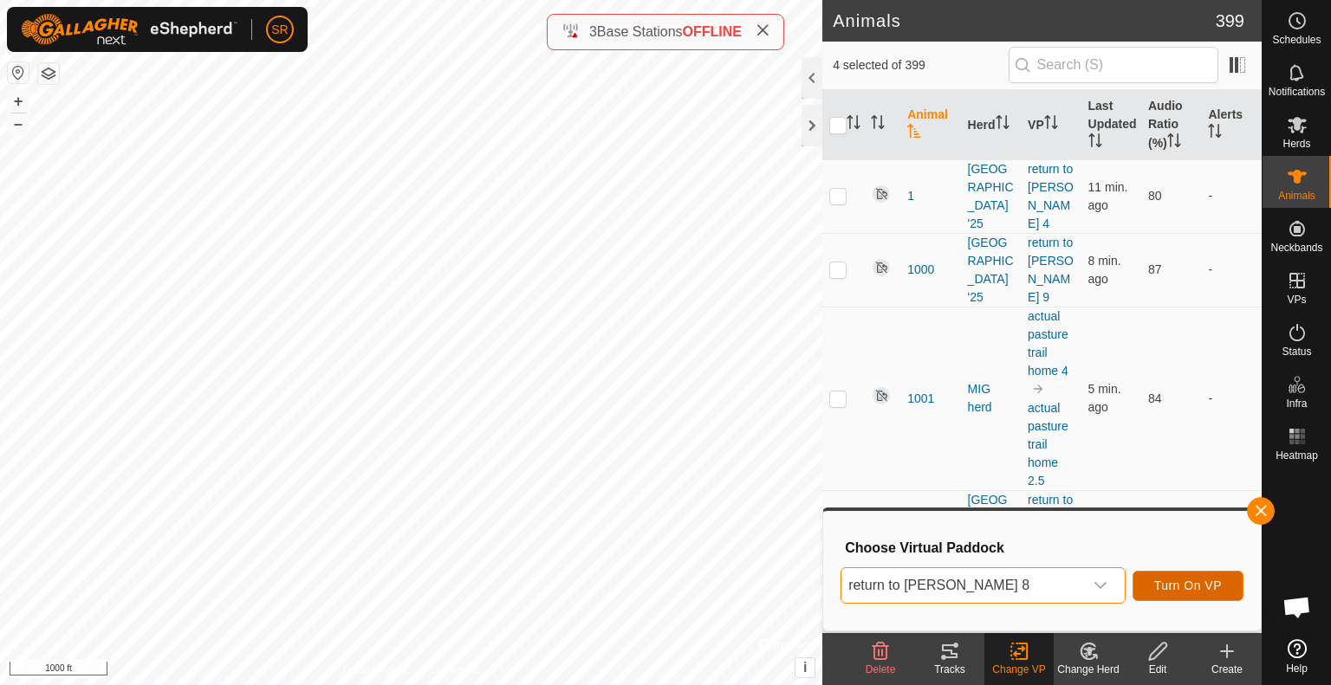
click at [1193, 587] on span "Turn On VP" at bounding box center [1188, 586] width 68 height 14
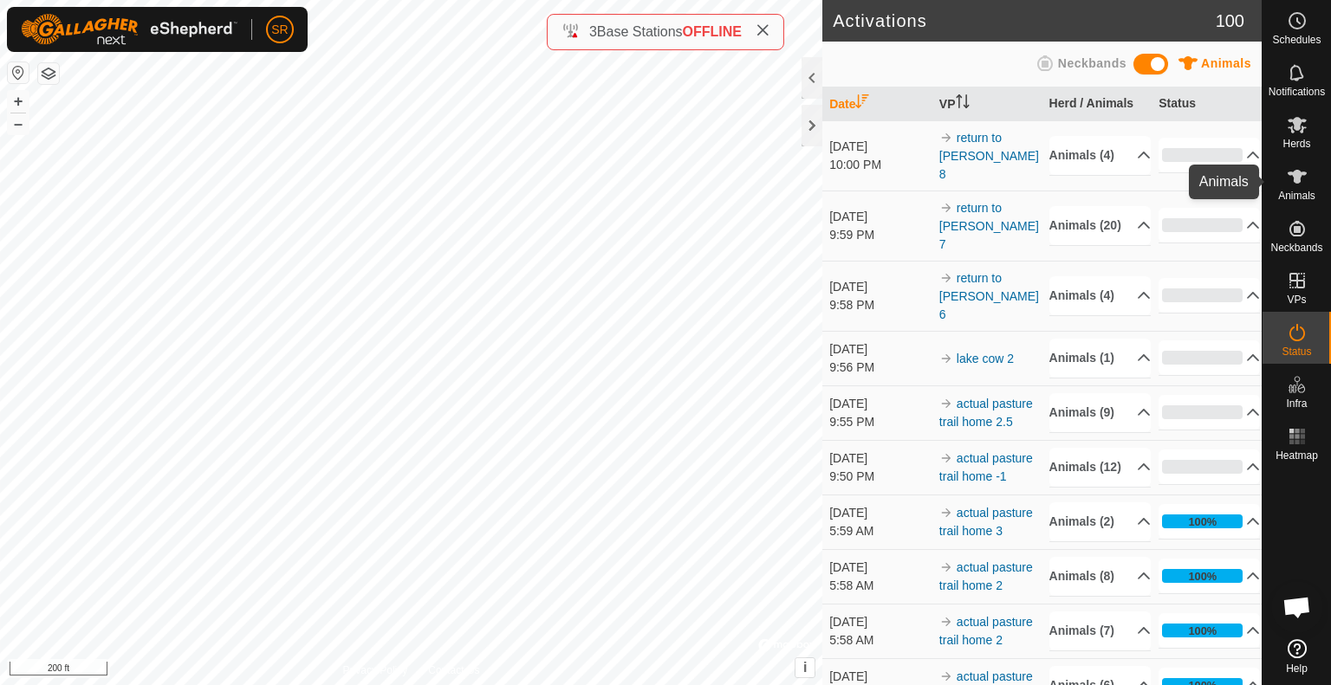
click at [1295, 197] on span "Animals" at bounding box center [1296, 196] width 37 height 10
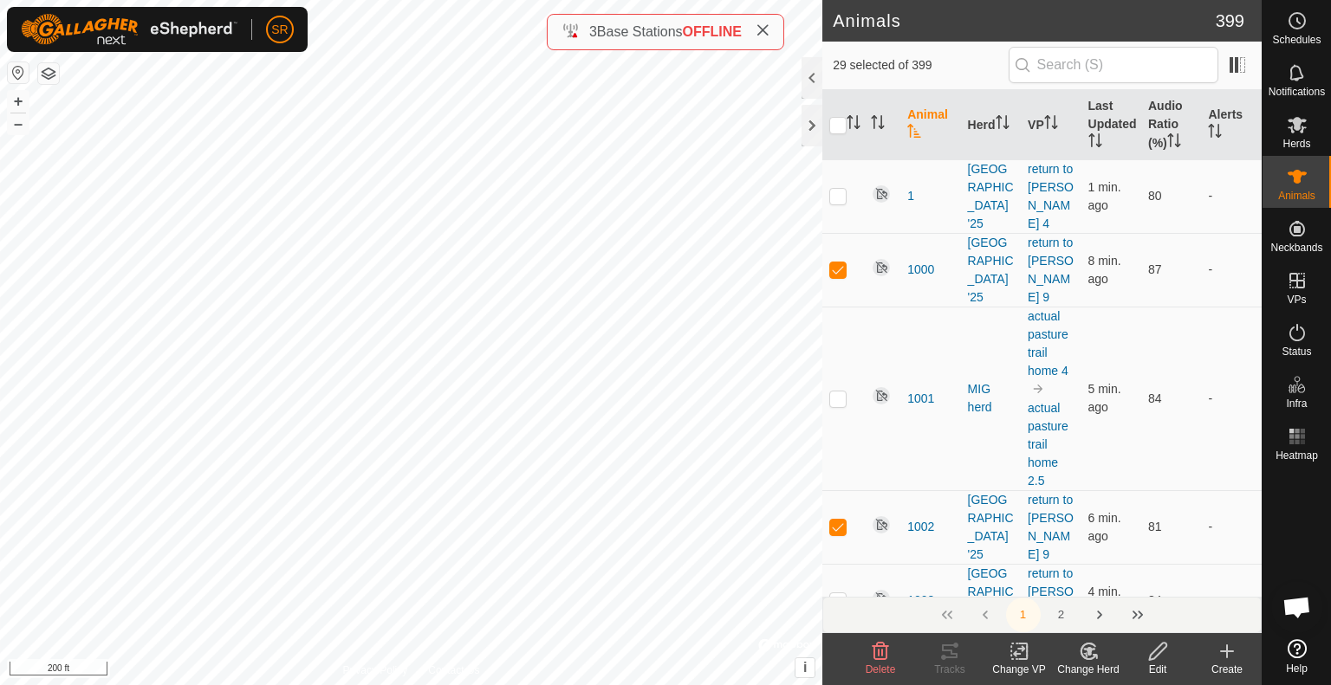
checkbox input "true"
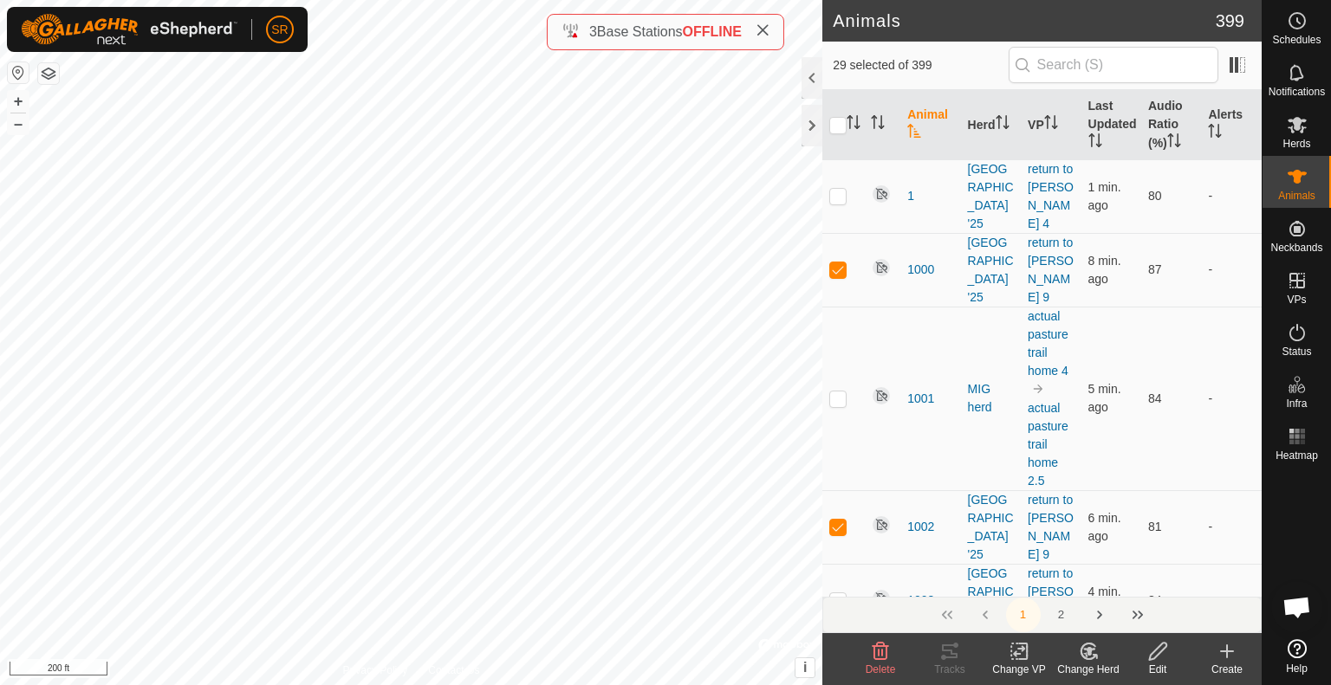
checkbox input "true"
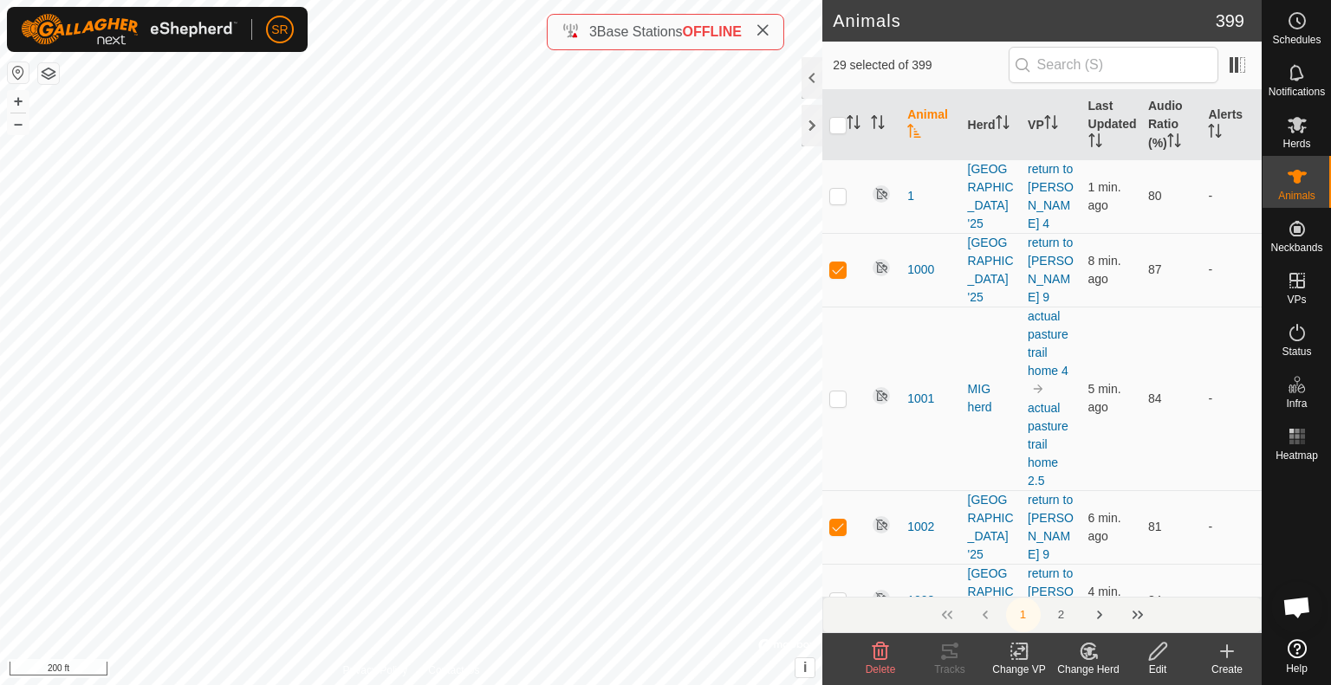
checkbox input "true"
click at [600, 408] on div "1534 2578556358 experiment herd return to [PERSON_NAME] 9 + – ⇧ i © Mapbox , © …" at bounding box center [411, 342] width 822 height 685
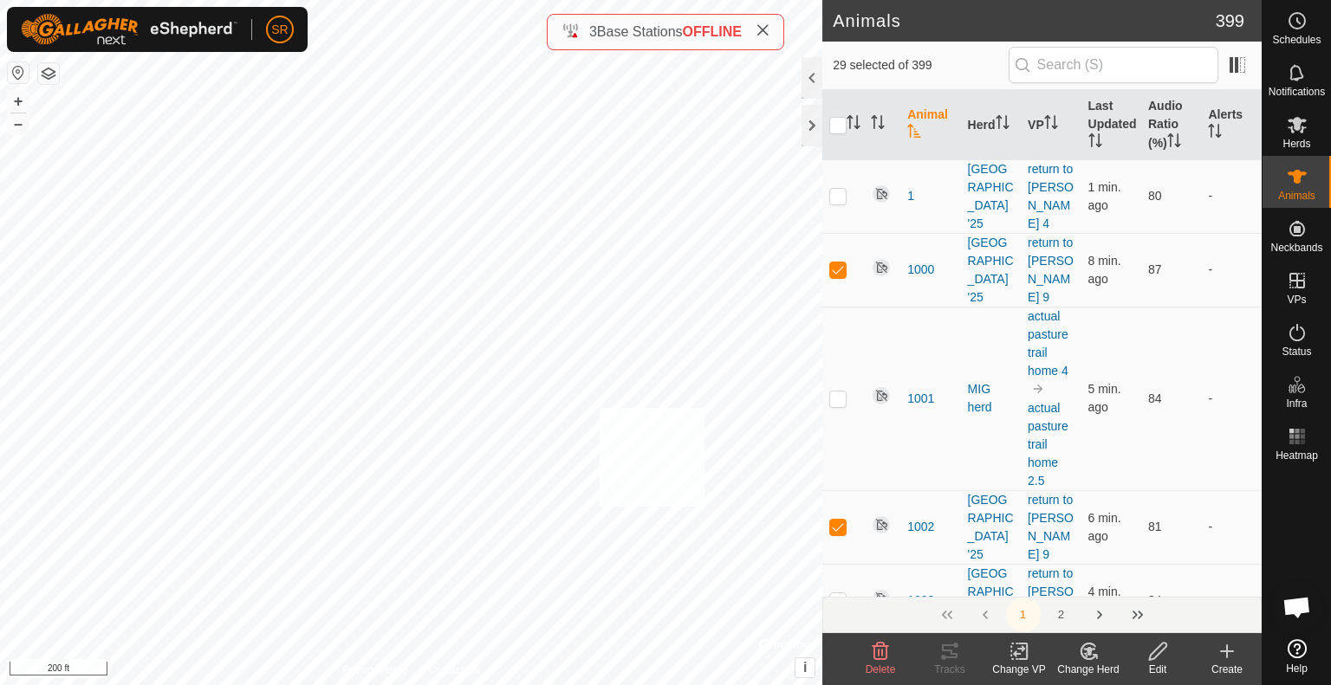
checkbox input "true"
click at [267, 565] on div "6027 3629245335 [GEOGRAPHIC_DATA] '25 return to [PERSON_NAME] 10 + – ⇧ i © Mapb…" at bounding box center [411, 342] width 822 height 685
click at [1022, 655] on icon at bounding box center [1020, 651] width 22 height 21
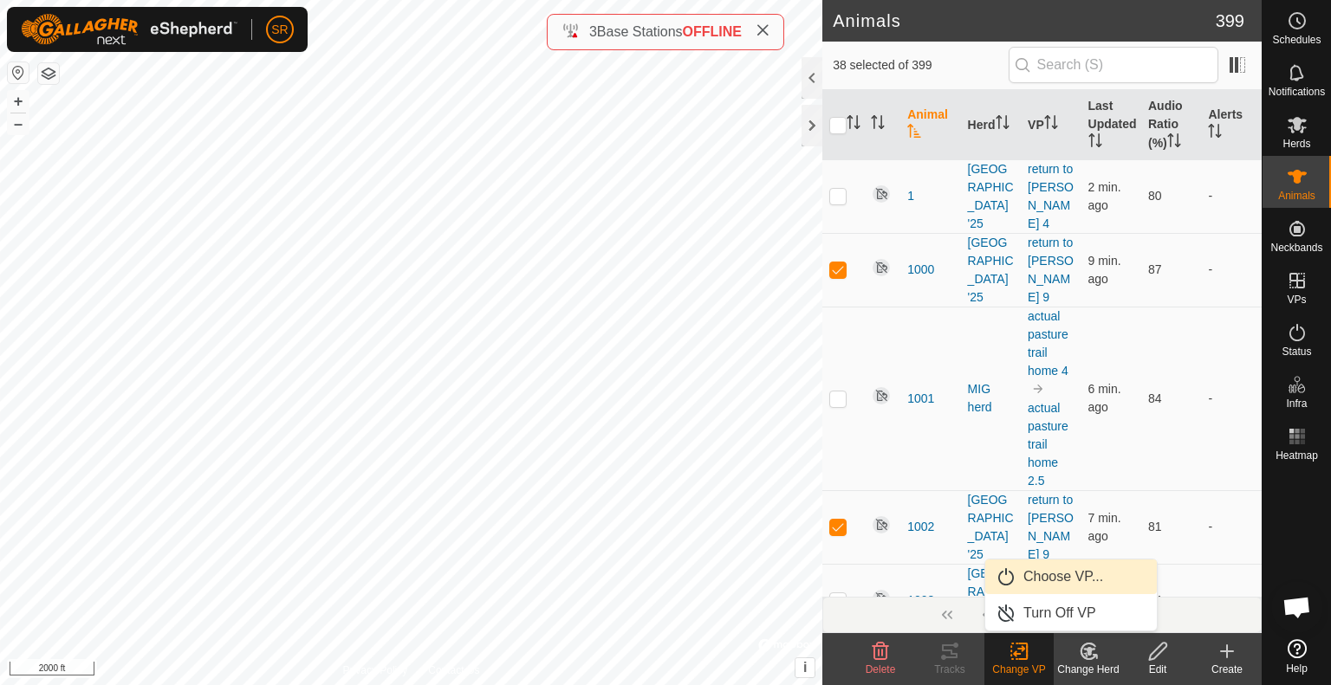
click at [1041, 571] on link "Choose VP..." at bounding box center [1071, 577] width 172 height 35
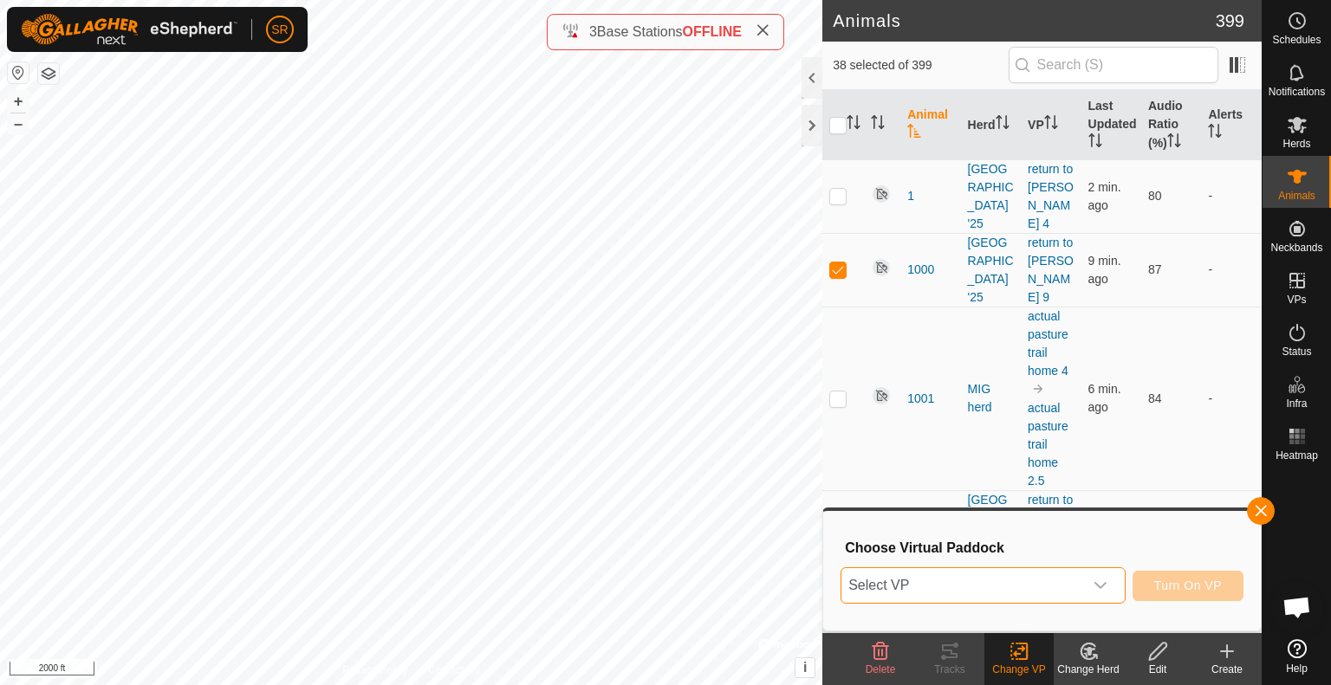
click at [1002, 593] on span "Select VP" at bounding box center [962, 585] width 242 height 35
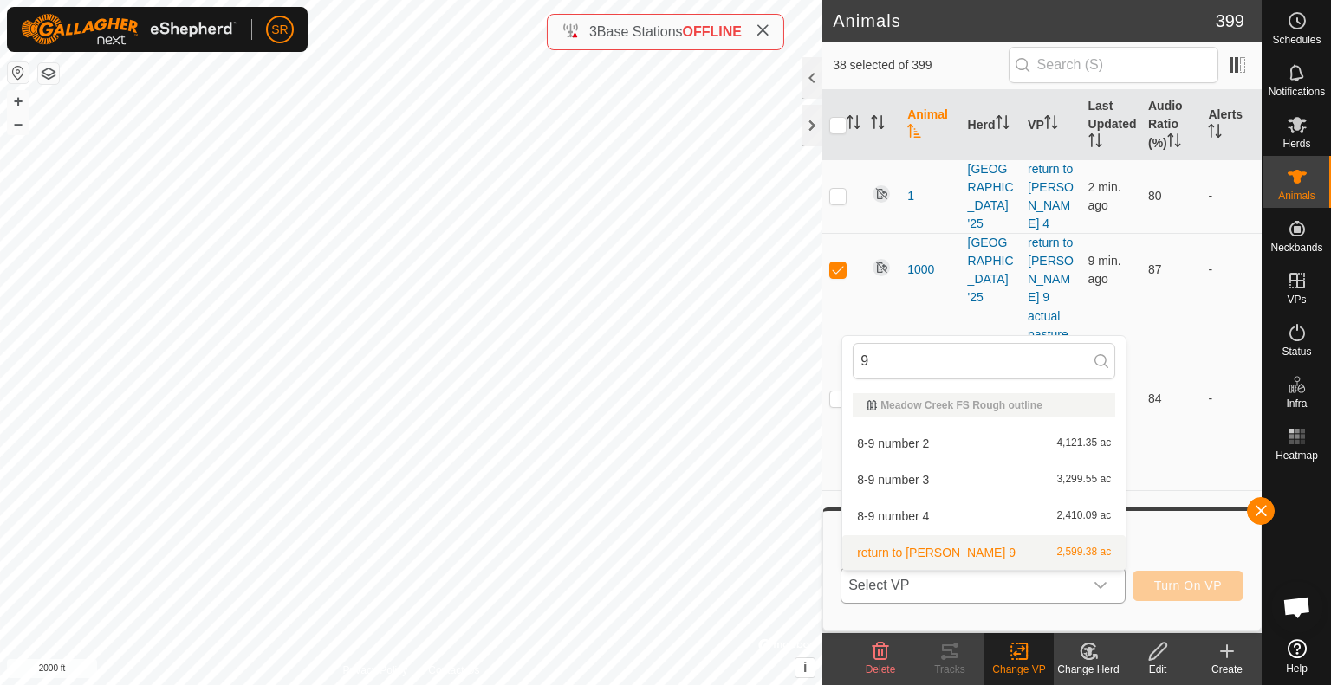
type input "9"
click at [926, 549] on li "return to [PERSON_NAME] 9 2,599.38 ac" at bounding box center [983, 553] width 283 height 35
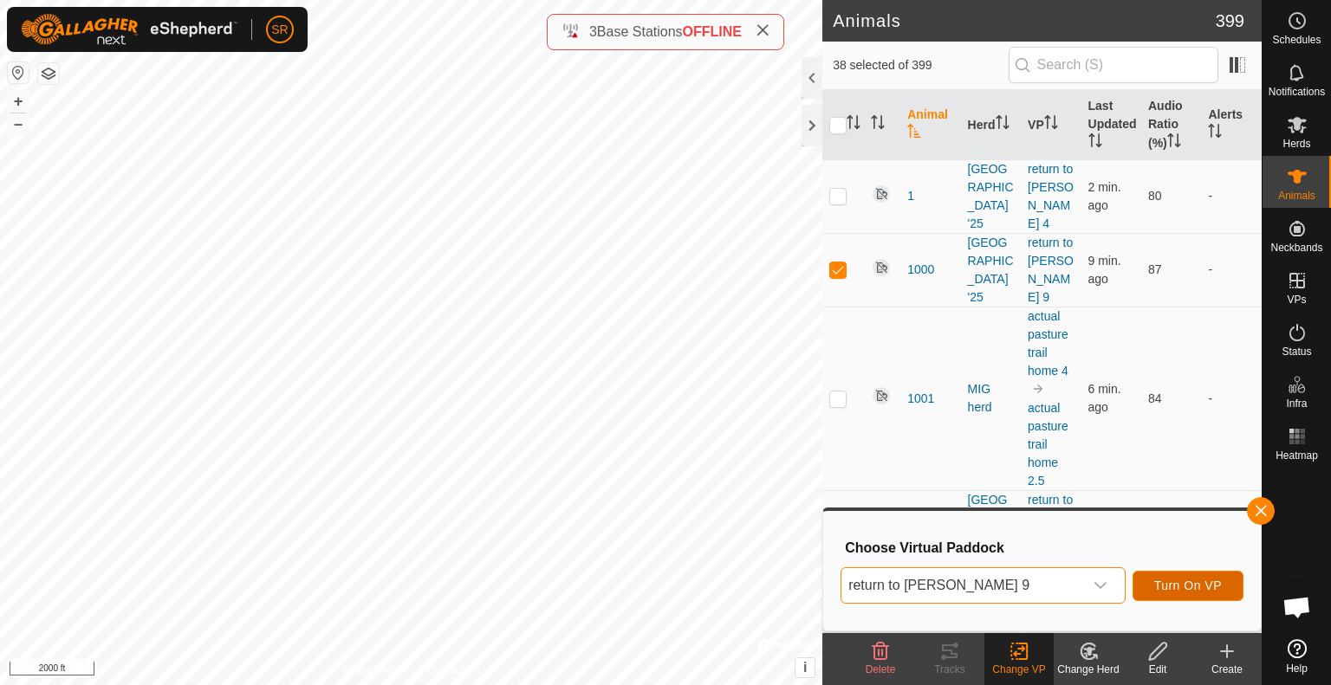
click at [1169, 581] on span "Turn On VP" at bounding box center [1188, 586] width 68 height 14
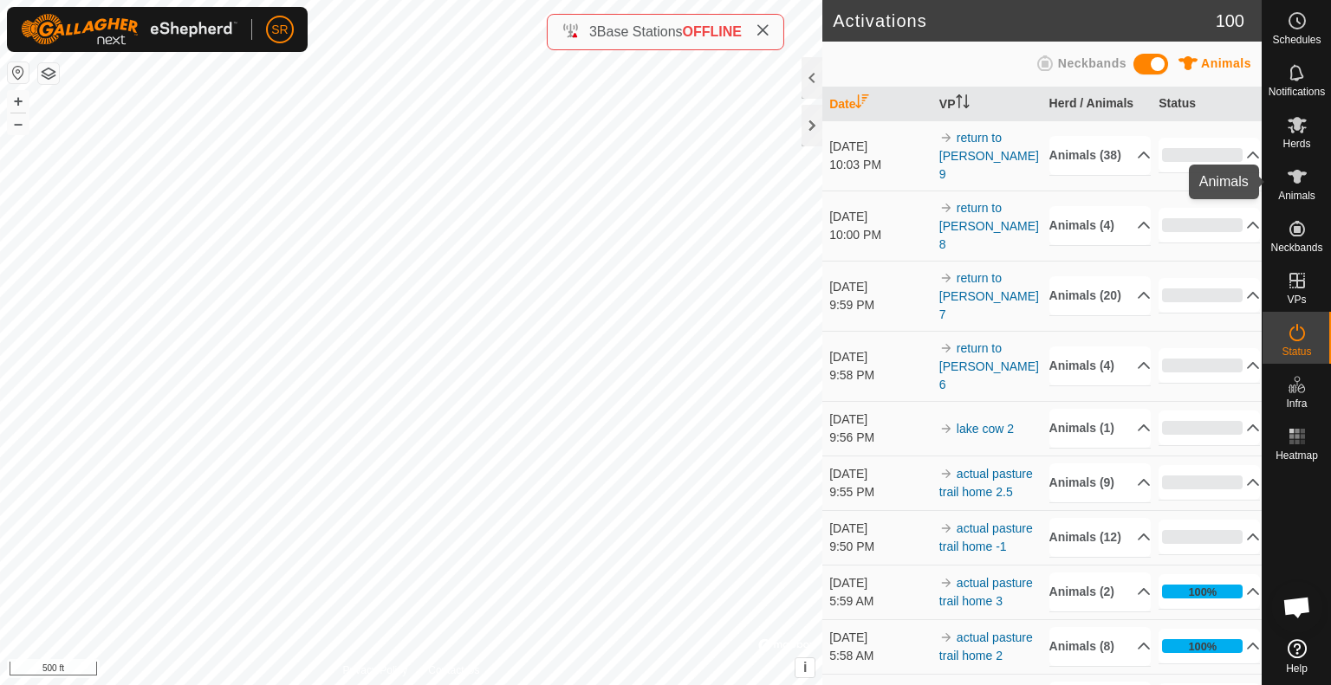
click at [1290, 180] on icon at bounding box center [1297, 176] width 21 height 21
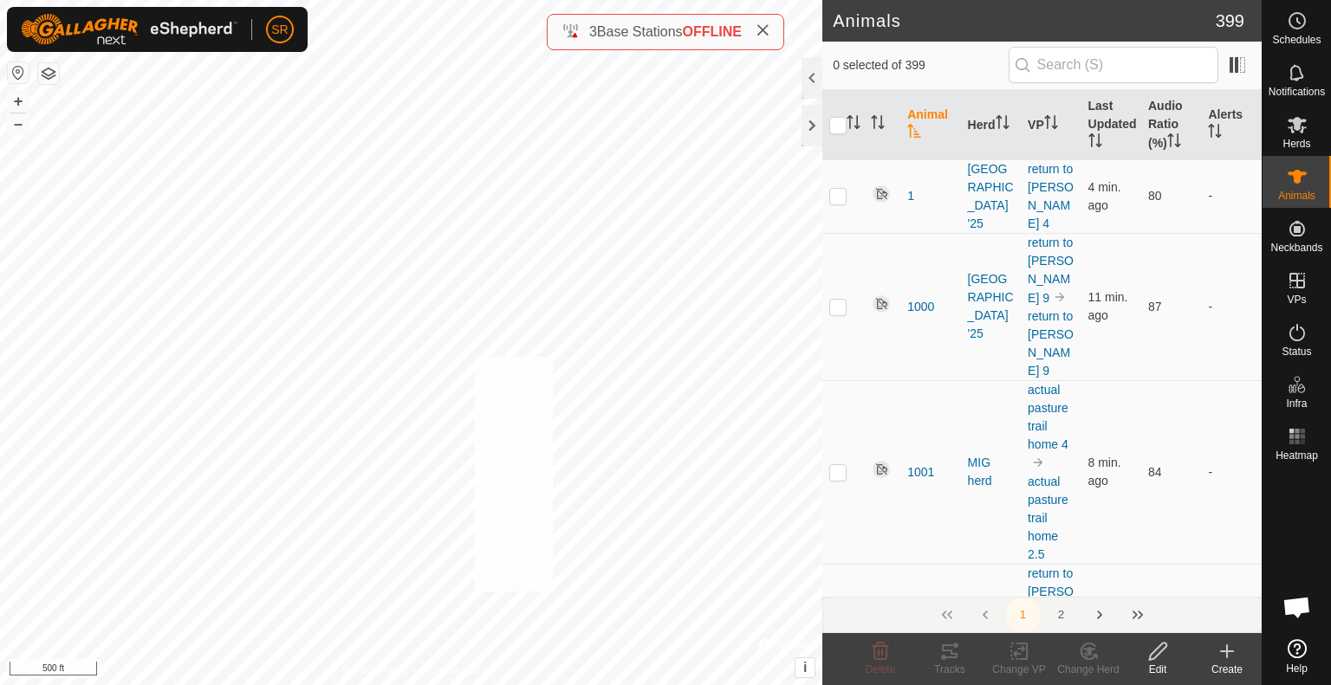
checkbox input "true"
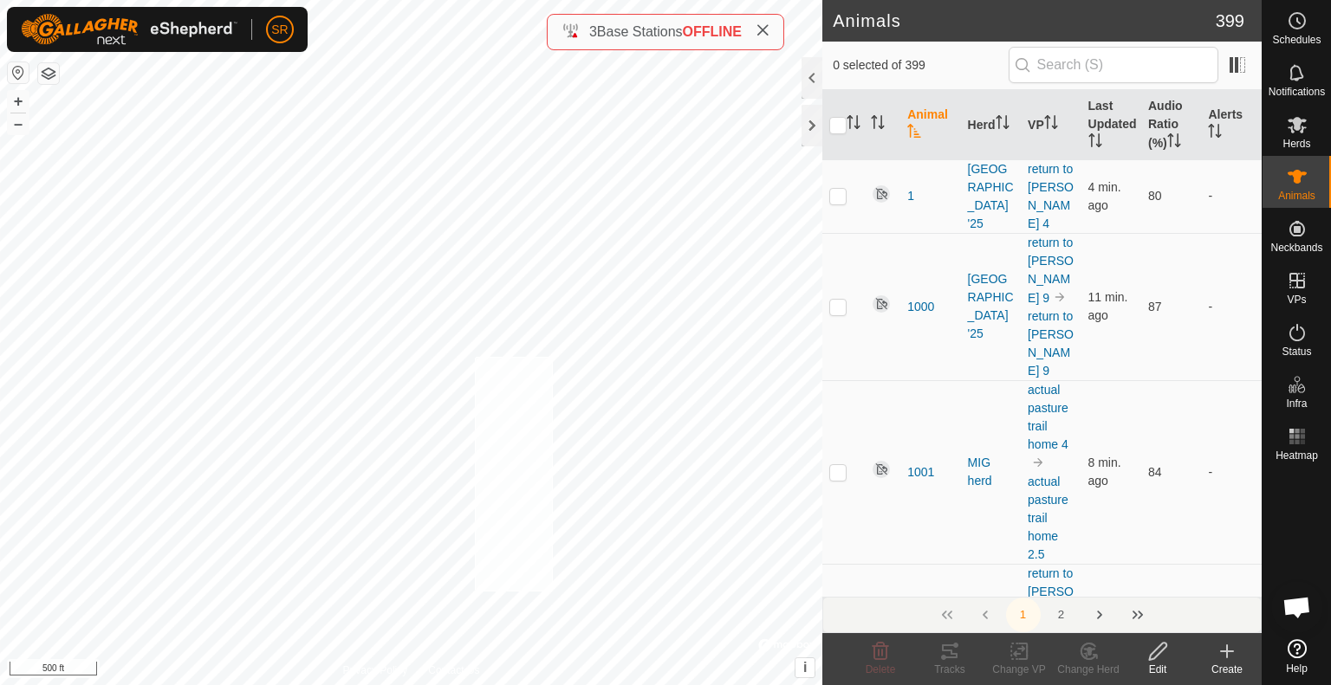
checkbox input "true"
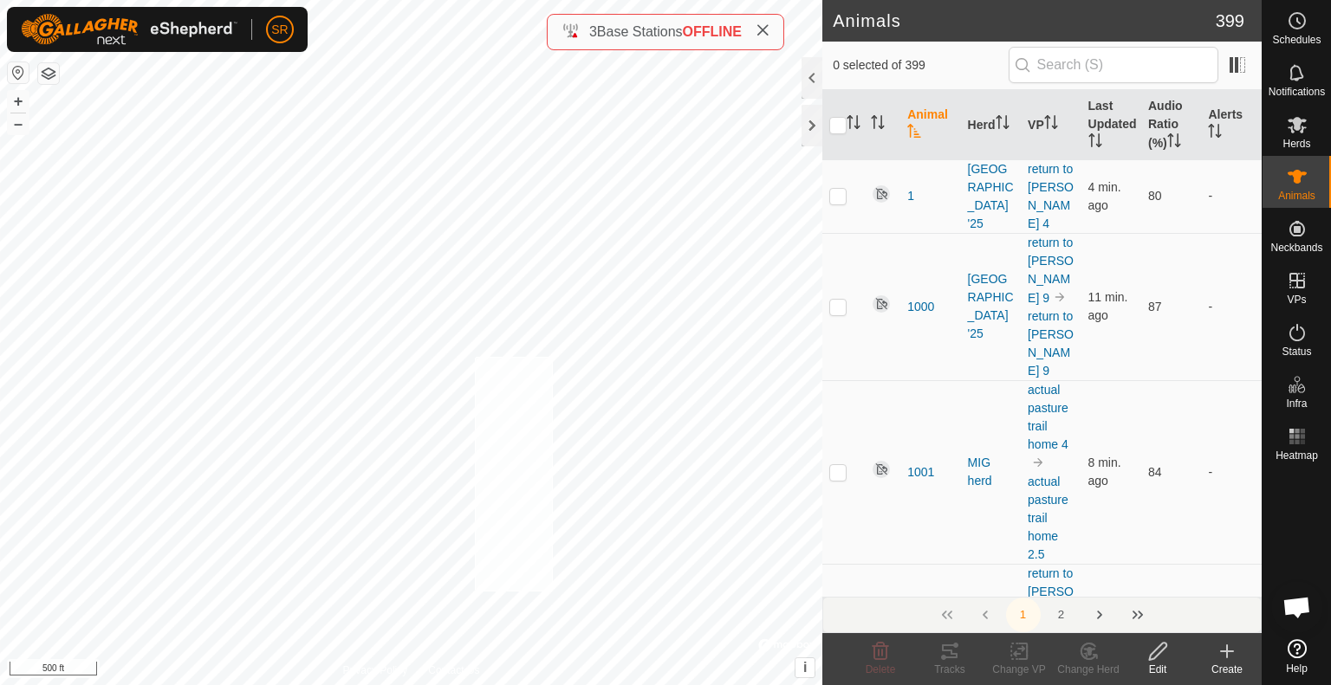
checkbox input "true"
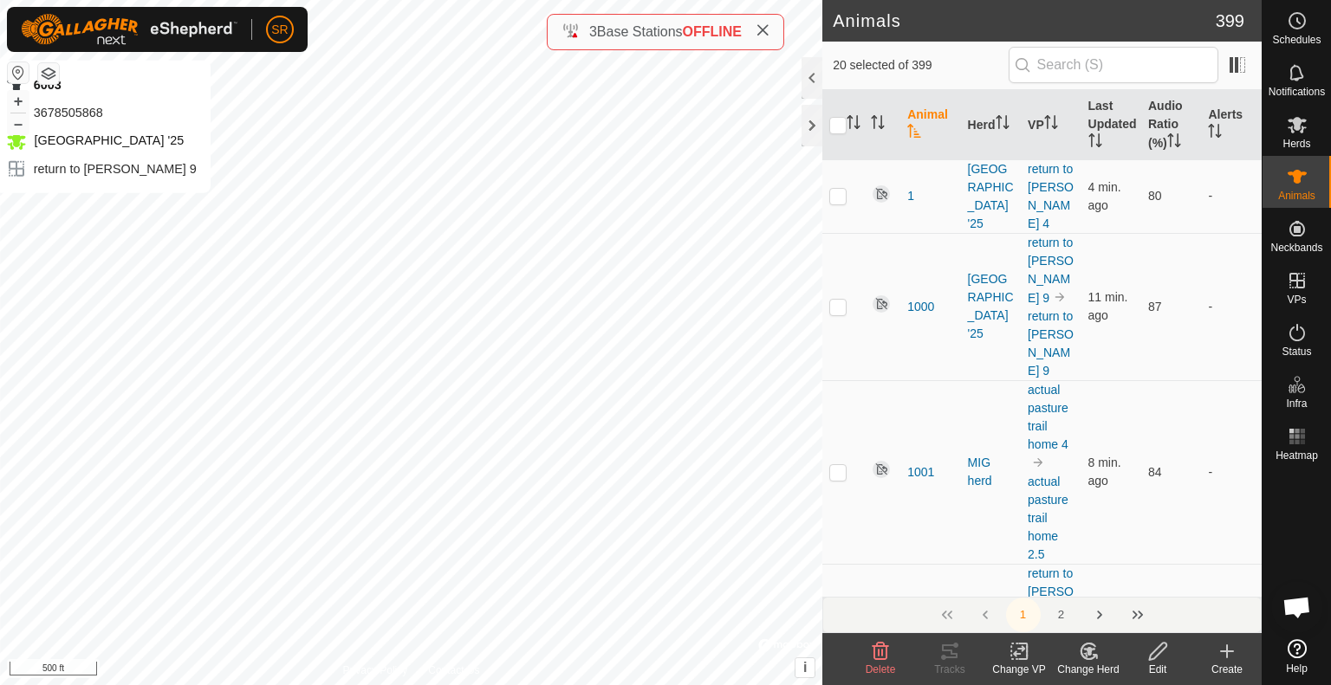
click at [102, 211] on div "6003 3678505868 [GEOGRAPHIC_DATA] '25 return to [PERSON_NAME] 9 + – ⇧ i © Mapbo…" at bounding box center [411, 342] width 822 height 685
click at [228, 351] on div "1005 3191854639 [GEOGRAPHIC_DATA] '25 return to [PERSON_NAME] 10 + – ⇧ i © Mapb…" at bounding box center [411, 342] width 822 height 685
checkbox input "true"
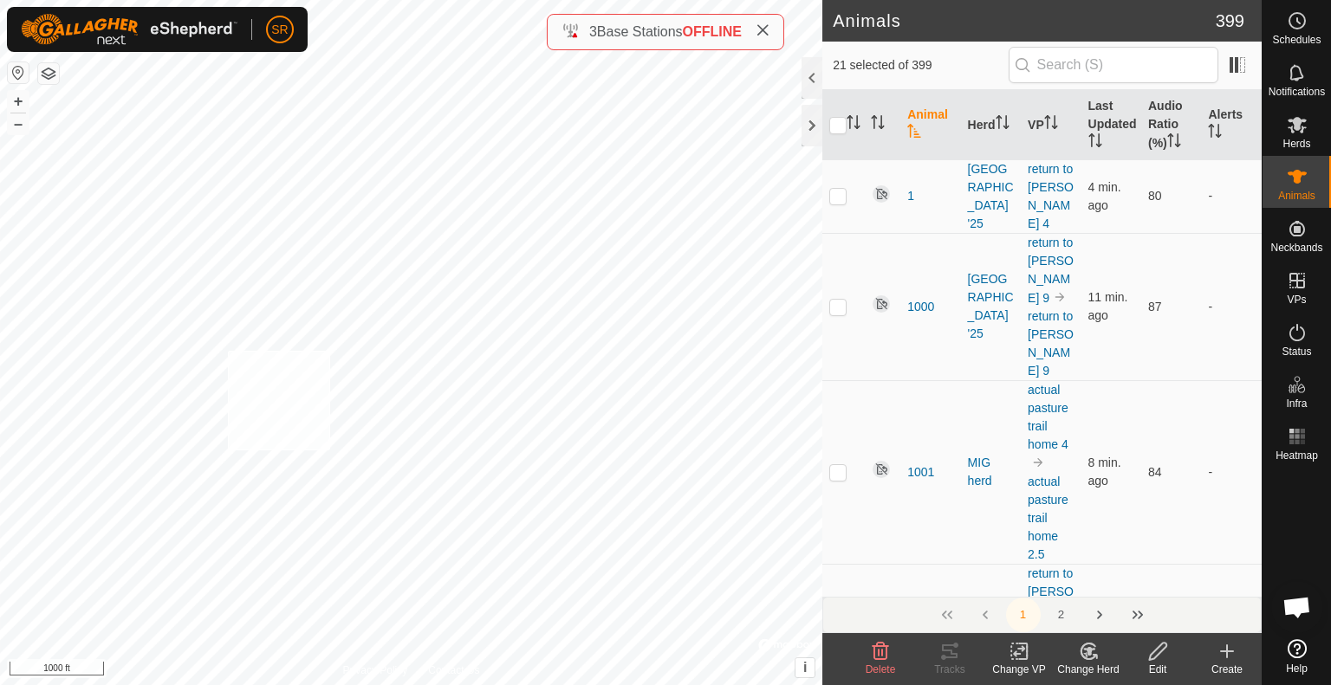
checkbox input "true"
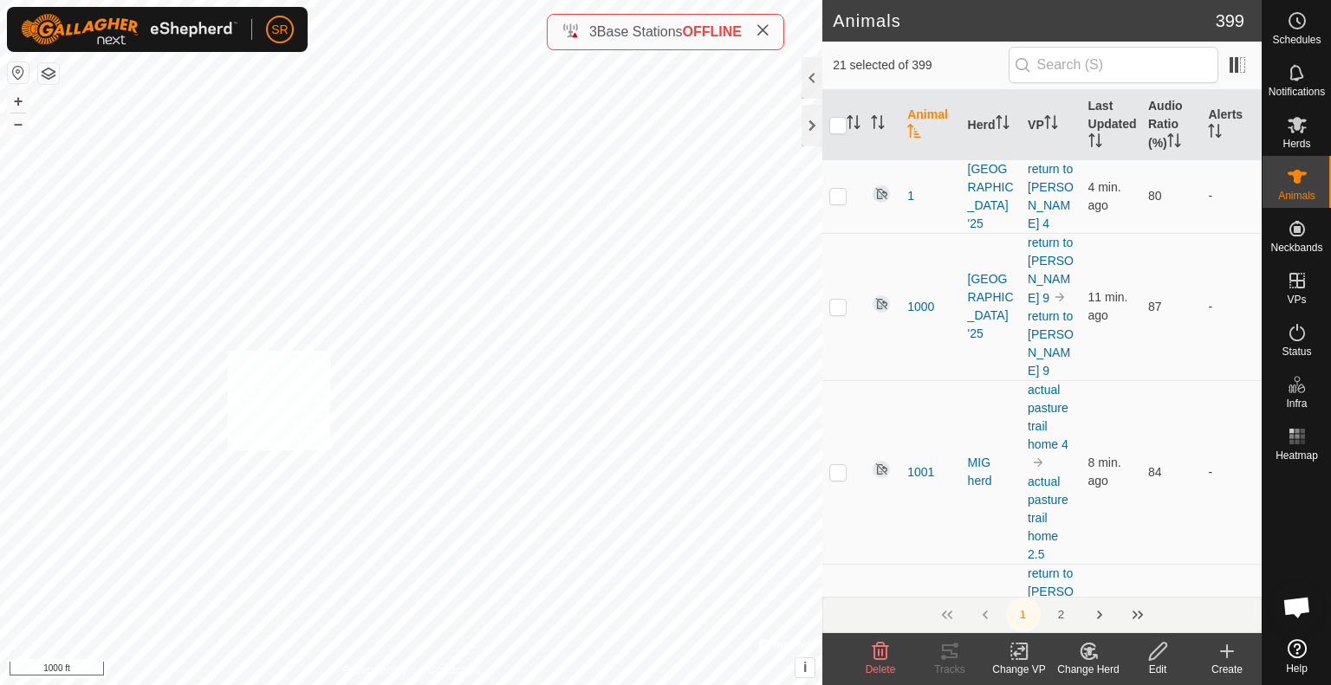
checkbox input "true"
click at [185, 410] on div "6146 1573205834 [GEOGRAPHIC_DATA] '25 return to [PERSON_NAME] 10 + – ⇧ i © Mapb…" at bounding box center [411, 342] width 822 height 685
checkbox input "true"
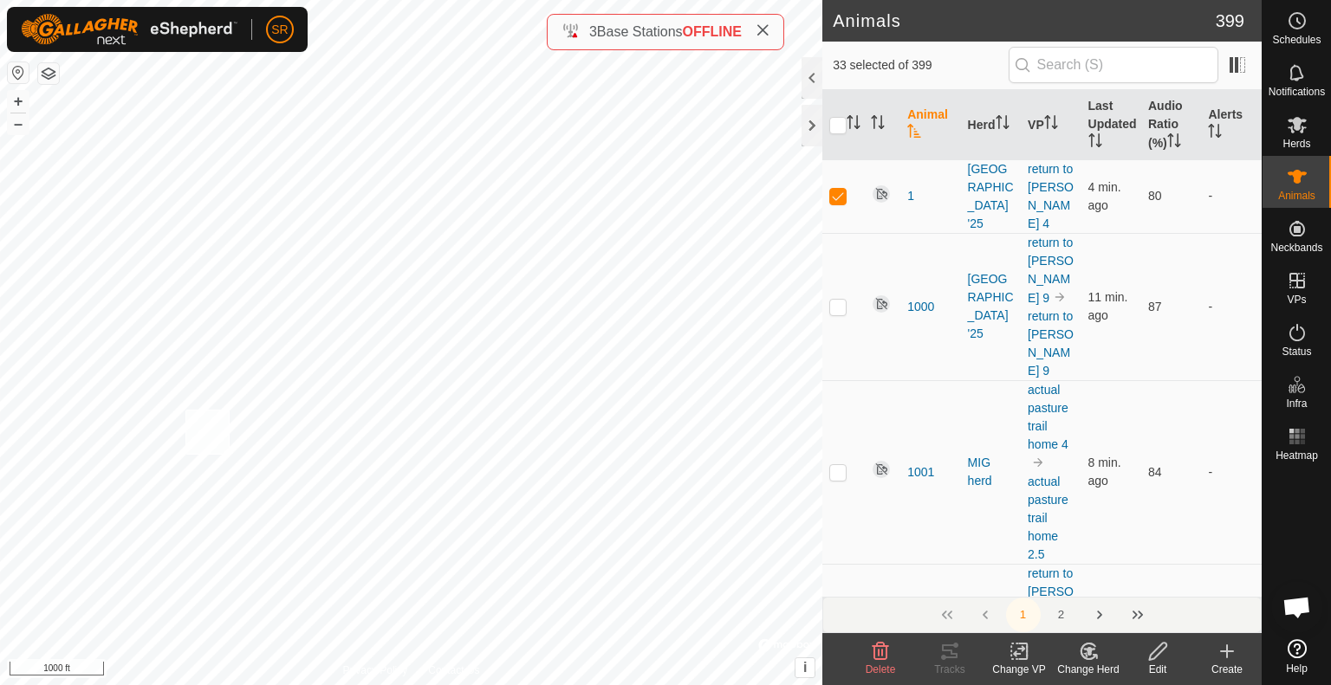
checkbox input "true"
click at [250, 422] on div "3492 0718718502 [GEOGRAPHIC_DATA] '25 return to [PERSON_NAME] 10 + – ⇧ i © Mapb…" at bounding box center [411, 342] width 822 height 685
checkbox input "true"
click at [75, 477] on div "7 1099092140 [GEOGRAPHIC_DATA] '25 return to [PERSON_NAME] 9 + – ⇧ i © Mapbox ,…" at bounding box center [411, 342] width 822 height 685
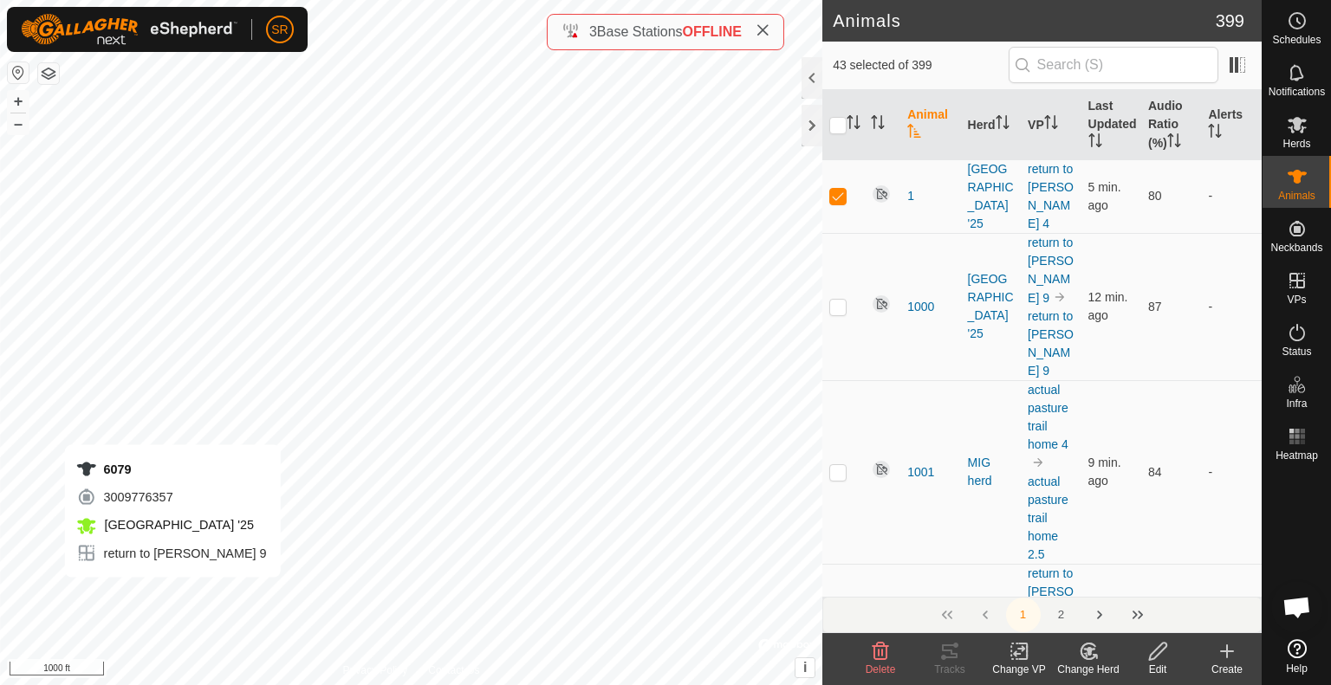
click at [172, 595] on div "6079 3009776357 [GEOGRAPHIC_DATA] '25 return to [PERSON_NAME] 9 + – ⇧ i © Mapbo…" at bounding box center [411, 342] width 822 height 685
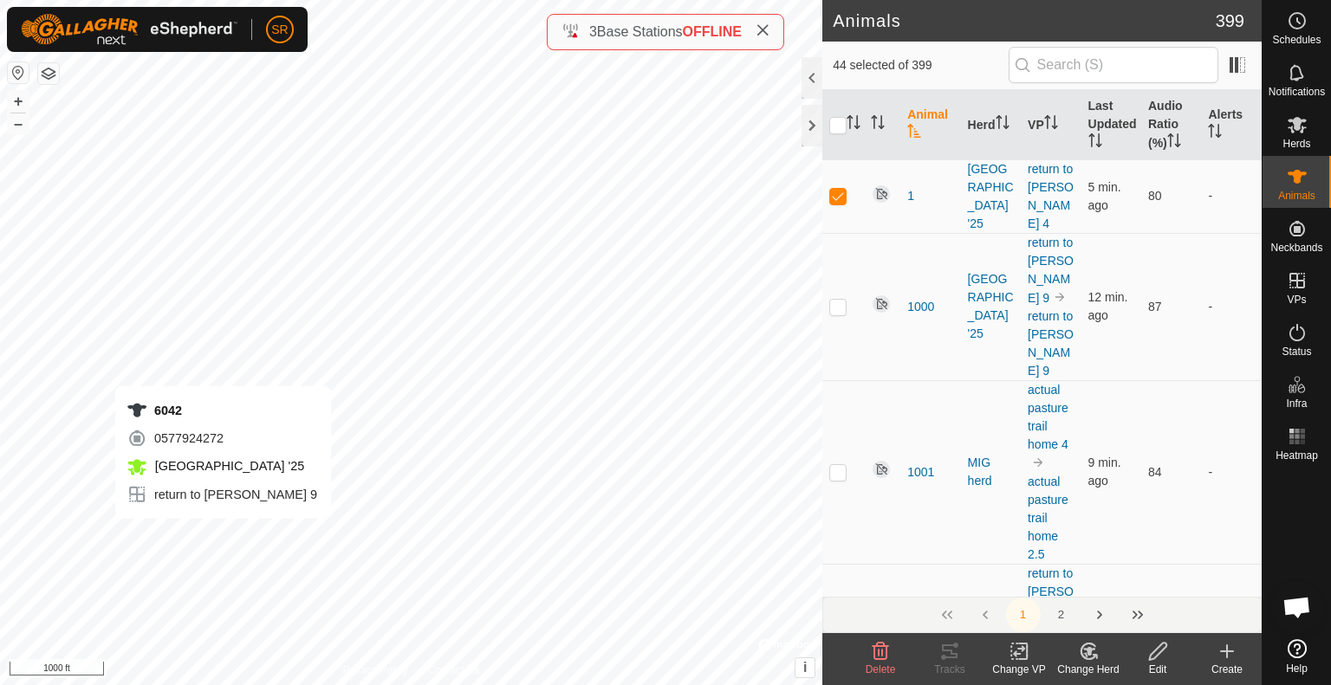
click at [223, 536] on div "6042 0577924272 [GEOGRAPHIC_DATA] '25 return to [PERSON_NAME] 9 + – ⇧ i © Mapbo…" at bounding box center [411, 342] width 822 height 685
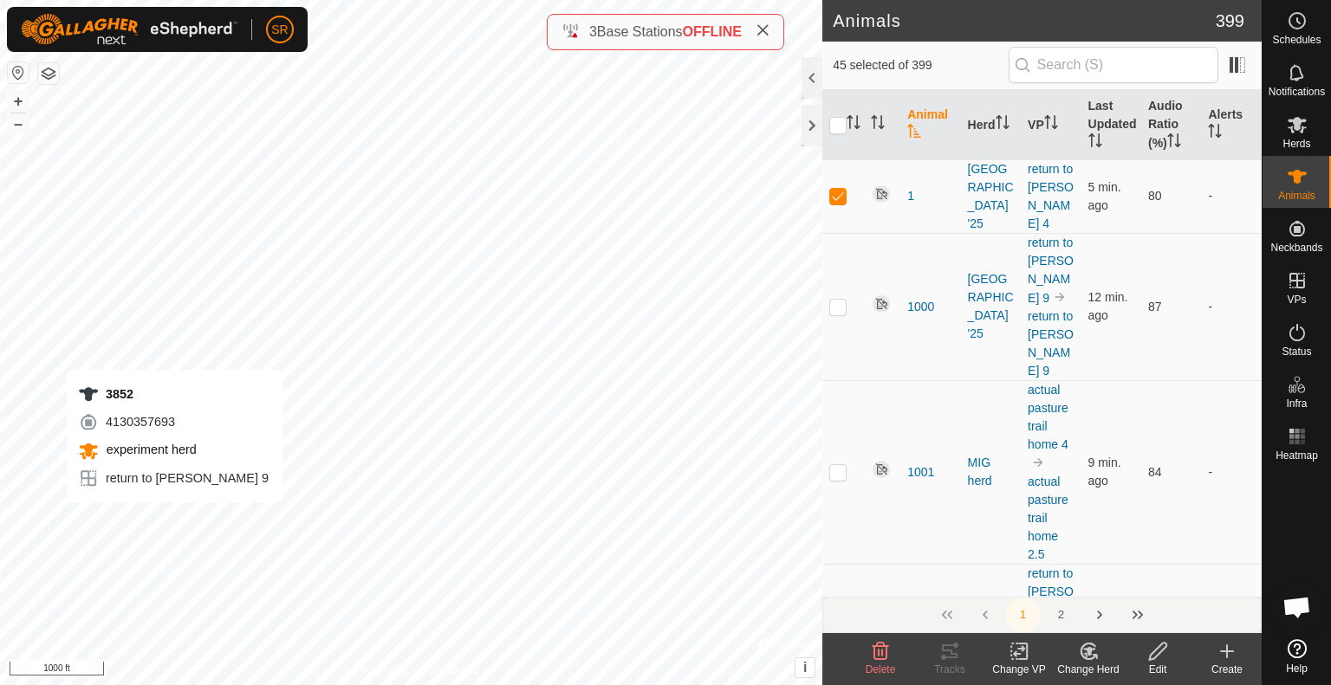
click at [174, 520] on div "3852 4130357693 experiment herd return to [PERSON_NAME] 9 + – ⇧ i © Mapbox , © …" at bounding box center [411, 342] width 822 height 685
click at [1023, 655] on icon at bounding box center [1020, 651] width 22 height 21
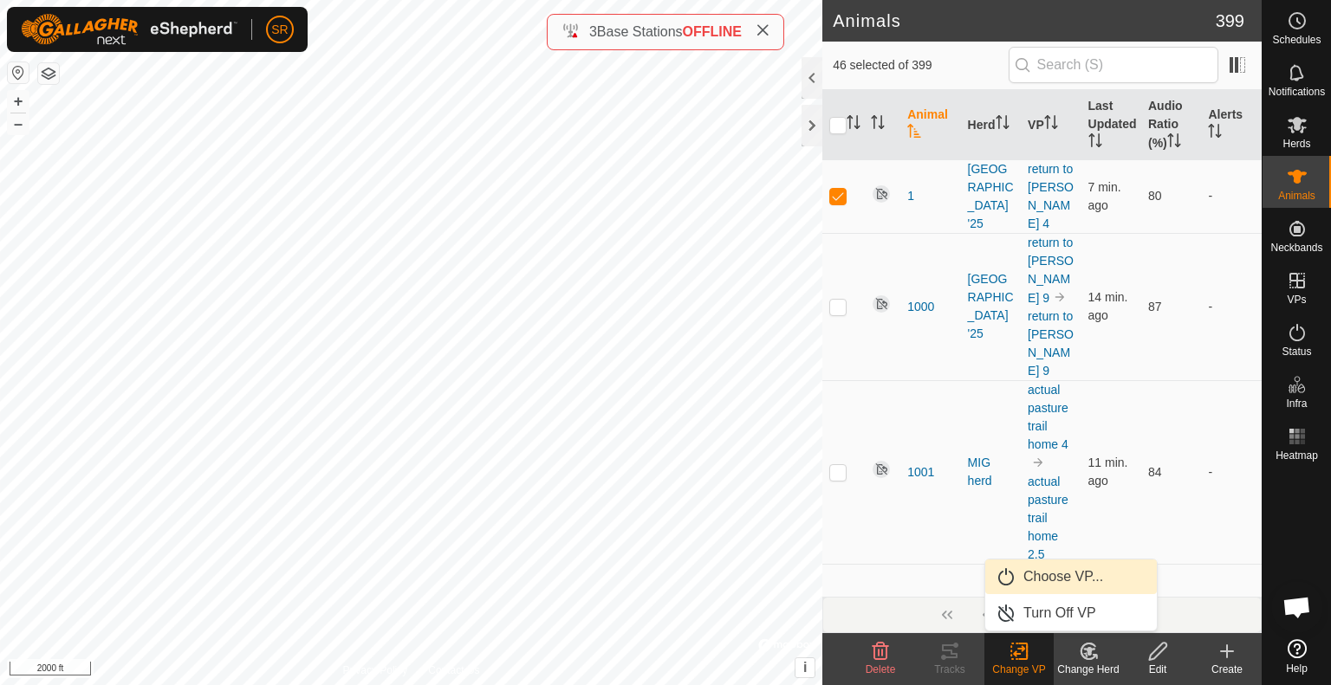
click at [1023, 581] on link "Choose VP..." at bounding box center [1071, 577] width 172 height 35
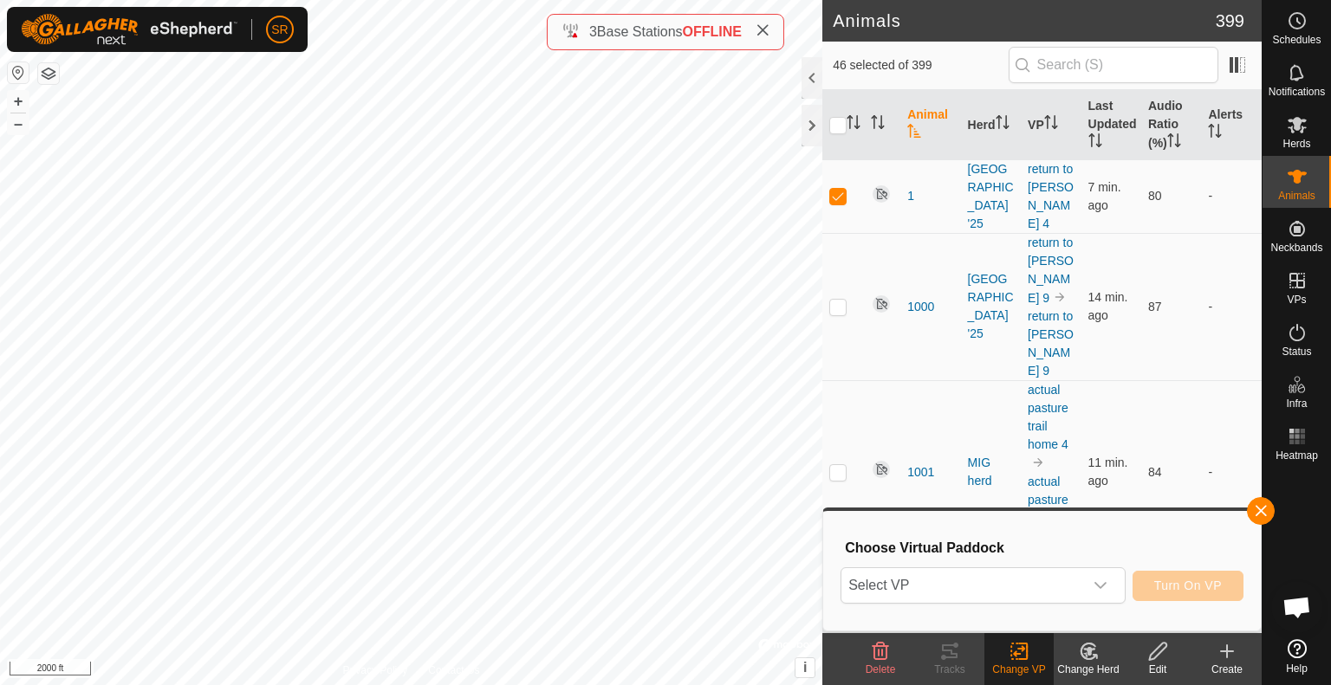
click at [1023, 581] on span "Select VP" at bounding box center [962, 585] width 242 height 35
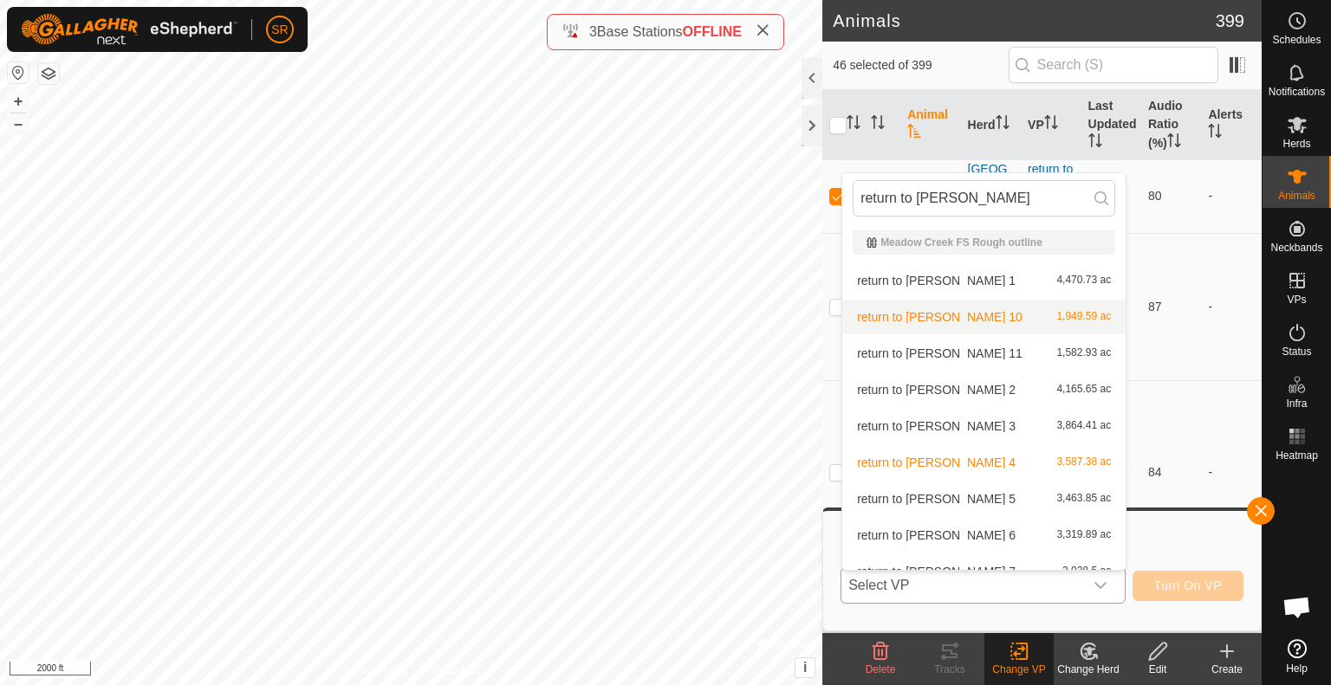
scroll to position [19, 0]
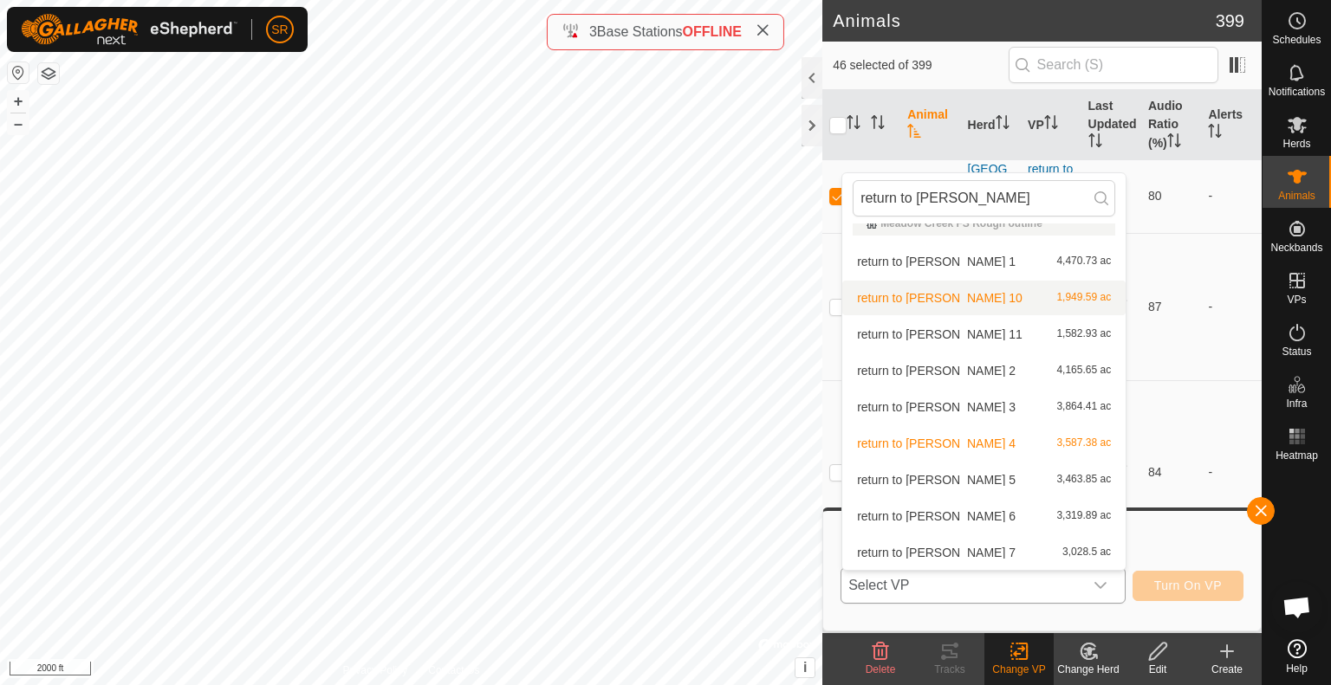
type input "return to [PERSON_NAME]"
click at [945, 294] on li "return to [PERSON_NAME] 10 1,949.59 ac" at bounding box center [983, 298] width 283 height 35
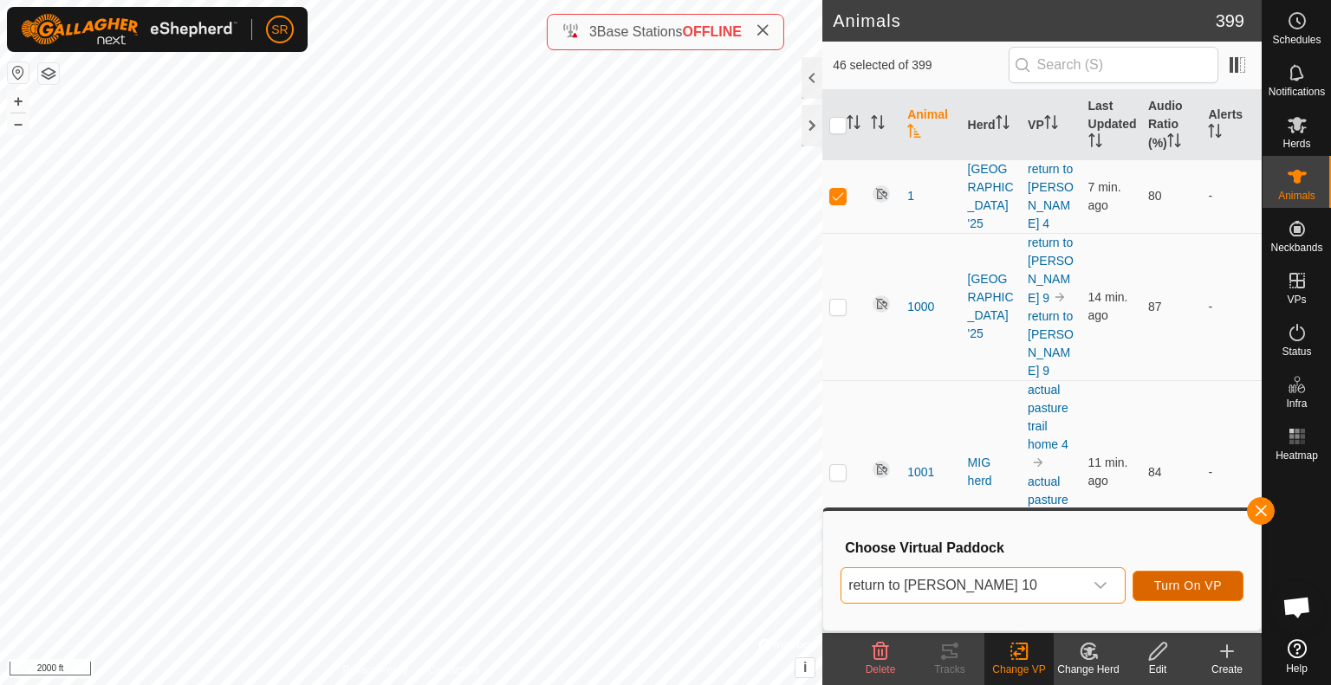
click at [1182, 584] on span "Turn On VP" at bounding box center [1188, 586] width 68 height 14
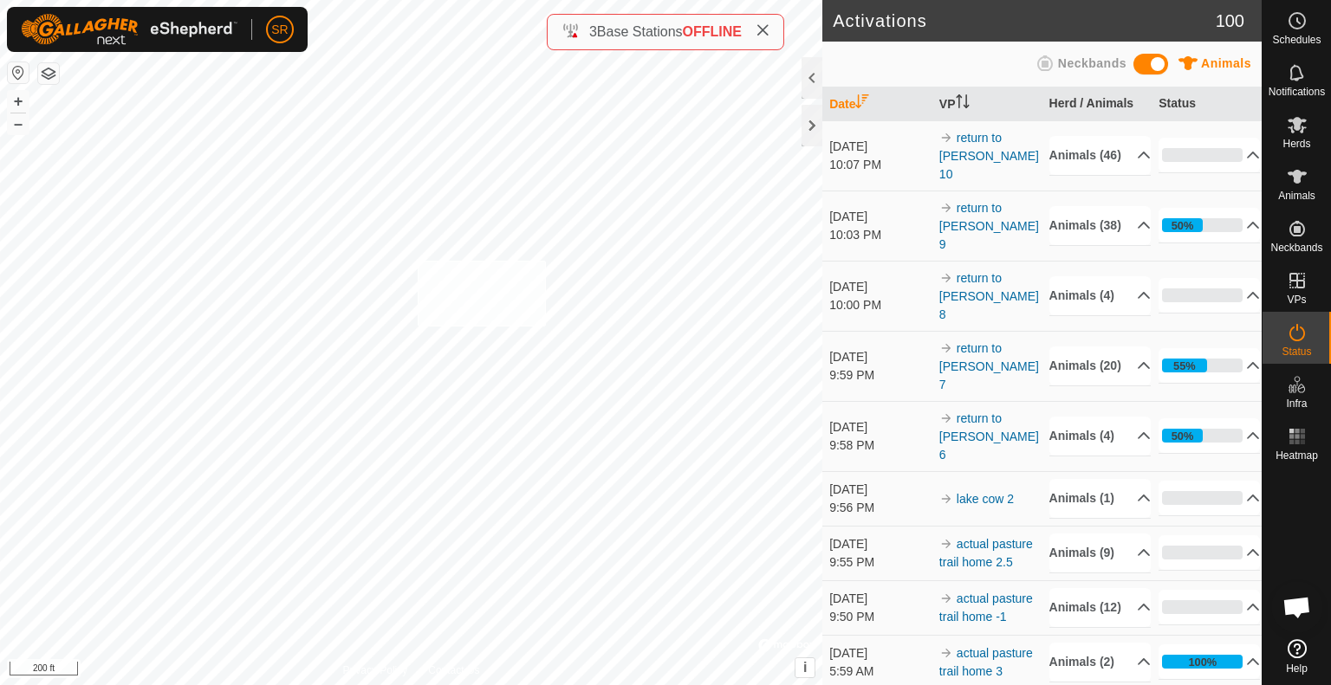
click at [418, 260] on div "2308 4004955666 [GEOGRAPHIC_DATA] '25 return to [PERSON_NAME] 10 + – ⇧ i © Mapb…" at bounding box center [411, 342] width 822 height 685
click at [1309, 183] on es-animals-svg-icon at bounding box center [1297, 177] width 31 height 28
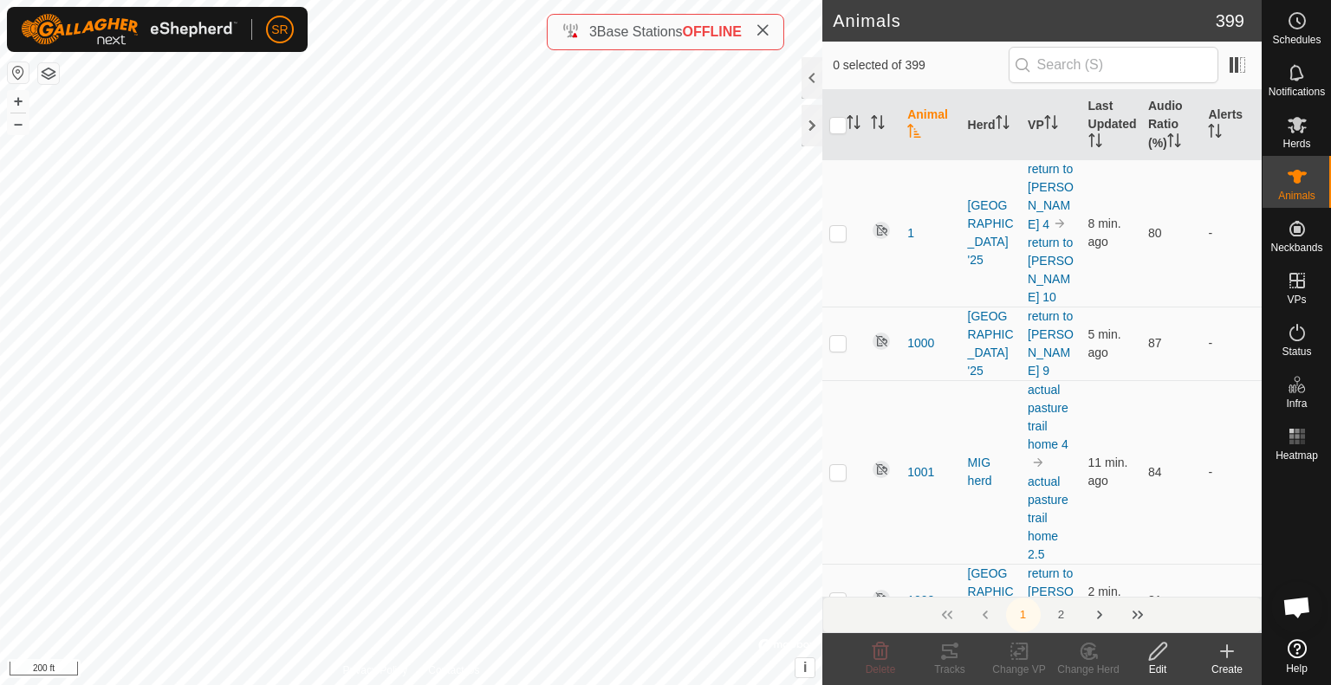
click at [444, 253] on div "6002 3619839905 [GEOGRAPHIC_DATA] '25 return to [PERSON_NAME] 10 + – ⇧ i © Mapb…" at bounding box center [411, 342] width 822 height 685
checkbox input "true"
click at [1016, 658] on icon at bounding box center [1020, 651] width 22 height 21
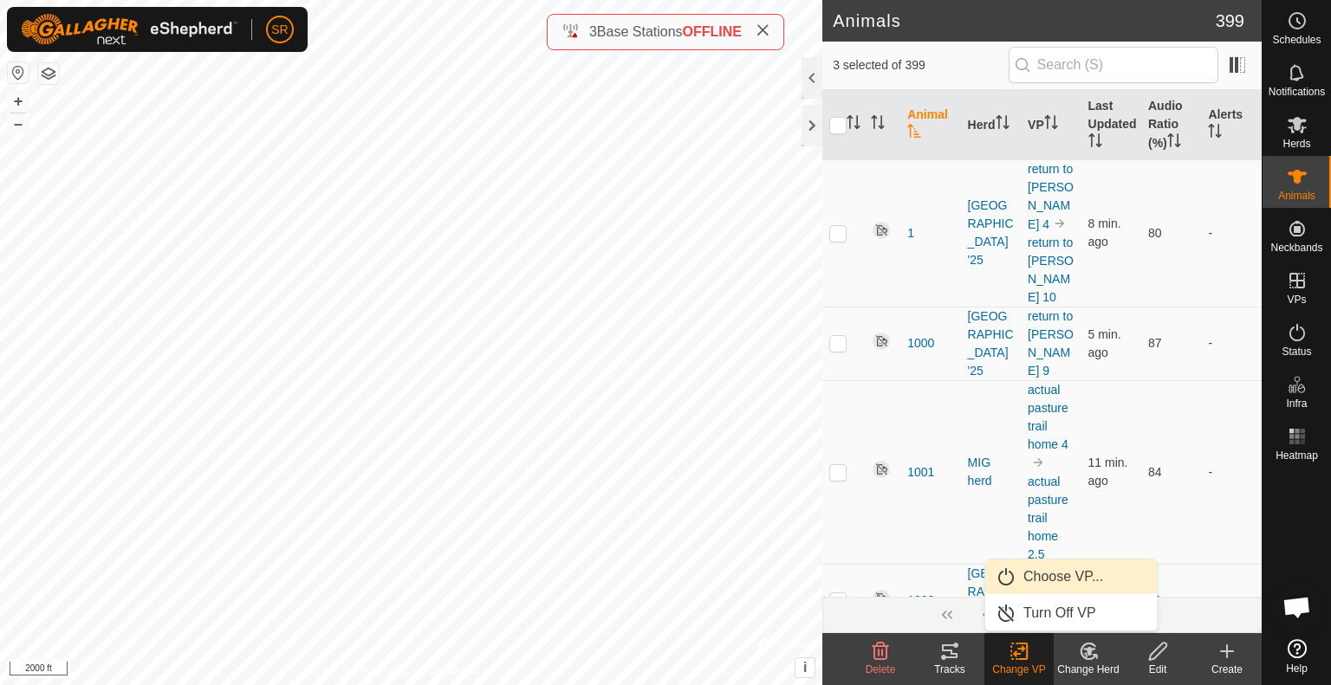
click at [1050, 570] on link "Choose VP..." at bounding box center [1071, 577] width 172 height 35
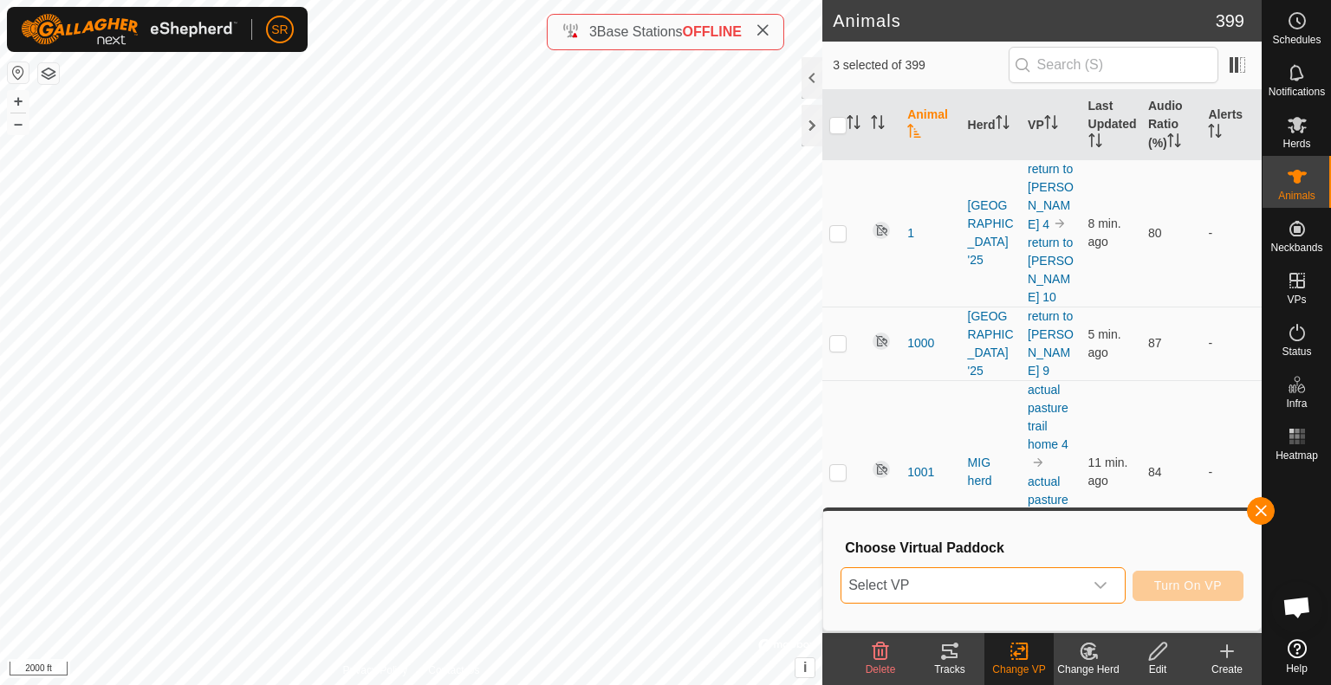
click at [1027, 588] on span "Select VP" at bounding box center [962, 585] width 242 height 35
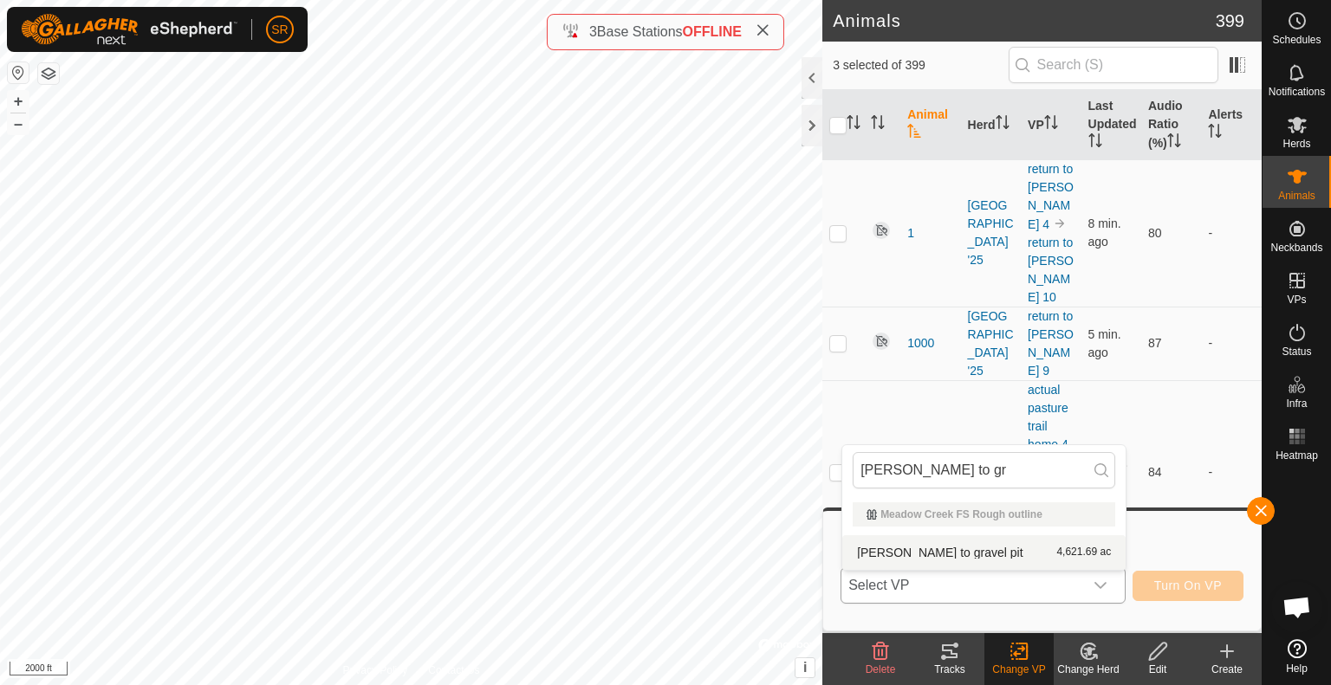
type input "[PERSON_NAME] to gr"
click at [1004, 565] on li "[PERSON_NAME] to gravel pit 4,621.69 ac" at bounding box center [983, 553] width 283 height 35
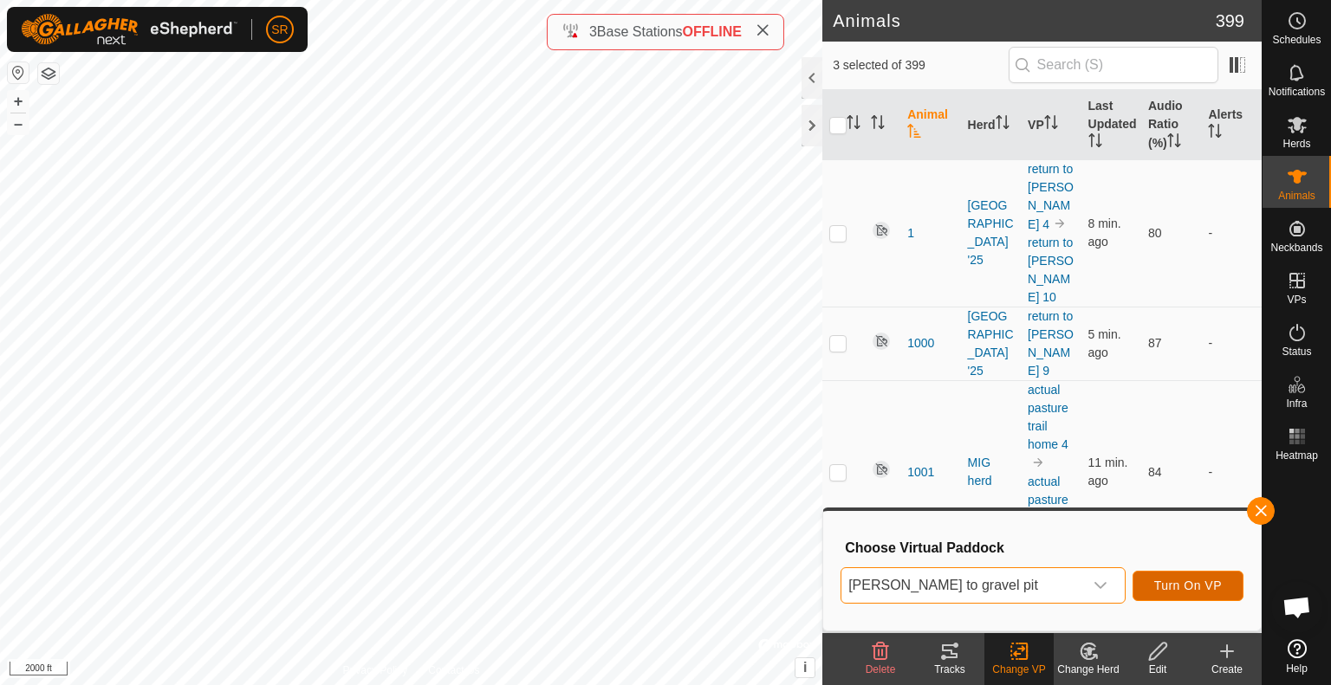
click at [1175, 577] on button "Turn On VP" at bounding box center [1188, 586] width 111 height 30
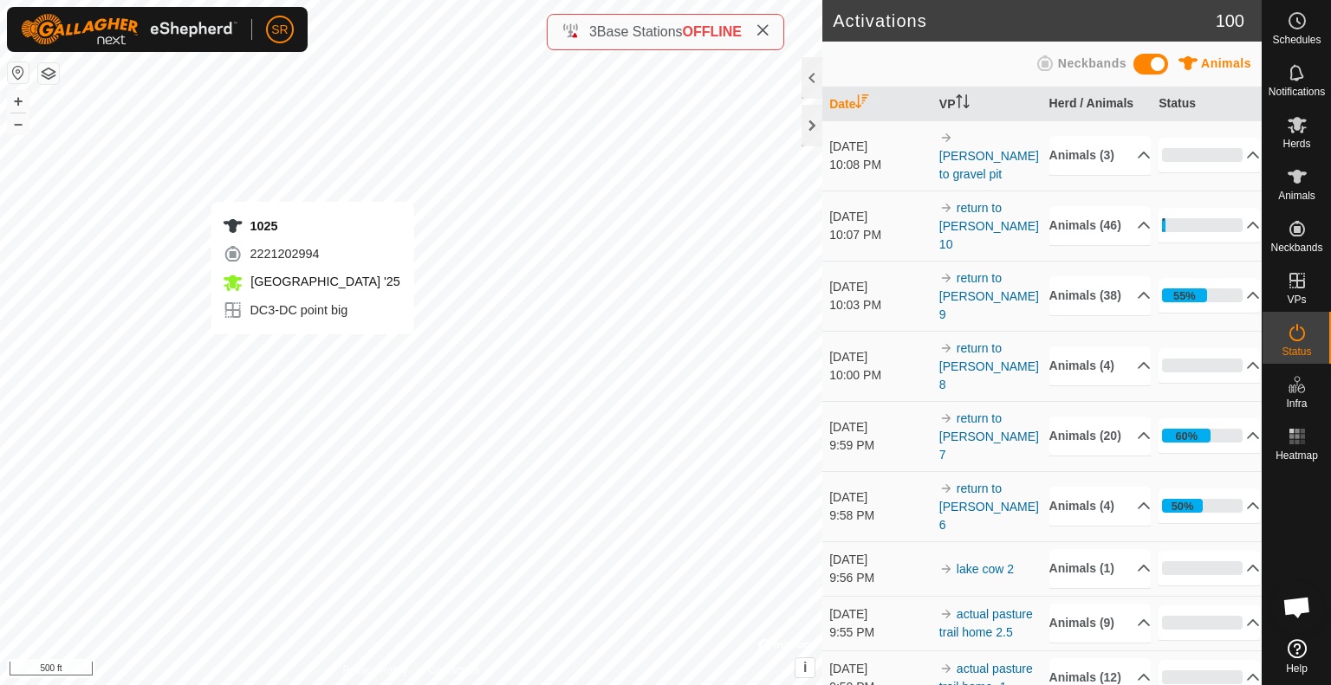
click at [312, 352] on div "1025 2221202994 [GEOGRAPHIC_DATA] '25 DC3-DC point big + – ⇧ i © Mapbox , © Ope…" at bounding box center [411, 342] width 822 height 685
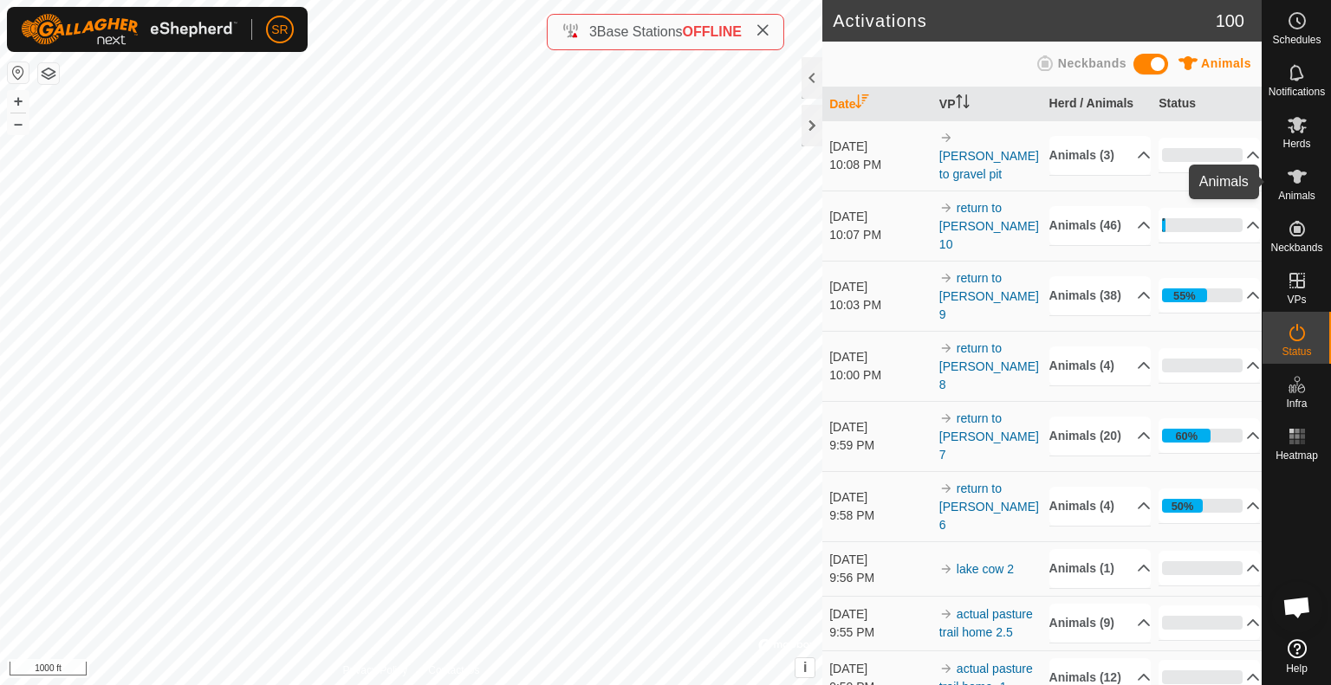
click at [1297, 182] on icon at bounding box center [1297, 177] width 19 height 14
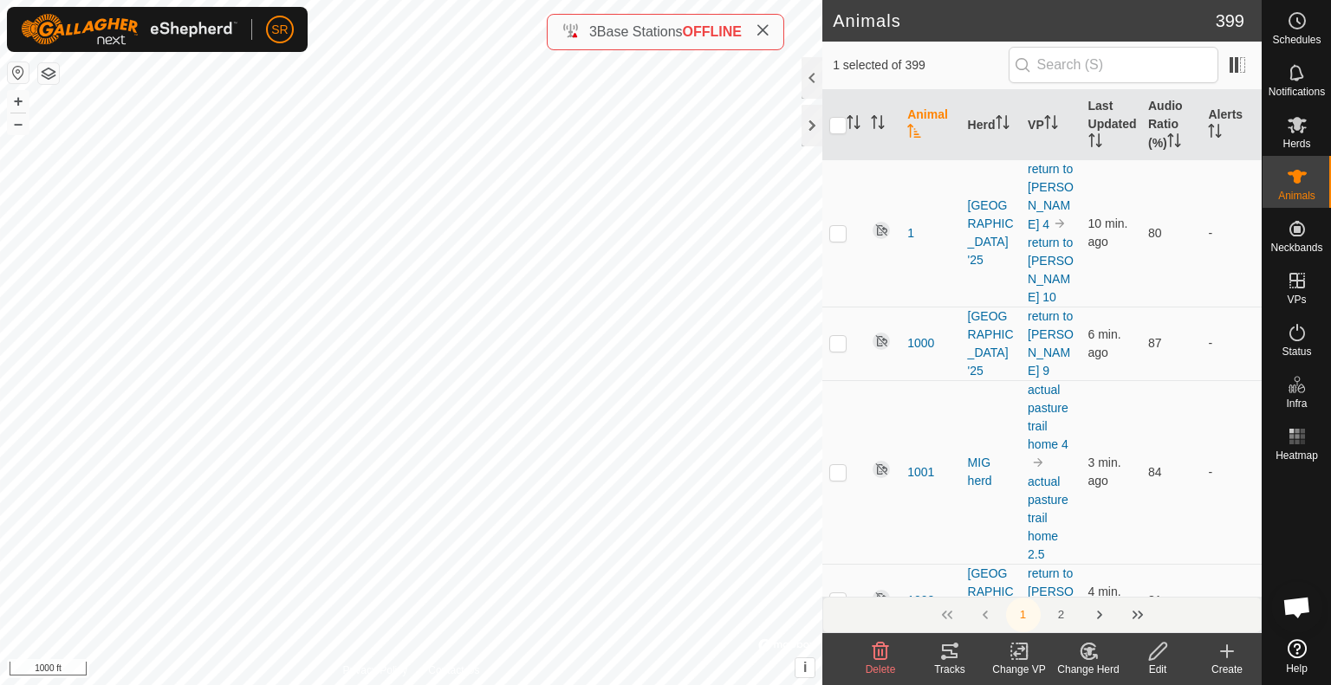
drag, startPoint x: 1014, startPoint y: 654, endPoint x: 1020, endPoint y: 669, distance: 15.9
click at [1020, 669] on div "Change VP" at bounding box center [1018, 670] width 69 height 16
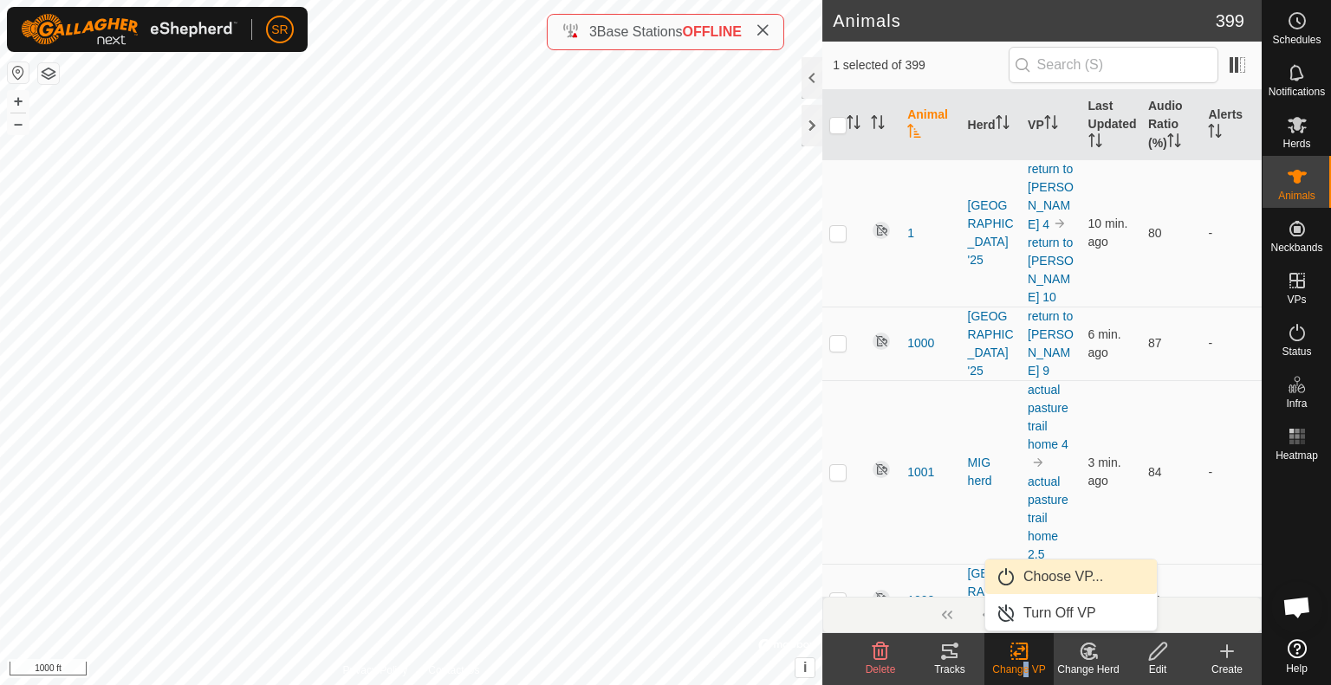
click at [1043, 573] on link "Choose VP..." at bounding box center [1071, 577] width 172 height 35
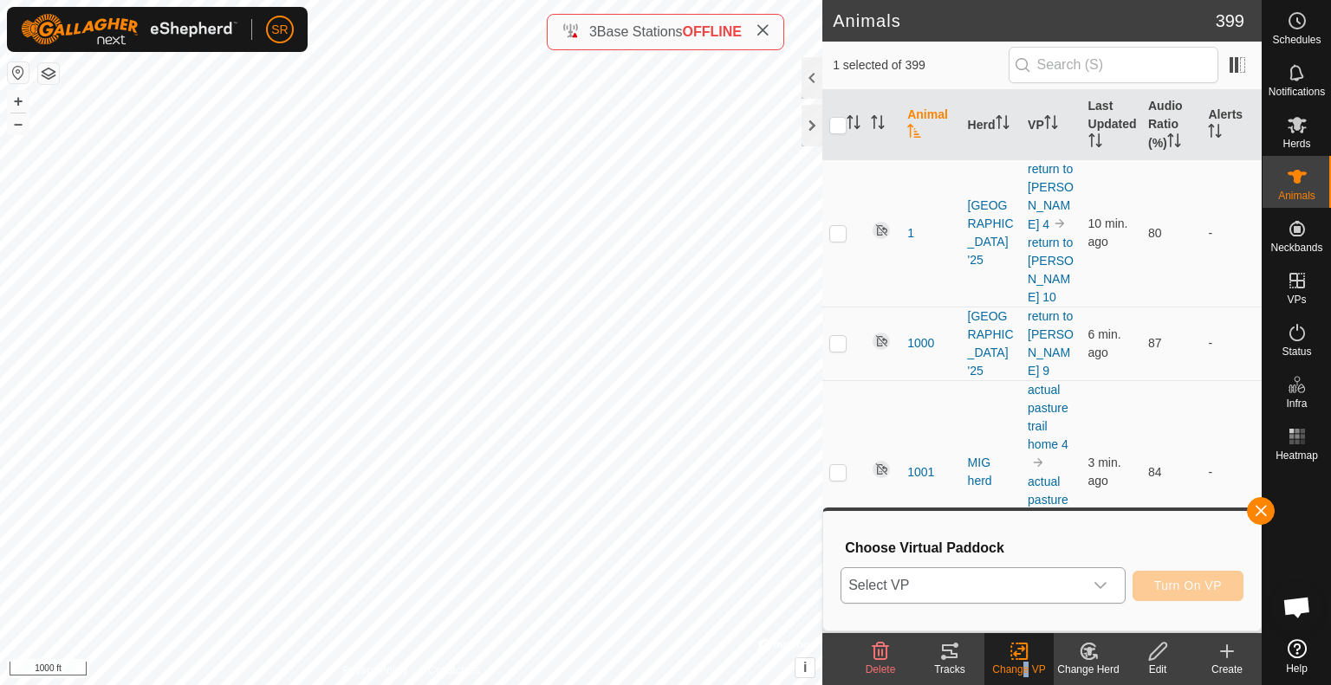
click at [1031, 581] on span "Select VP" at bounding box center [962, 585] width 242 height 35
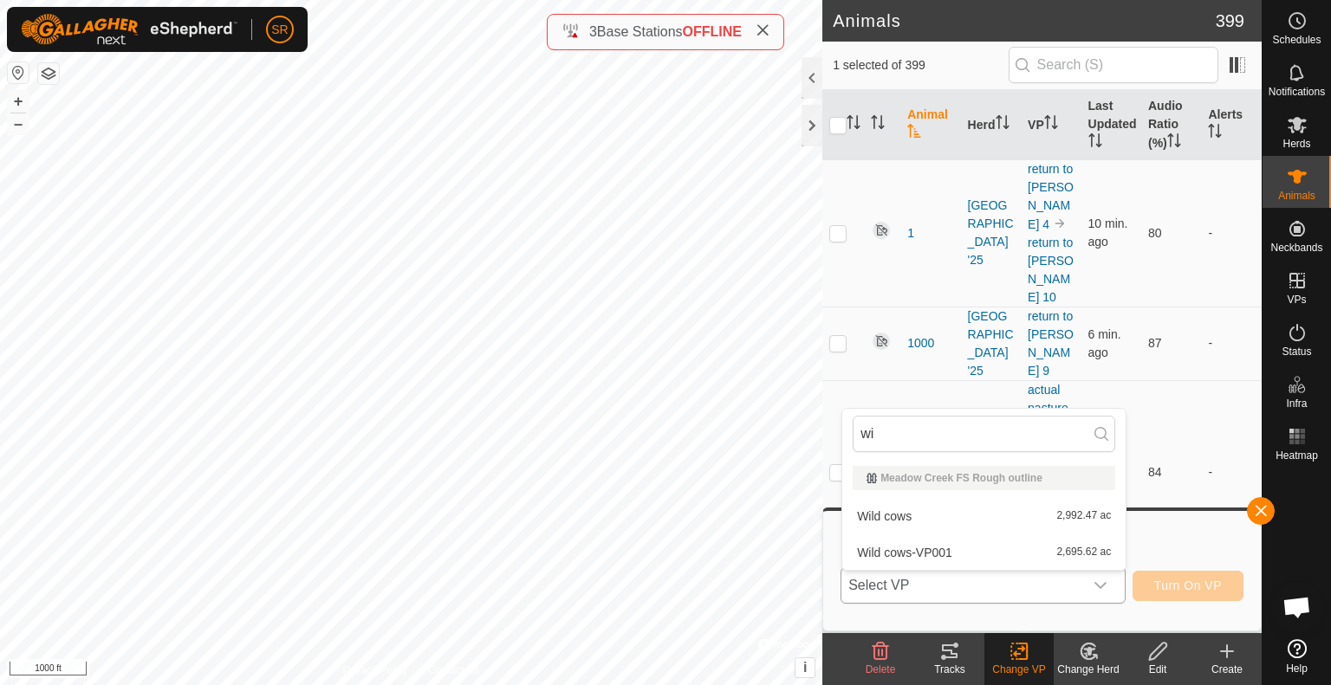
type input "w"
type input "wild"
click at [971, 547] on li "Wild cows-VP001 2,695.62 ac" at bounding box center [983, 553] width 283 height 35
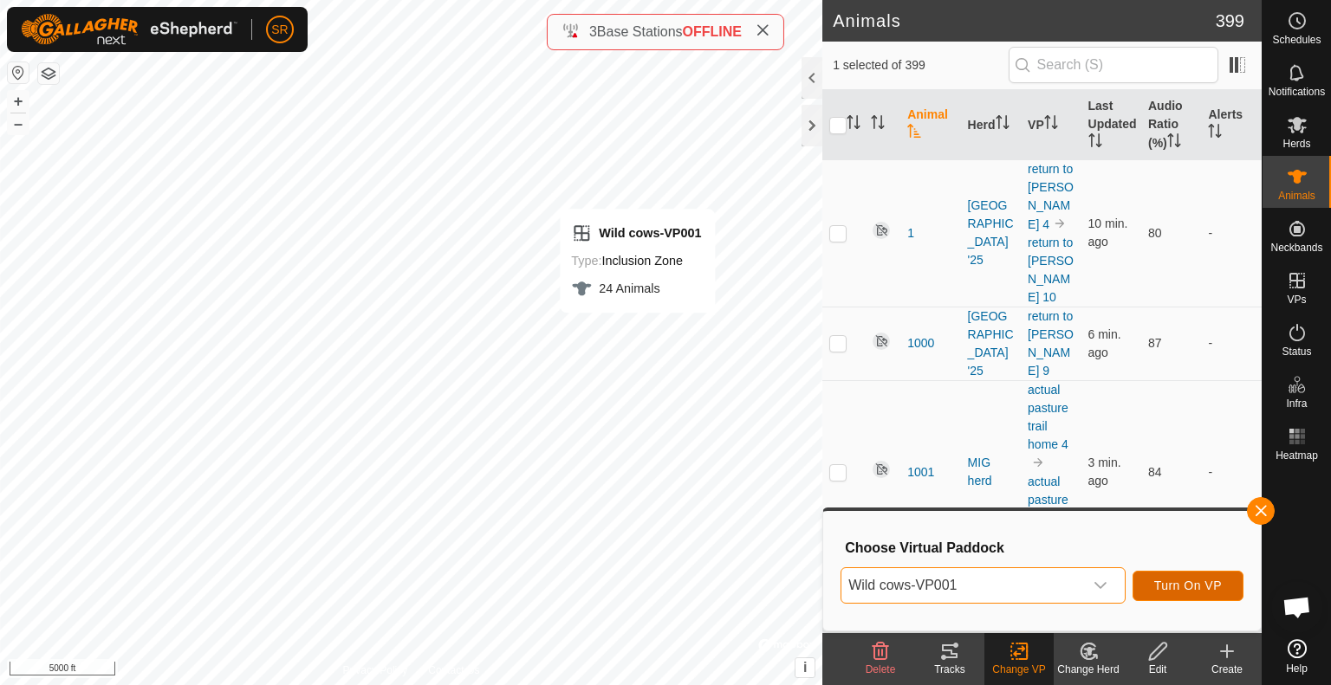
click at [1179, 588] on span "Turn On VP" at bounding box center [1188, 586] width 68 height 14
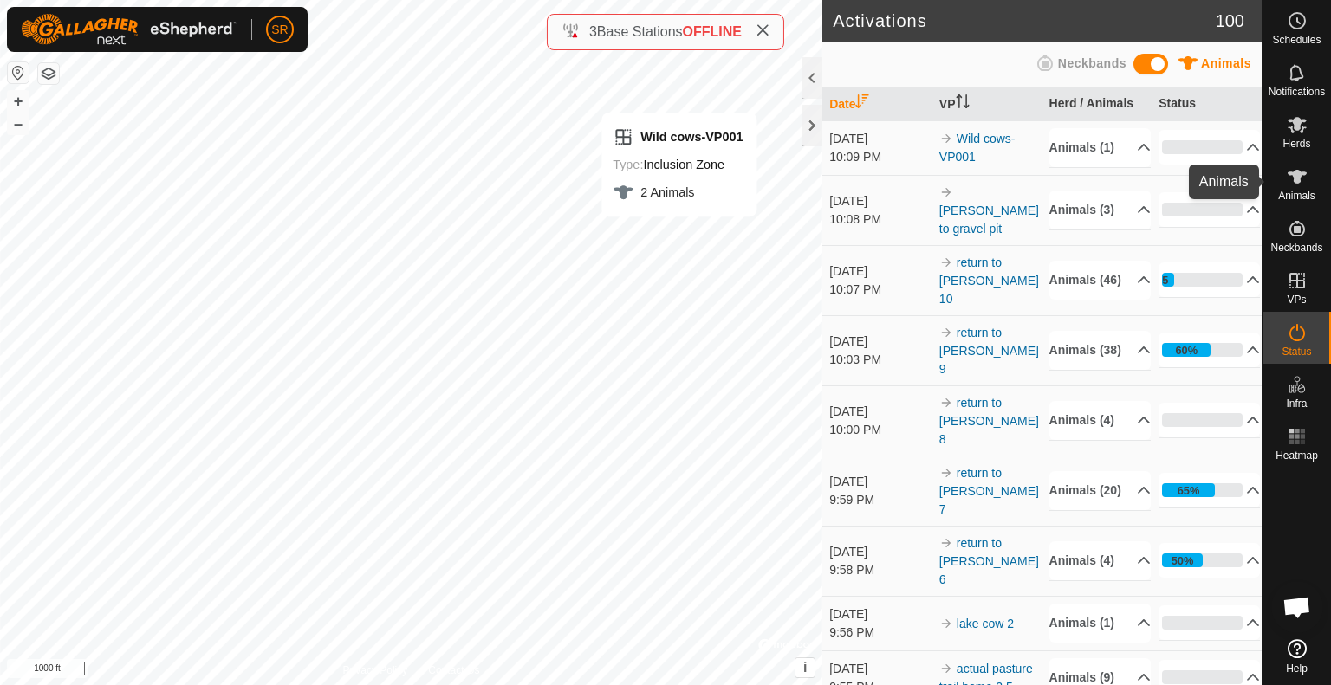
click at [1302, 179] on icon at bounding box center [1297, 176] width 21 height 21
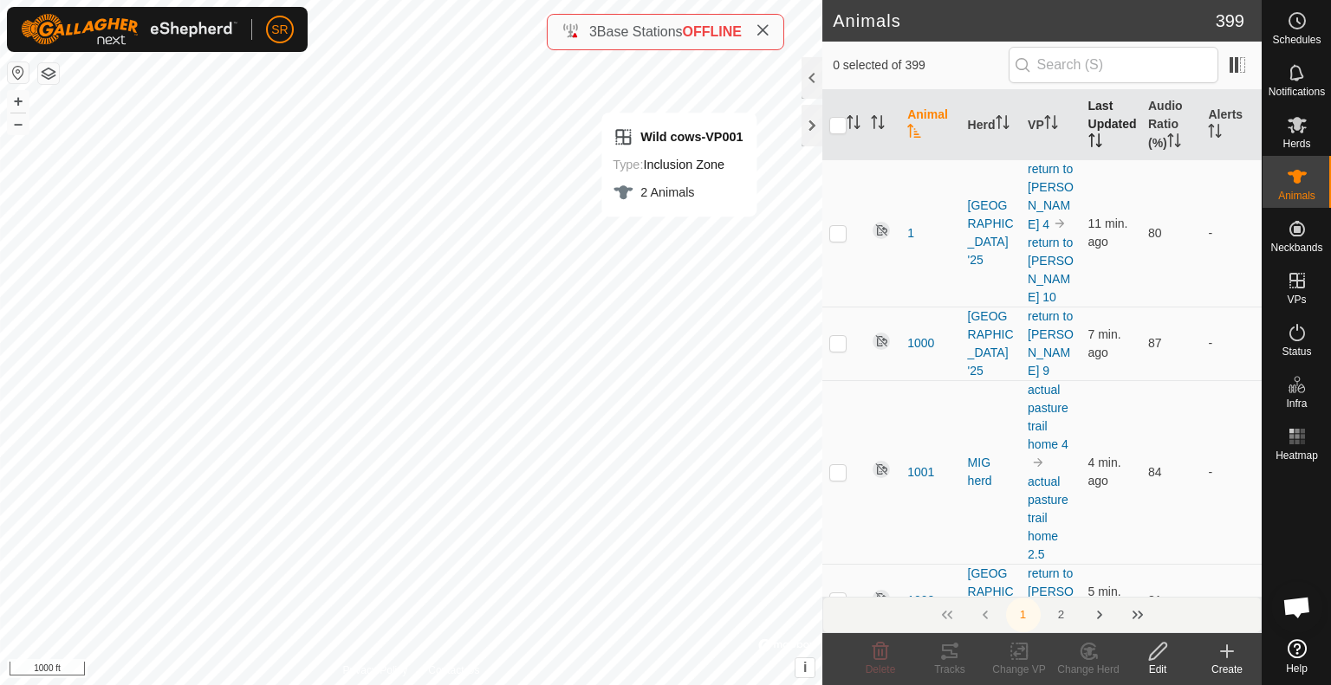
click at [1094, 118] on th "Last Updated" at bounding box center [1111, 125] width 60 height 70
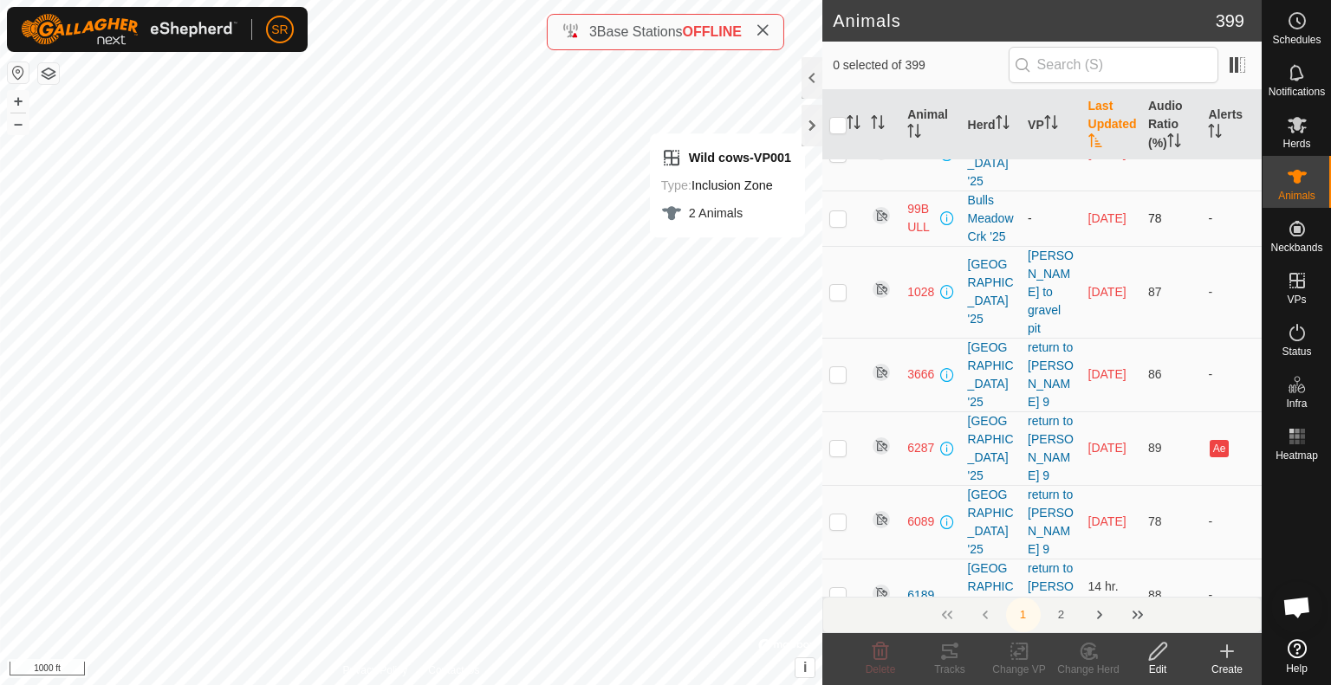
scroll to position [246, 0]
click at [845, 299] on p-checkbox at bounding box center [837, 292] width 17 height 14
click at [842, 299] on p-checkbox at bounding box center [837, 292] width 17 height 14
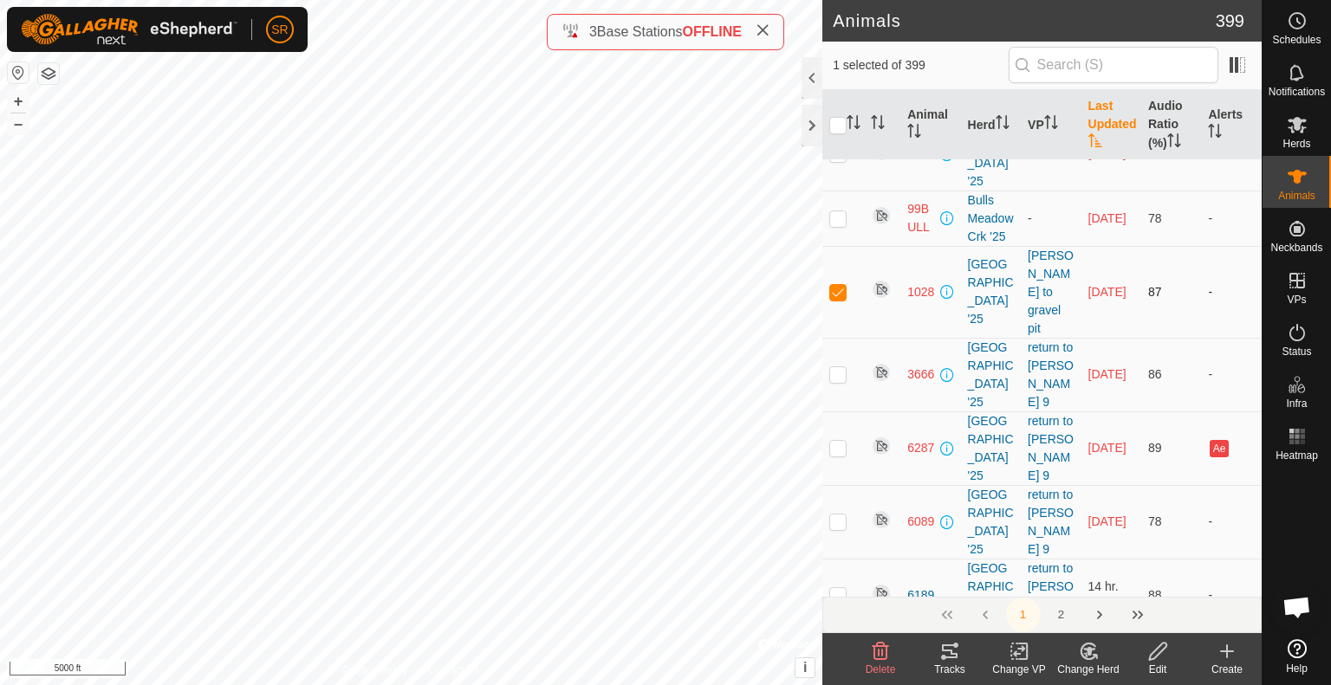
checkbox input "false"
click at [837, 381] on p-checkbox at bounding box center [837, 374] width 17 height 14
checkbox input "false"
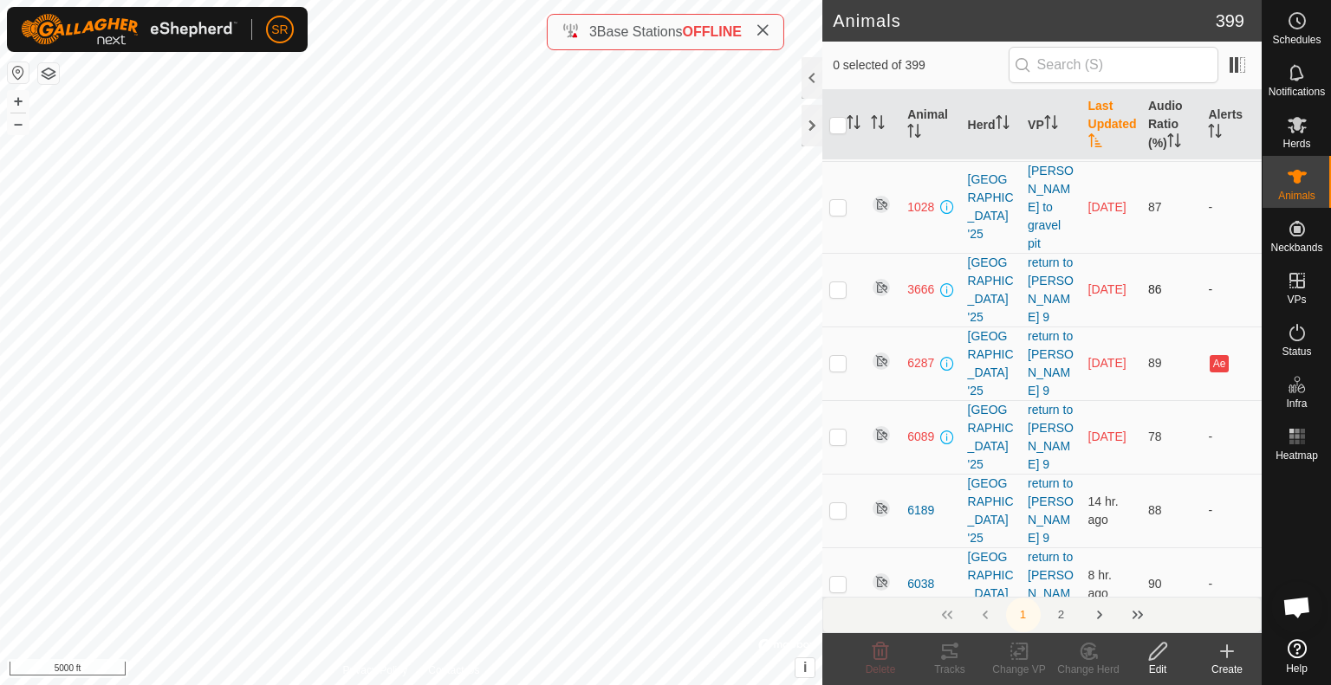
scroll to position [336, 0]
